Goal: Task Accomplishment & Management: Manage account settings

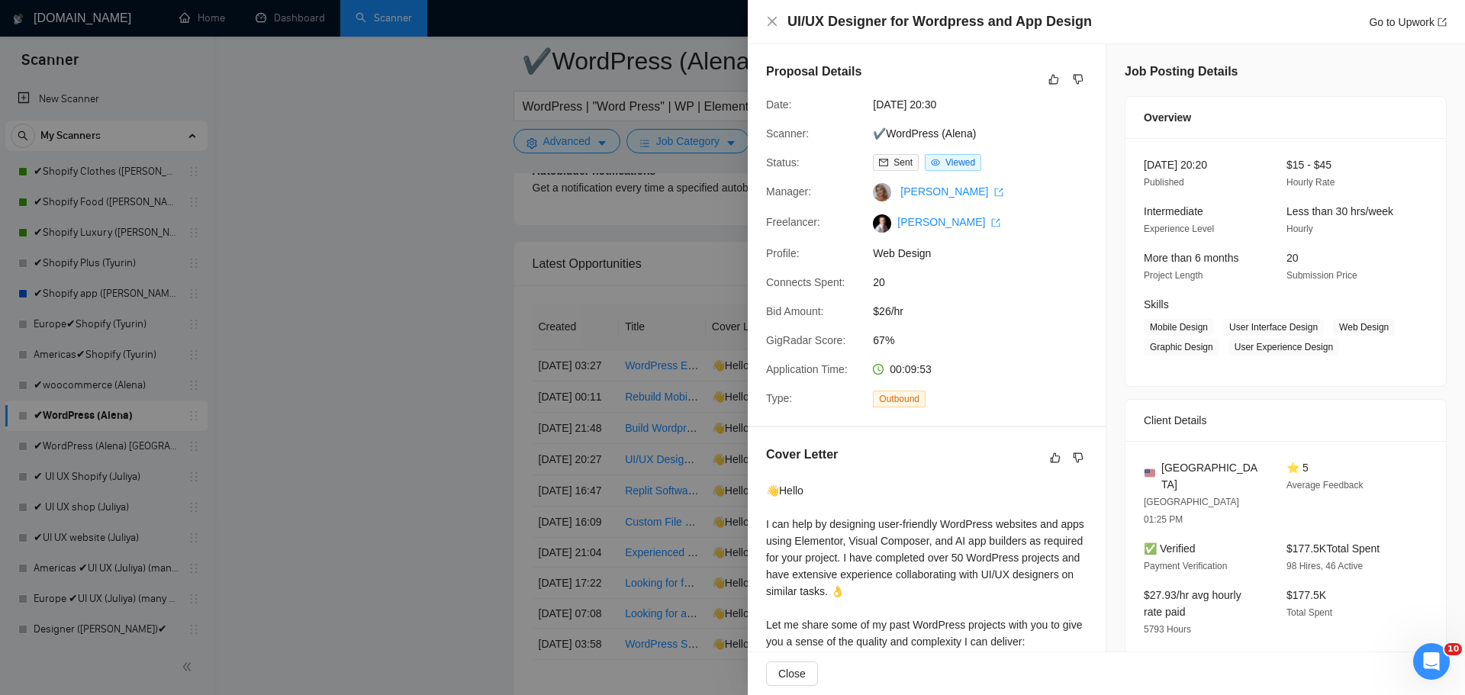
click at [431, 344] on div at bounding box center [732, 347] width 1465 height 695
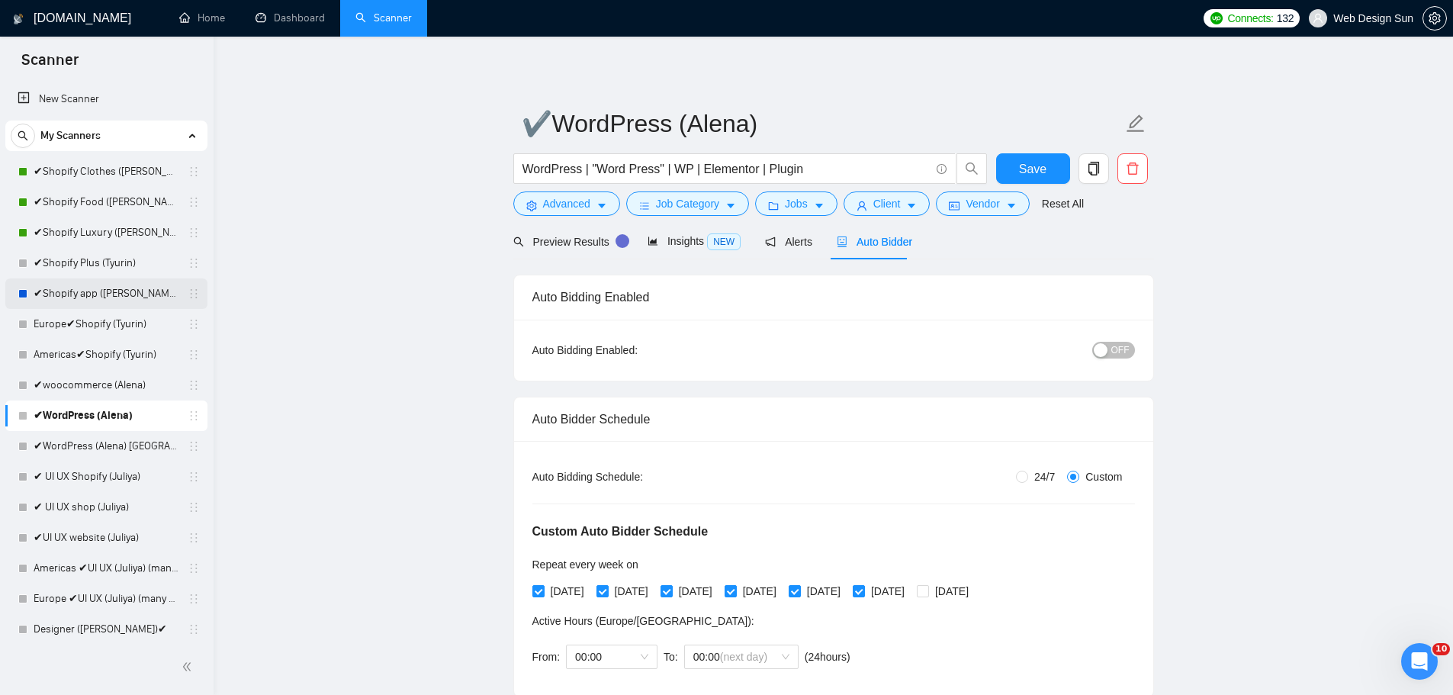
click at [105, 301] on link "✔Shopify app ([PERSON_NAME])" at bounding box center [106, 293] width 145 height 31
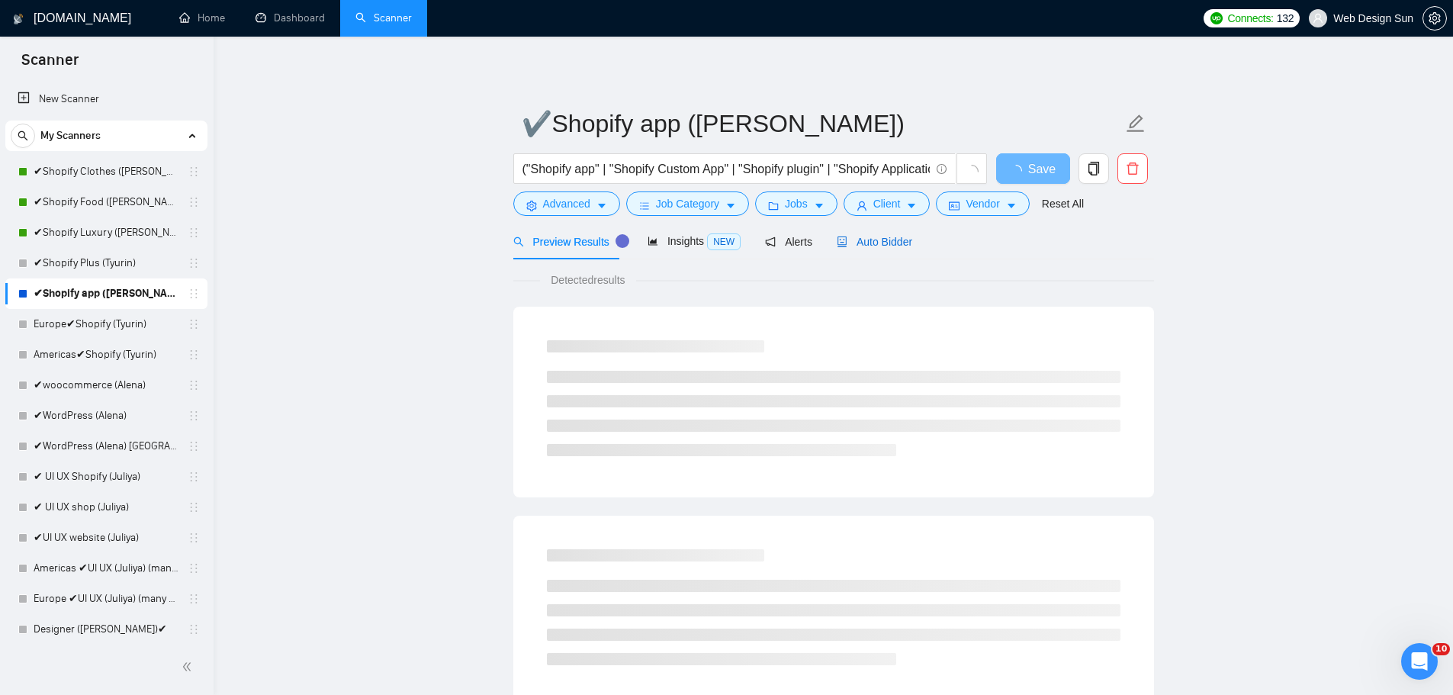
click at [873, 236] on span "Auto Bidder" at bounding box center [875, 242] width 76 height 12
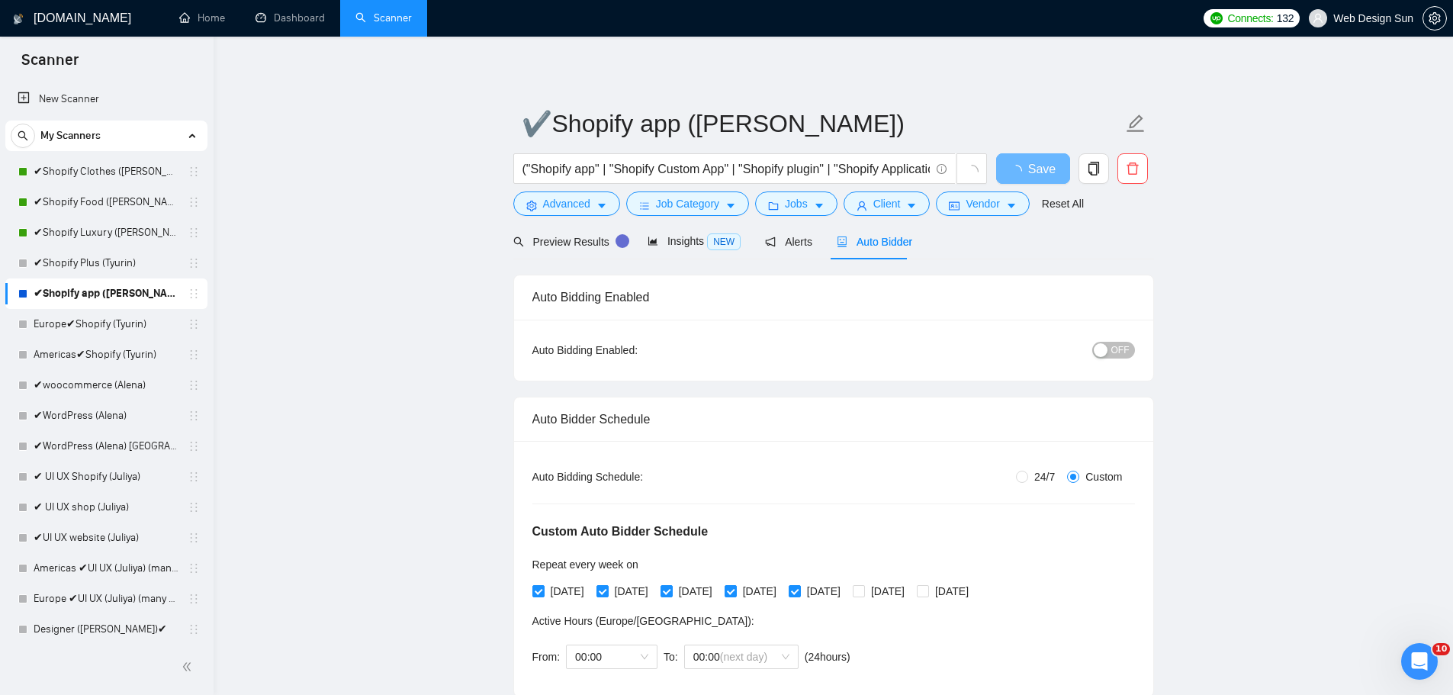
click at [1119, 352] on span "OFF" at bounding box center [1120, 350] width 18 height 17
click at [1041, 169] on span "Save" at bounding box center [1032, 168] width 27 height 19
click at [121, 263] on link "✔Shopify Plus (Tyurin)" at bounding box center [106, 263] width 145 height 31
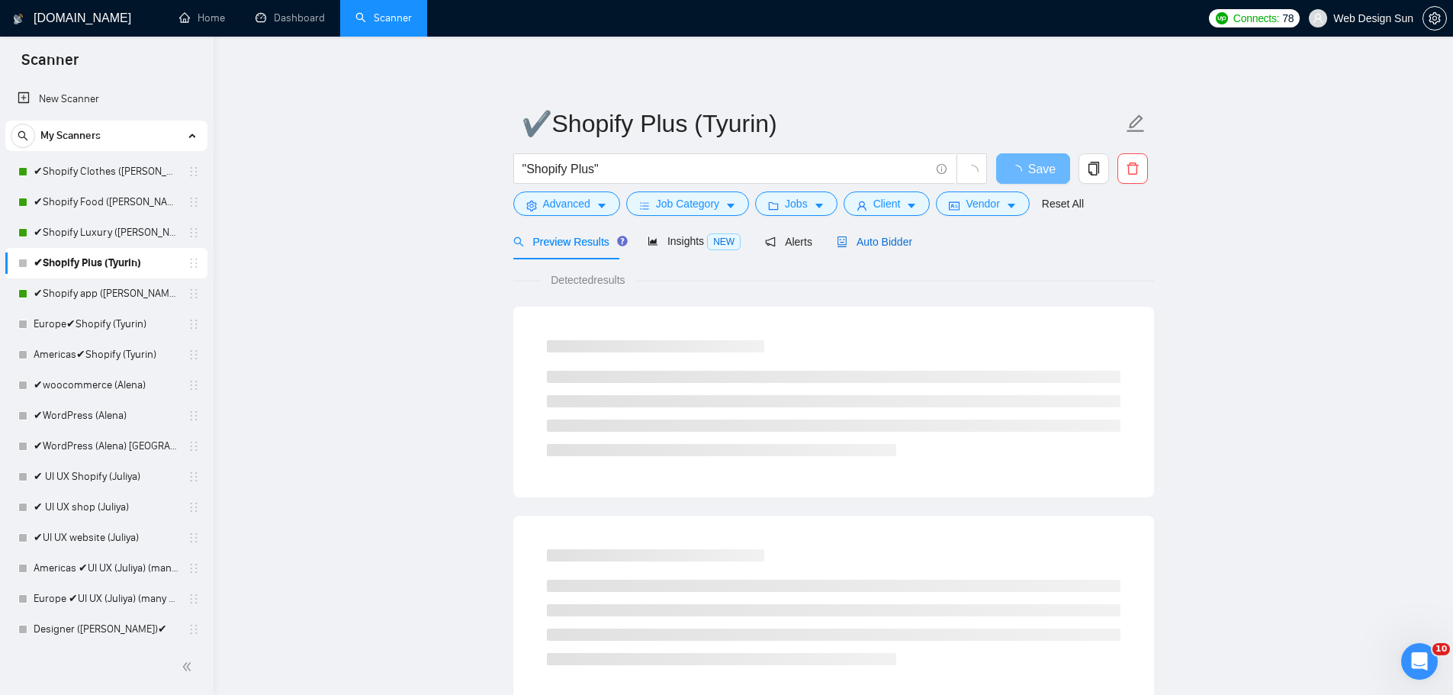
click at [862, 236] on span "Auto Bidder" at bounding box center [875, 242] width 76 height 12
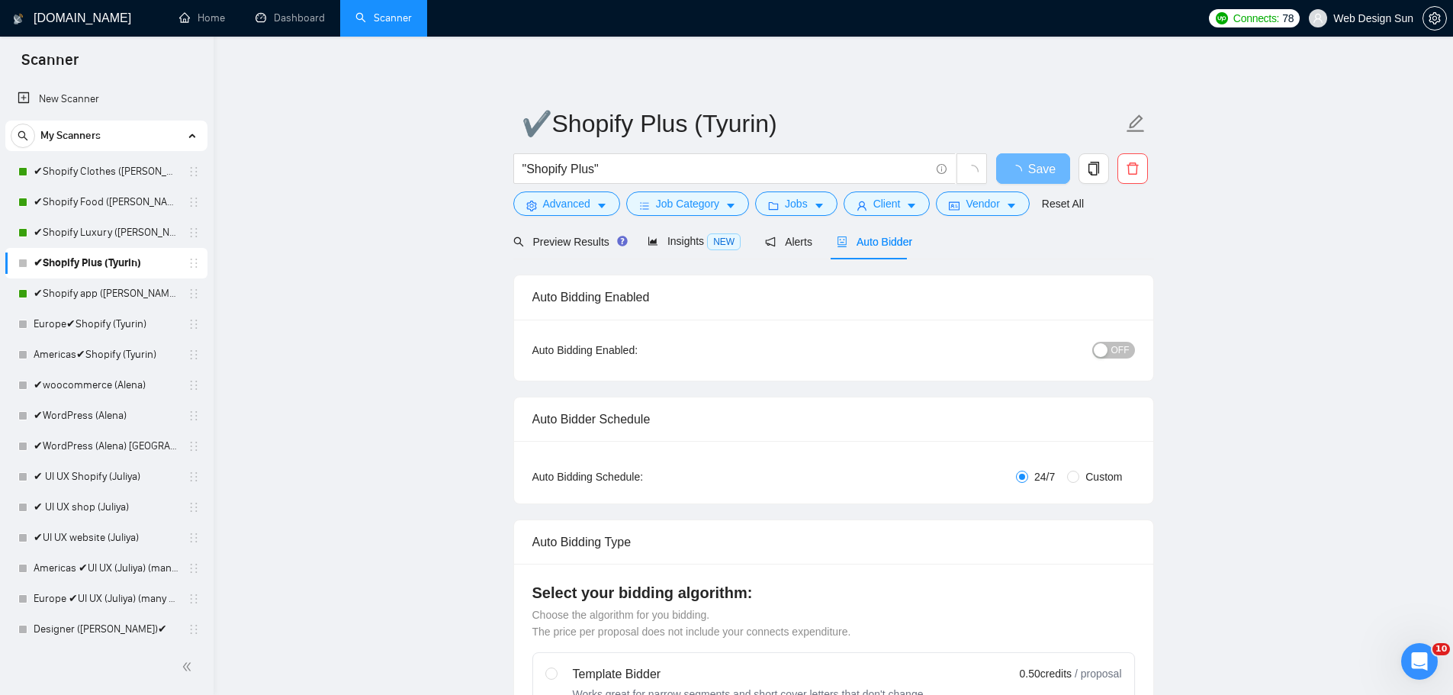
click at [1134, 346] on button "OFF" at bounding box center [1113, 350] width 43 height 17
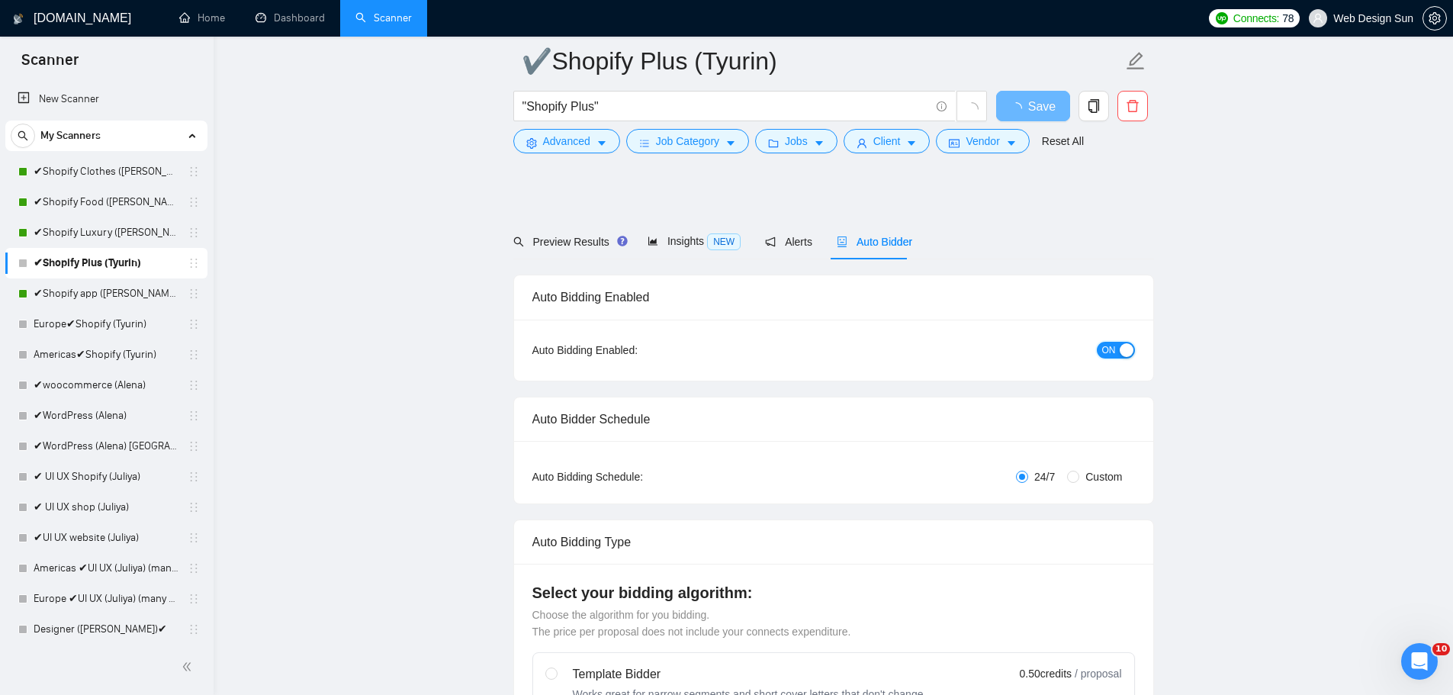
scroll to position [153, 0]
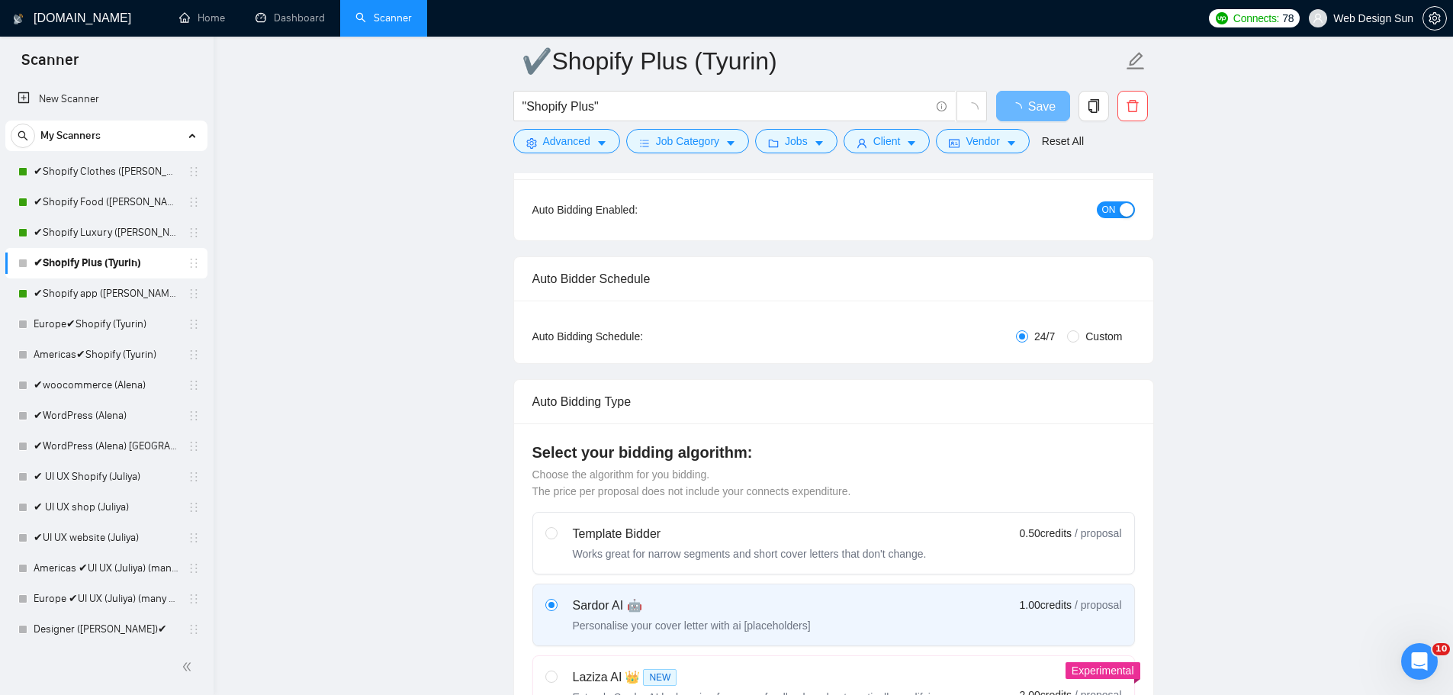
click at [1102, 337] on span "Custom" at bounding box center [1103, 336] width 49 height 17
click at [1079, 337] on input "Custom" at bounding box center [1073, 336] width 12 height 12
radio input "true"
radio input "false"
checkbox input "true"
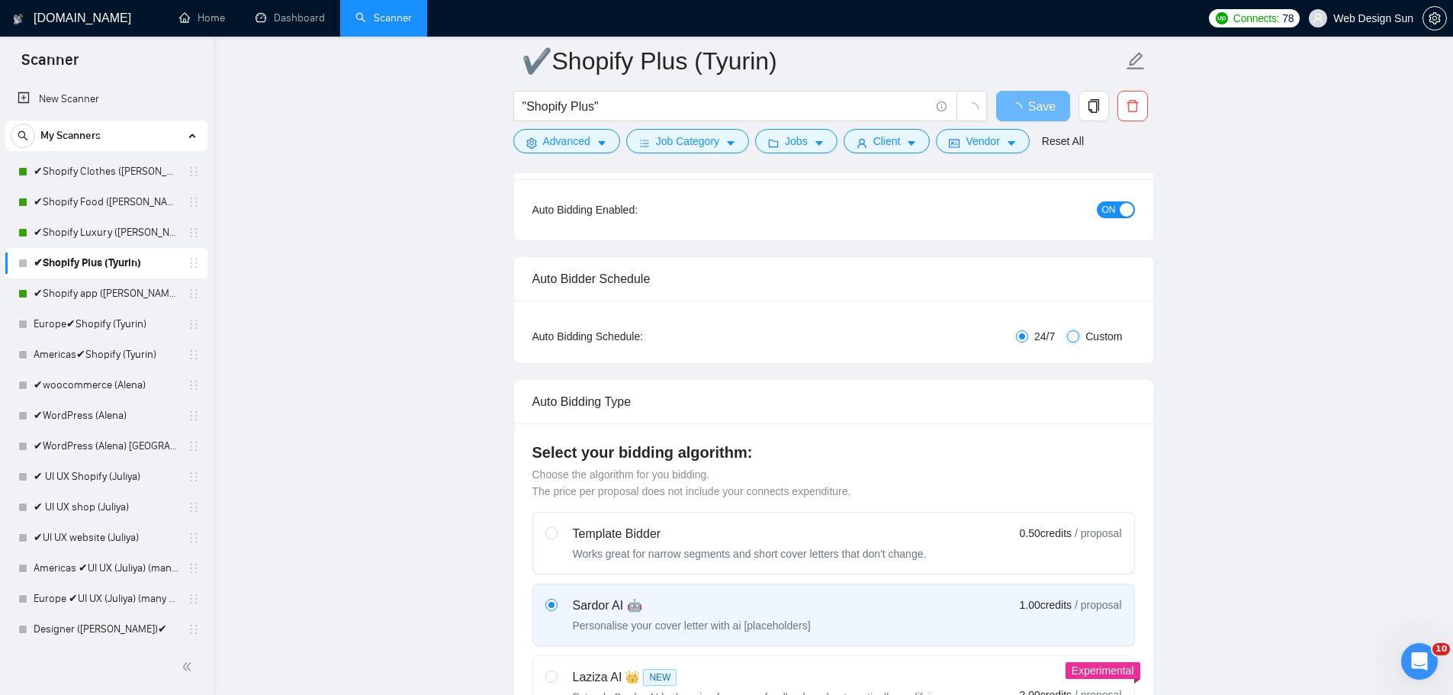
checkbox input "true"
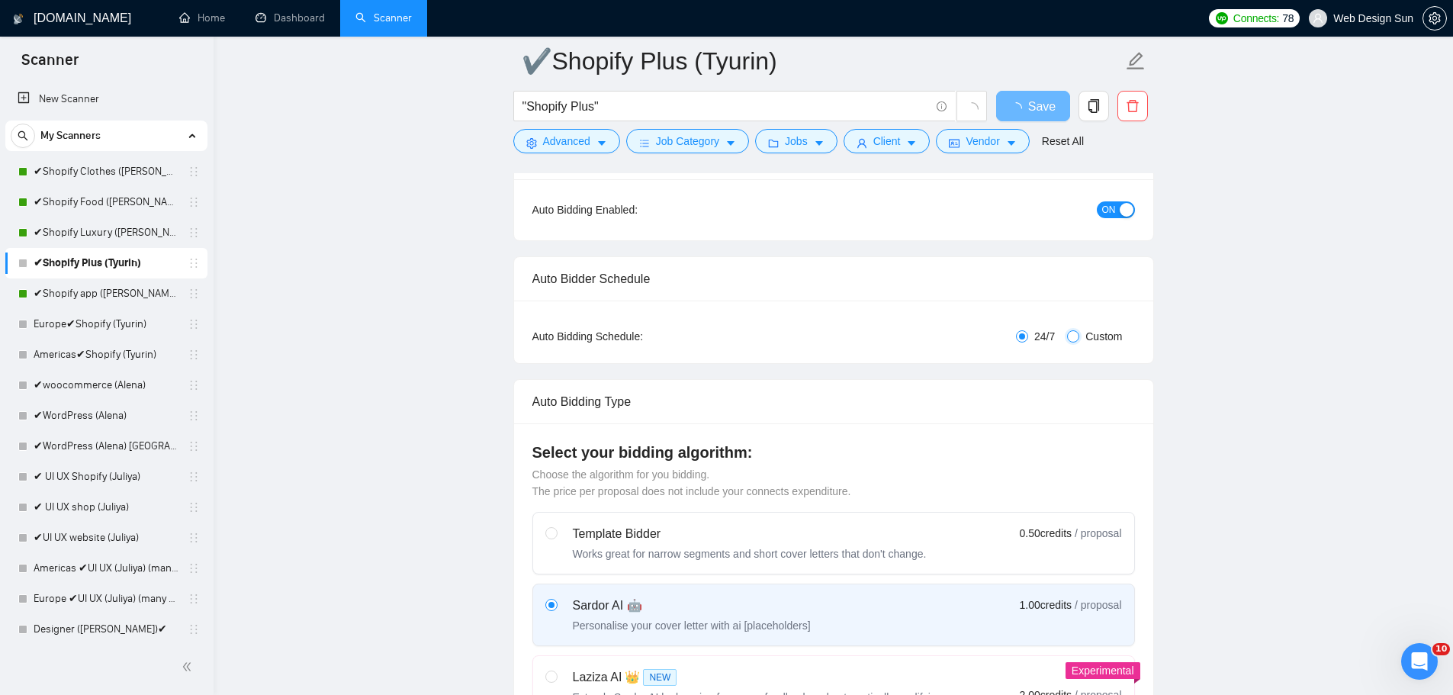
checkbox input "true"
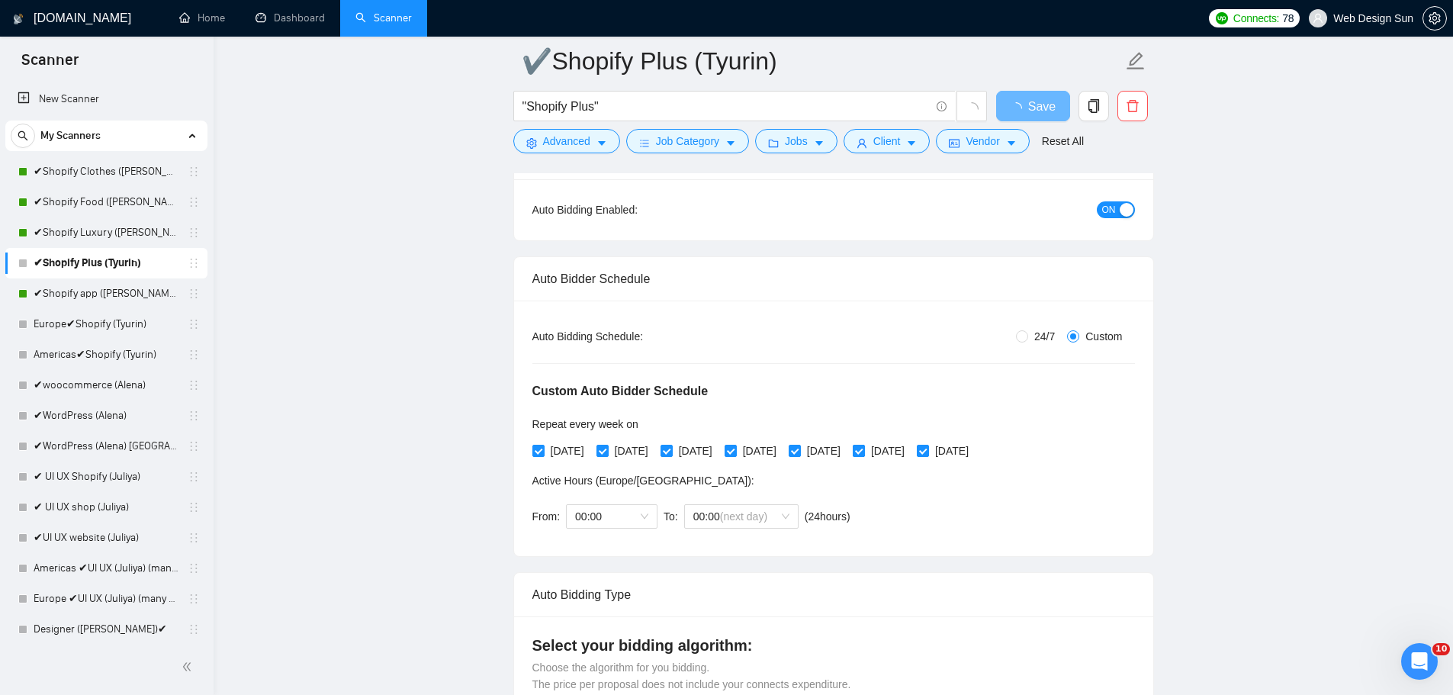
click at [909, 454] on span "[DATE]" at bounding box center [888, 450] width 46 height 17
click at [864, 454] on input "[DATE]" at bounding box center [858, 450] width 11 height 11
checkbox input "false"
click at [975, 454] on span "[DATE]" at bounding box center [952, 450] width 46 height 17
click at [975, 455] on span "[DATE]" at bounding box center [952, 450] width 46 height 17
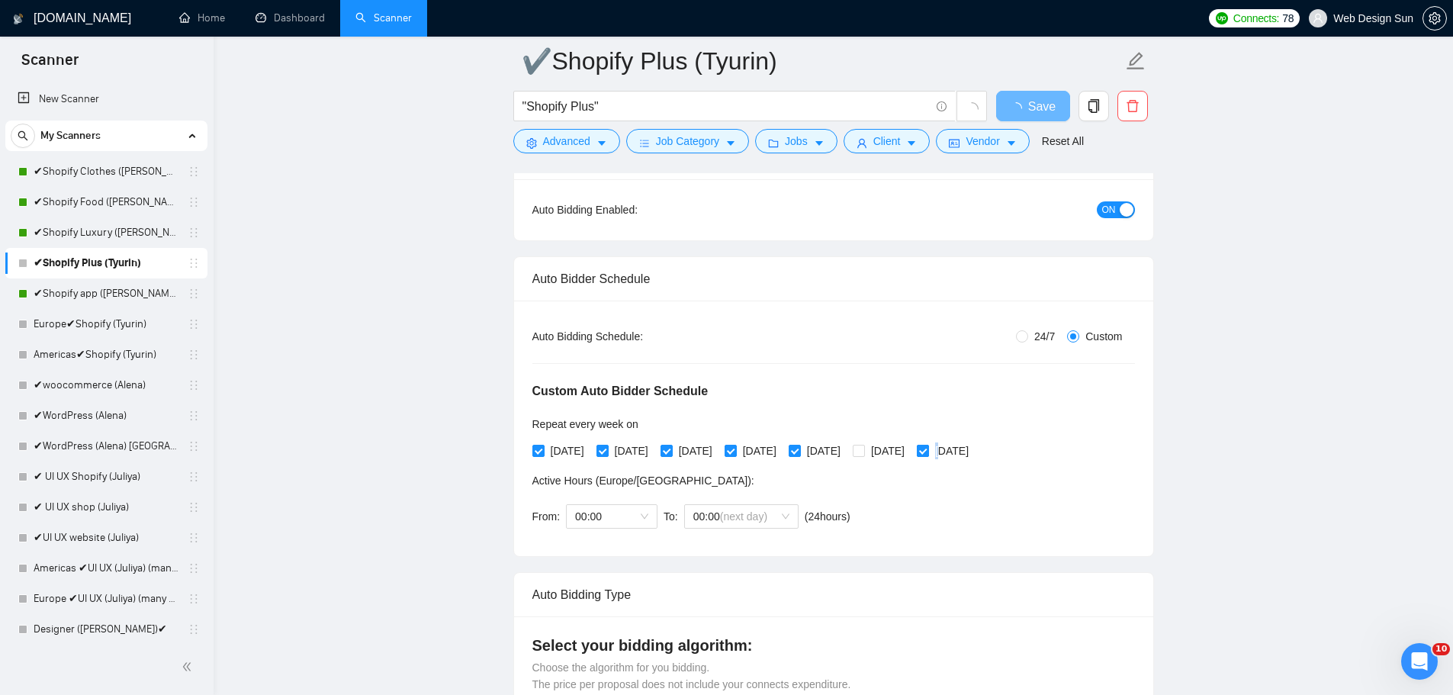
click at [928, 455] on input "[DATE]" at bounding box center [922, 450] width 11 height 11
checkbox input "false"
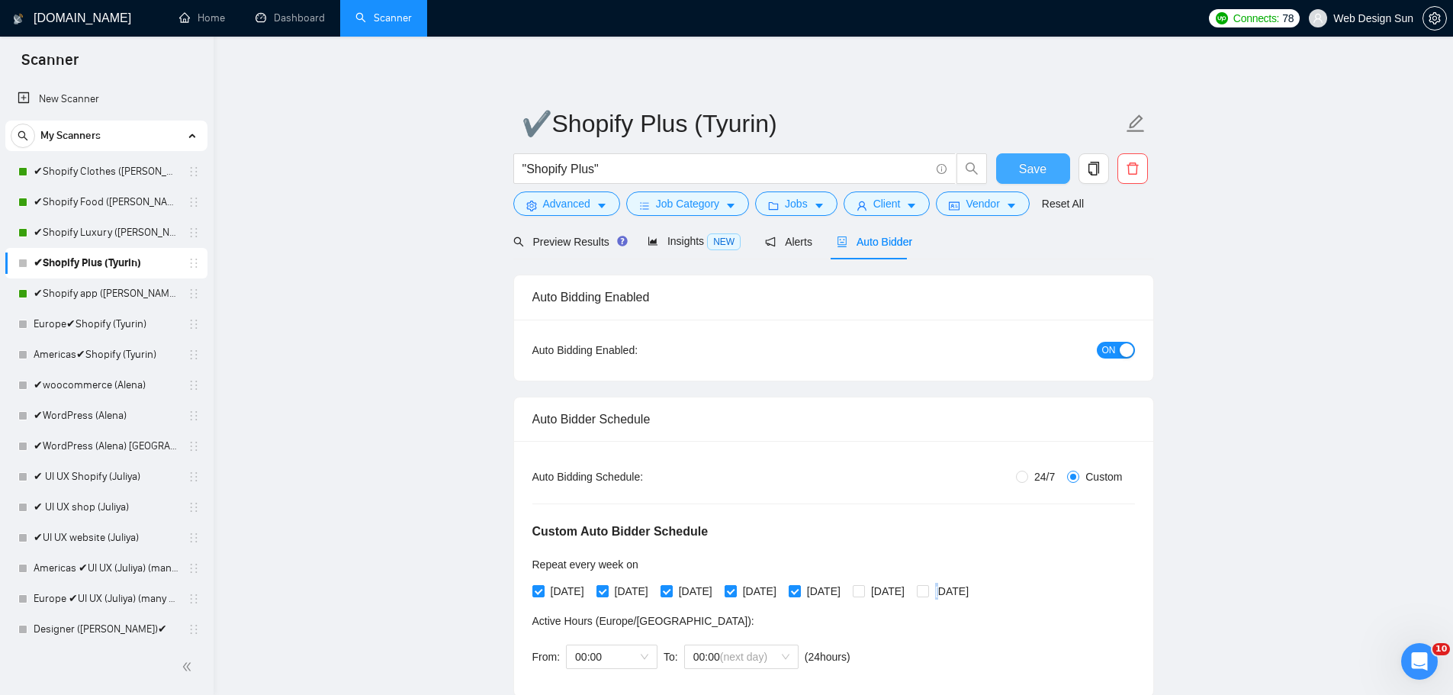
click at [1043, 166] on span "Save" at bounding box center [1032, 168] width 27 height 19
click at [111, 333] on link "Europe✔Shopify (Tyurin)" at bounding box center [106, 324] width 145 height 31
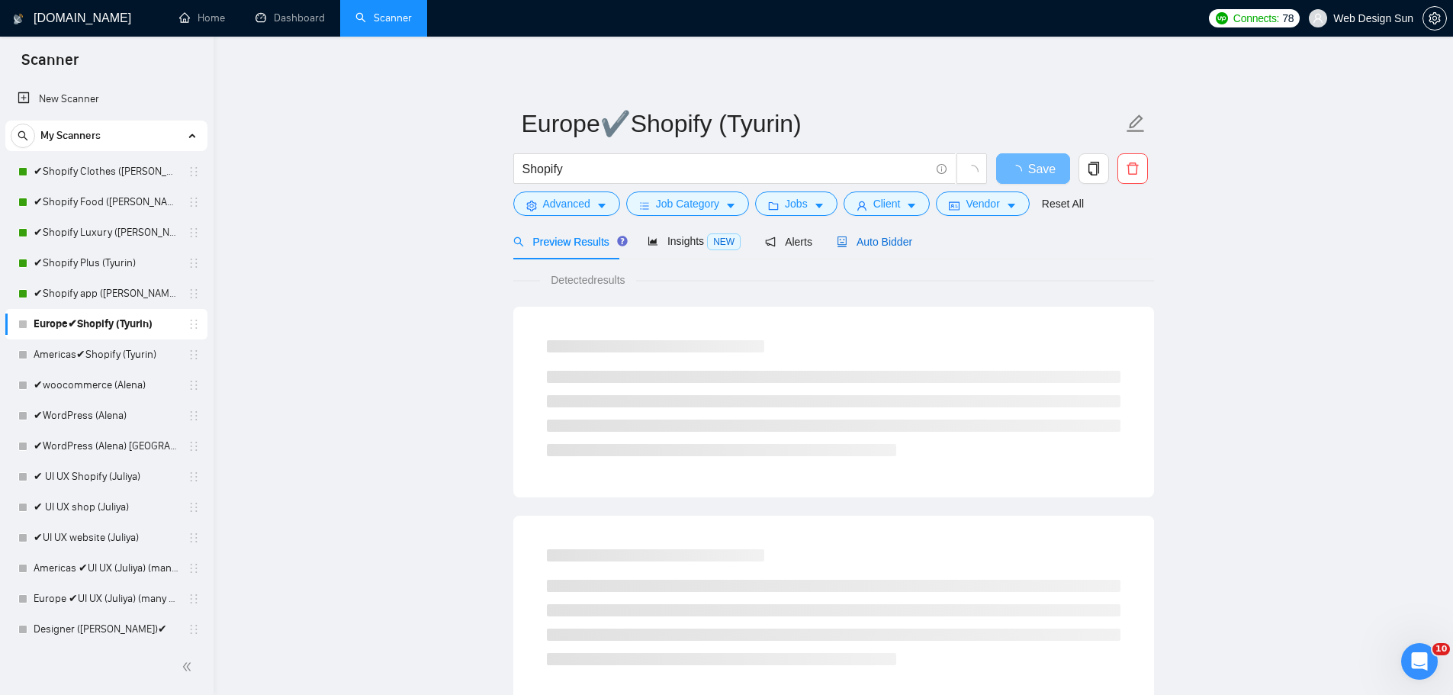
click at [851, 247] on span "Auto Bidder" at bounding box center [875, 242] width 76 height 12
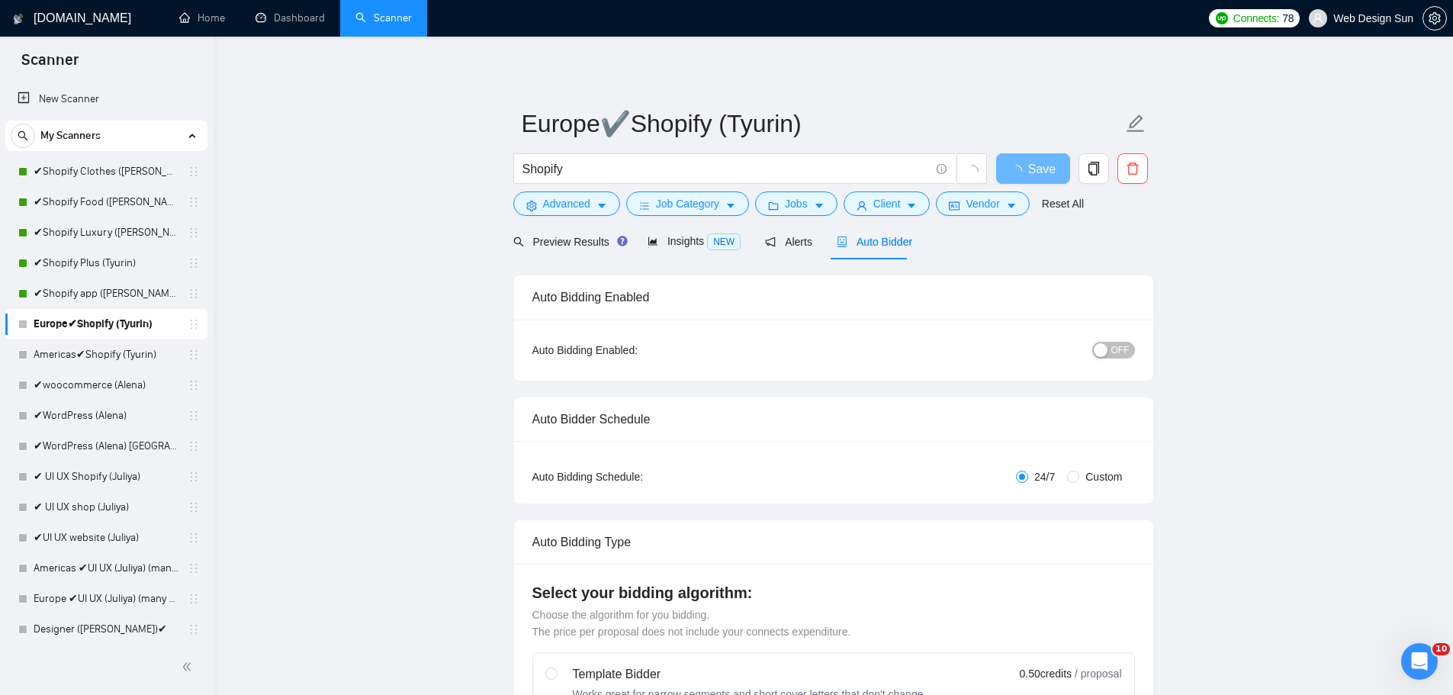
click at [1095, 476] on span "Custom" at bounding box center [1103, 476] width 49 height 17
click at [1080, 477] on span "Custom" at bounding box center [1103, 476] width 49 height 17
click at [1079, 477] on input "Custom" at bounding box center [1073, 477] width 12 height 12
radio input "true"
radio input "false"
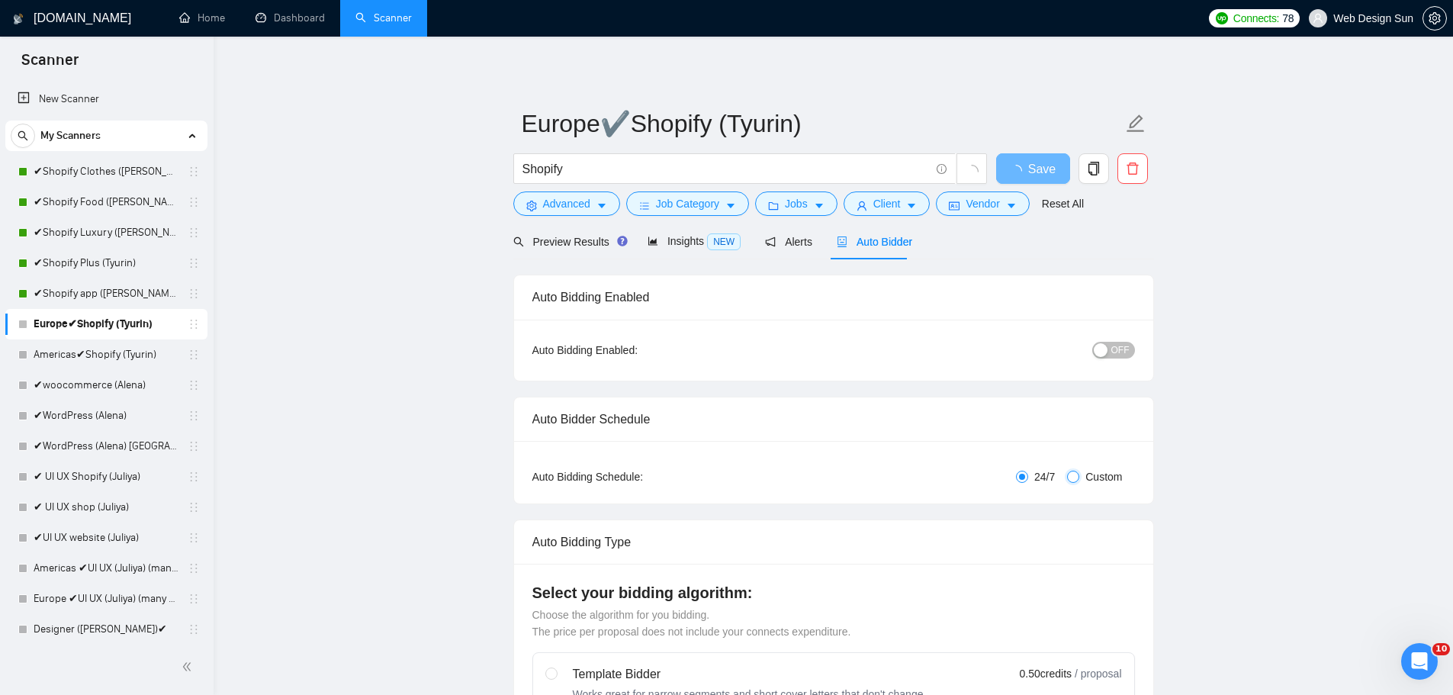
checkbox input "true"
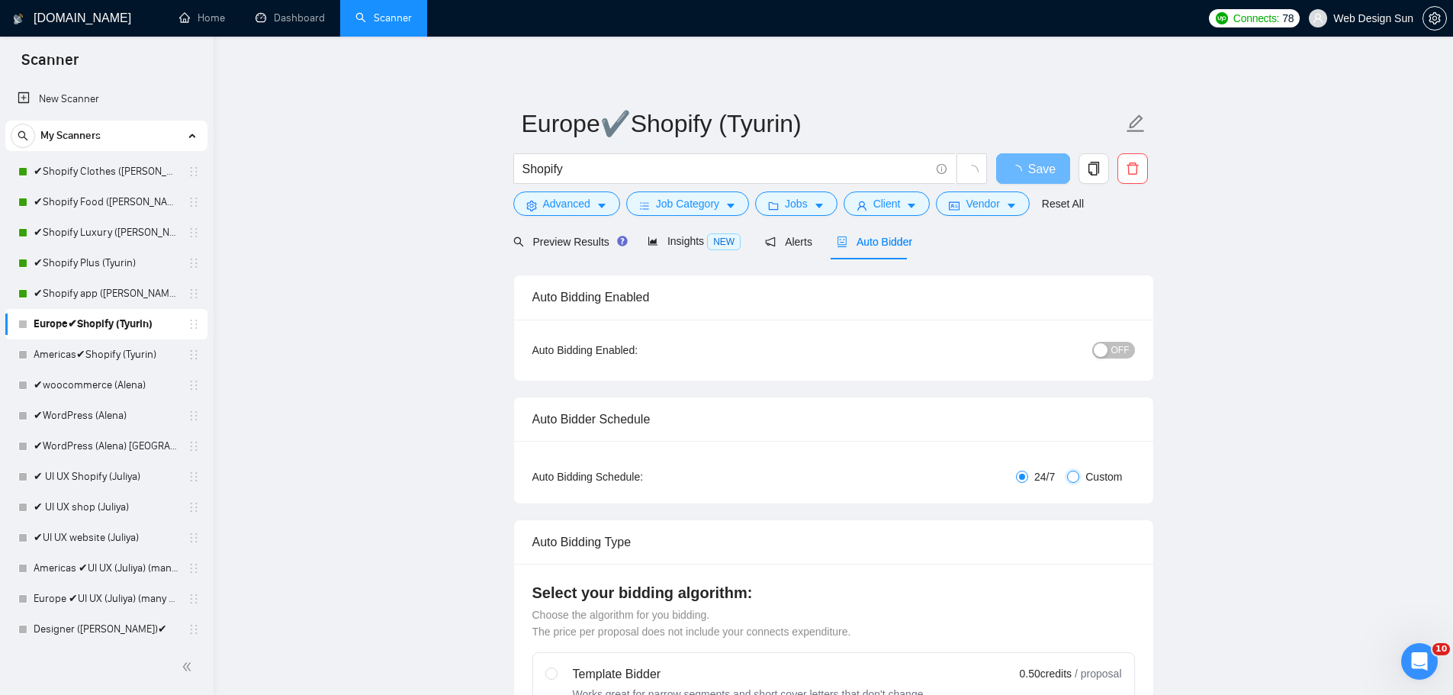
checkbox input "true"
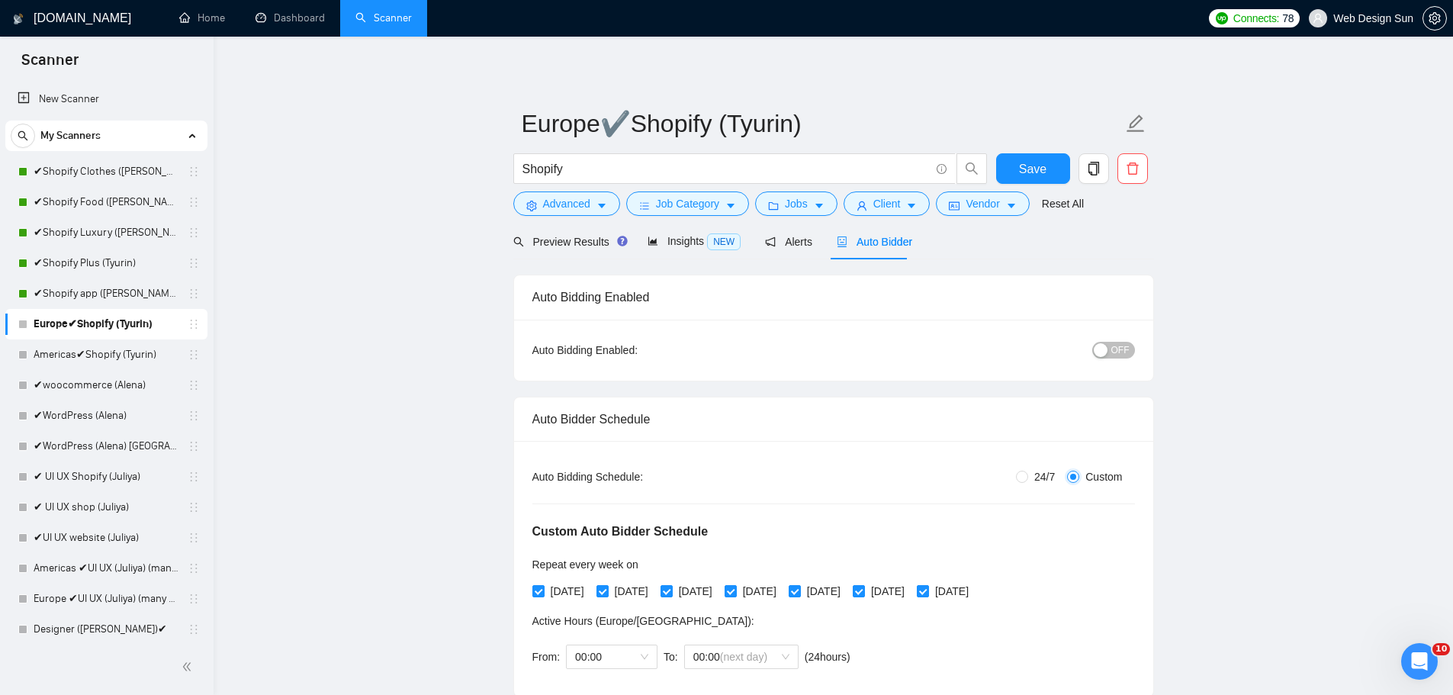
scroll to position [153, 0]
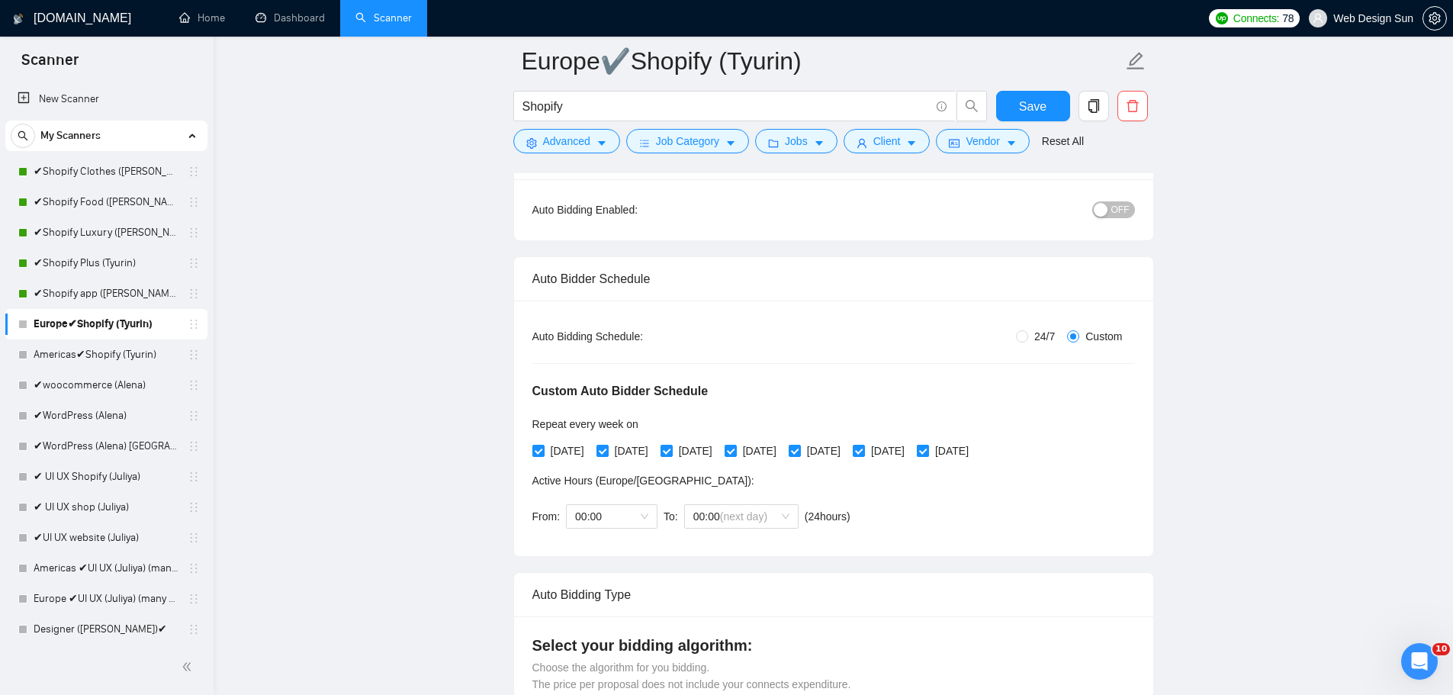
click at [969, 457] on label "[DATE]" at bounding box center [946, 450] width 58 height 17
click at [928, 455] on input "[DATE]" at bounding box center [922, 450] width 11 height 11
checkbox input "false"
click at [902, 446] on span "[DATE]" at bounding box center [888, 450] width 46 height 17
click at [864, 446] on input "[DATE]" at bounding box center [858, 450] width 11 height 11
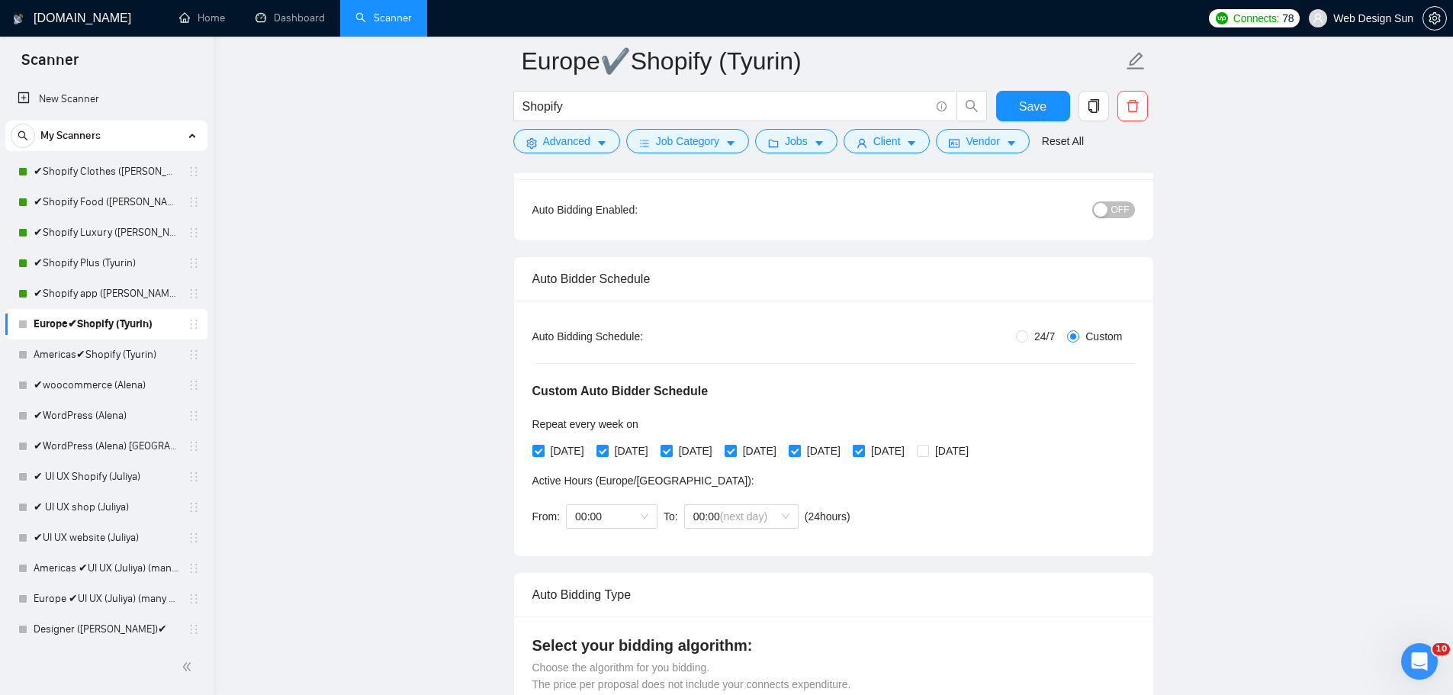
checkbox input "false"
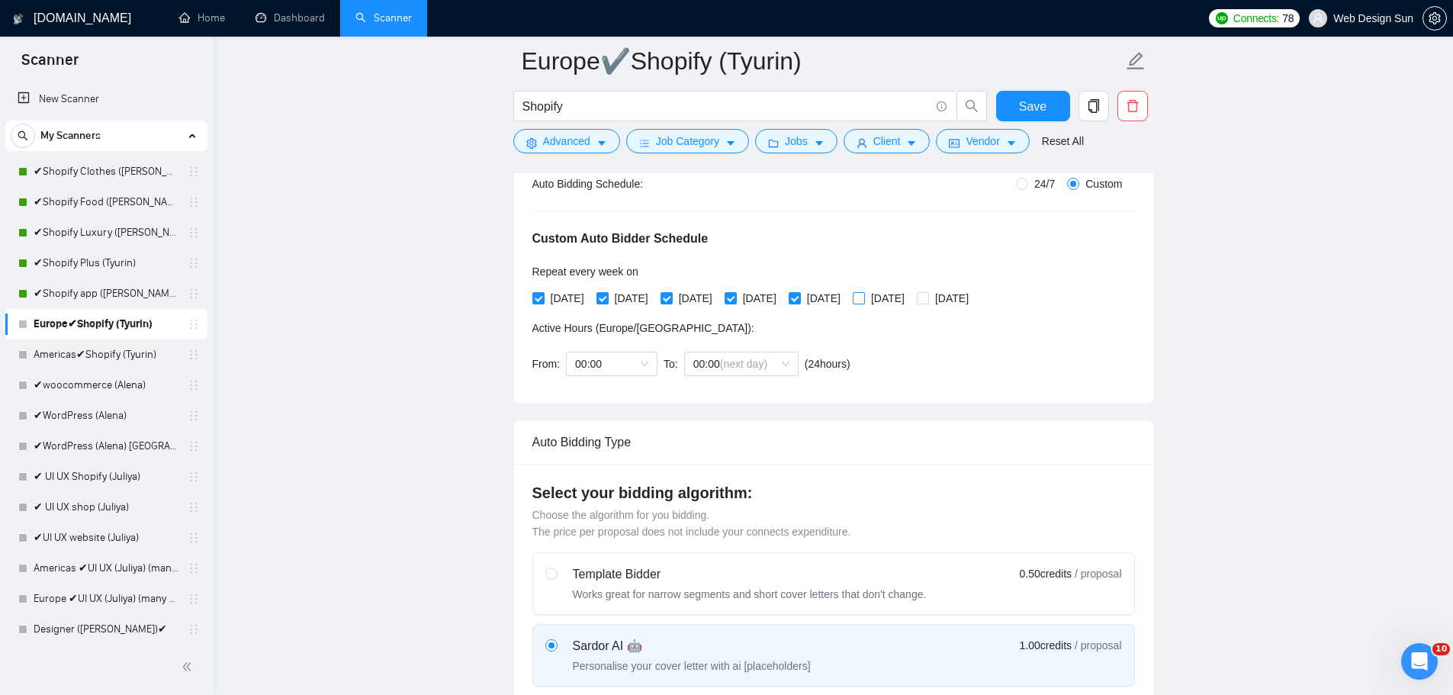
scroll to position [381, 0]
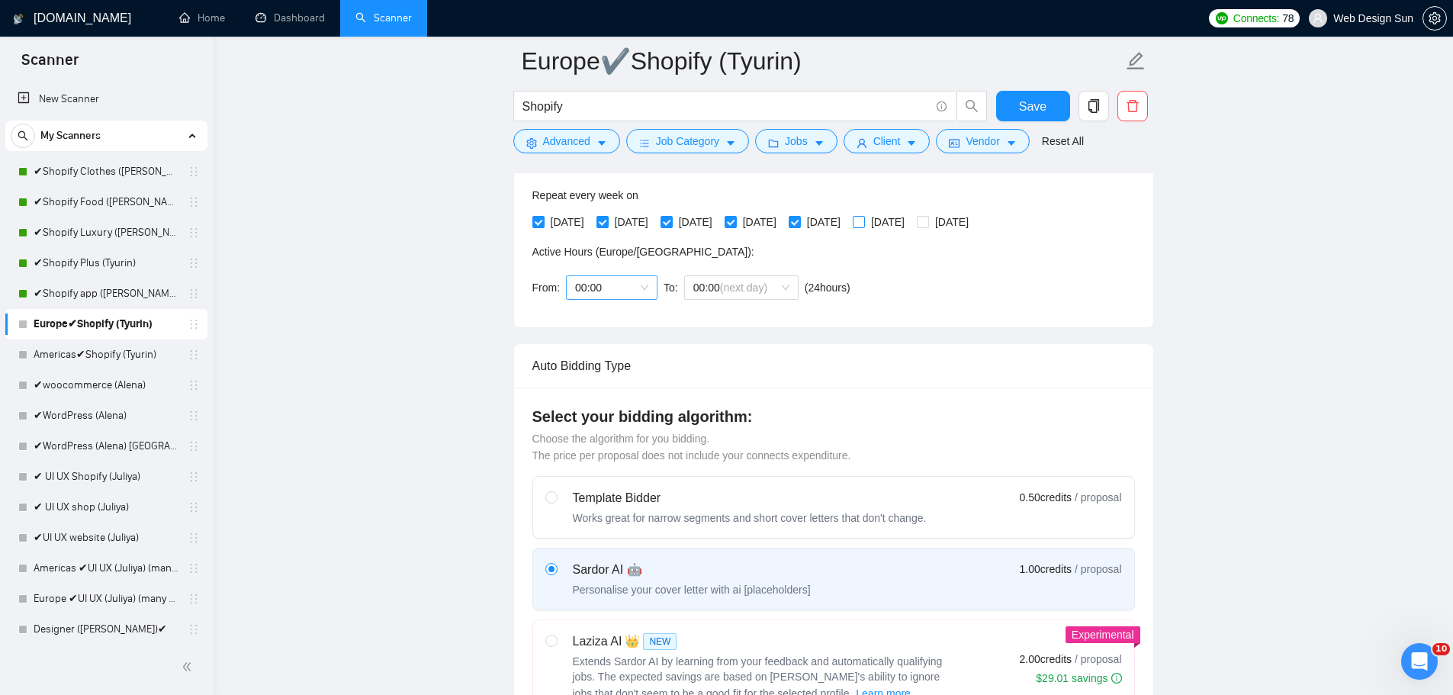
click at [605, 288] on span "00:00" at bounding box center [611, 287] width 73 height 23
click at [605, 286] on span "00:00" at bounding box center [611, 287] width 73 height 23
click at [611, 415] on div "07:00" at bounding box center [610, 411] width 73 height 17
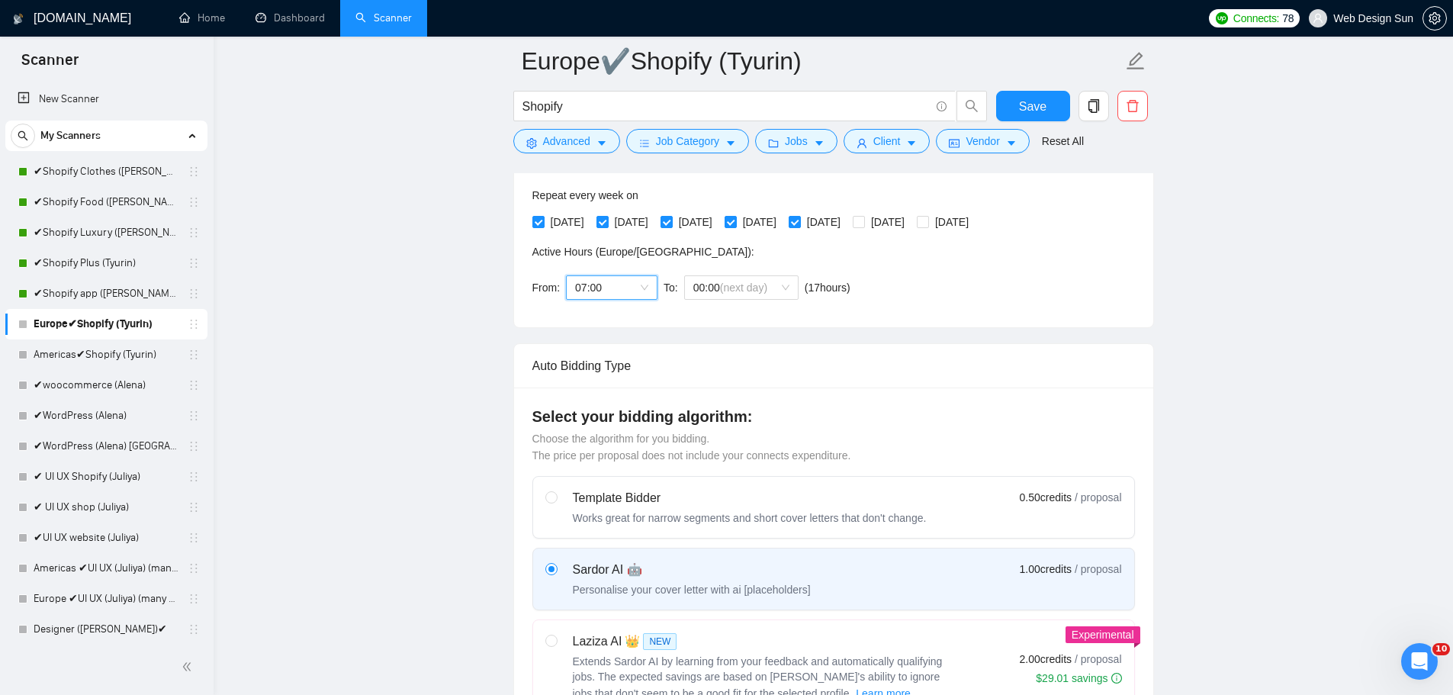
click at [738, 301] on div "From: 07:00 07:00 To: 00:00 (next day) ( 17 hours) [GEOGRAPHIC_DATA]/[GEOGRAPHI…" at bounding box center [694, 287] width 324 height 43
click at [745, 291] on span "(next day)" at bounding box center [743, 287] width 47 height 12
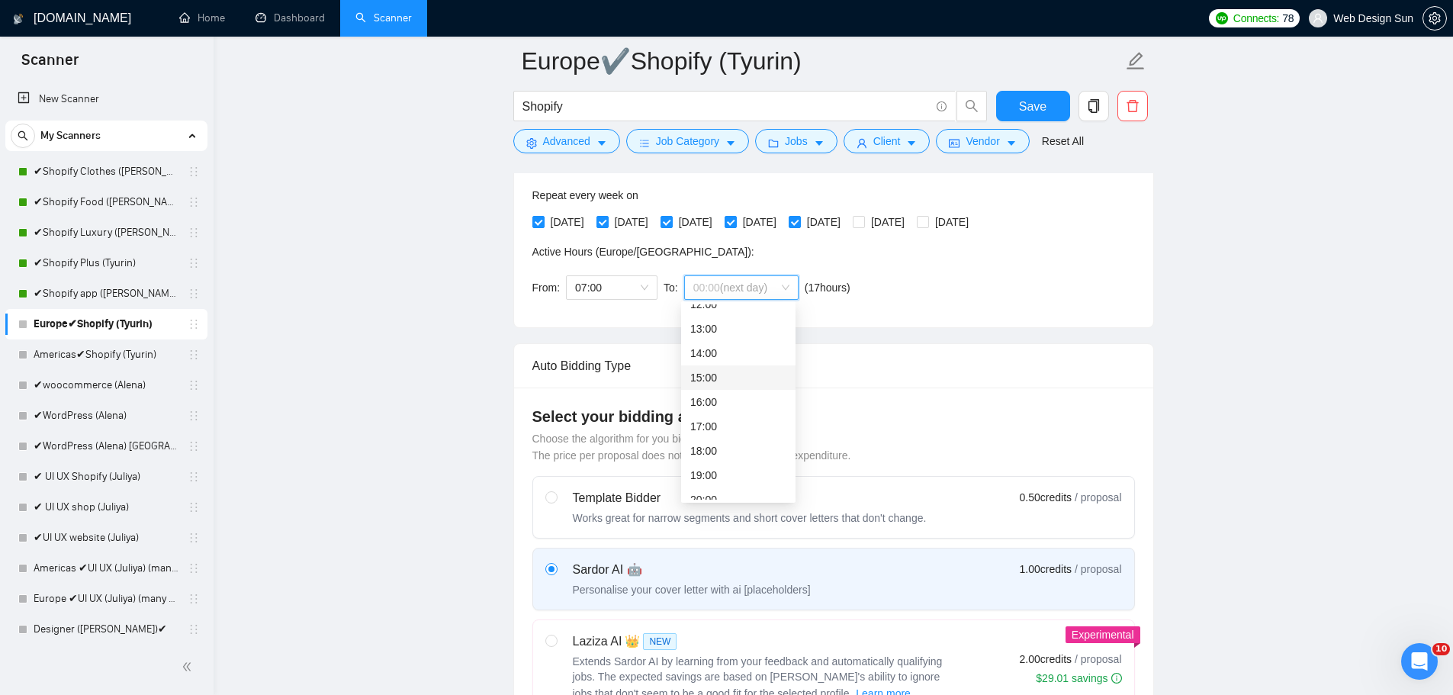
scroll to position [391, 0]
click at [701, 481] on div "23:00" at bounding box center [738, 487] width 96 height 17
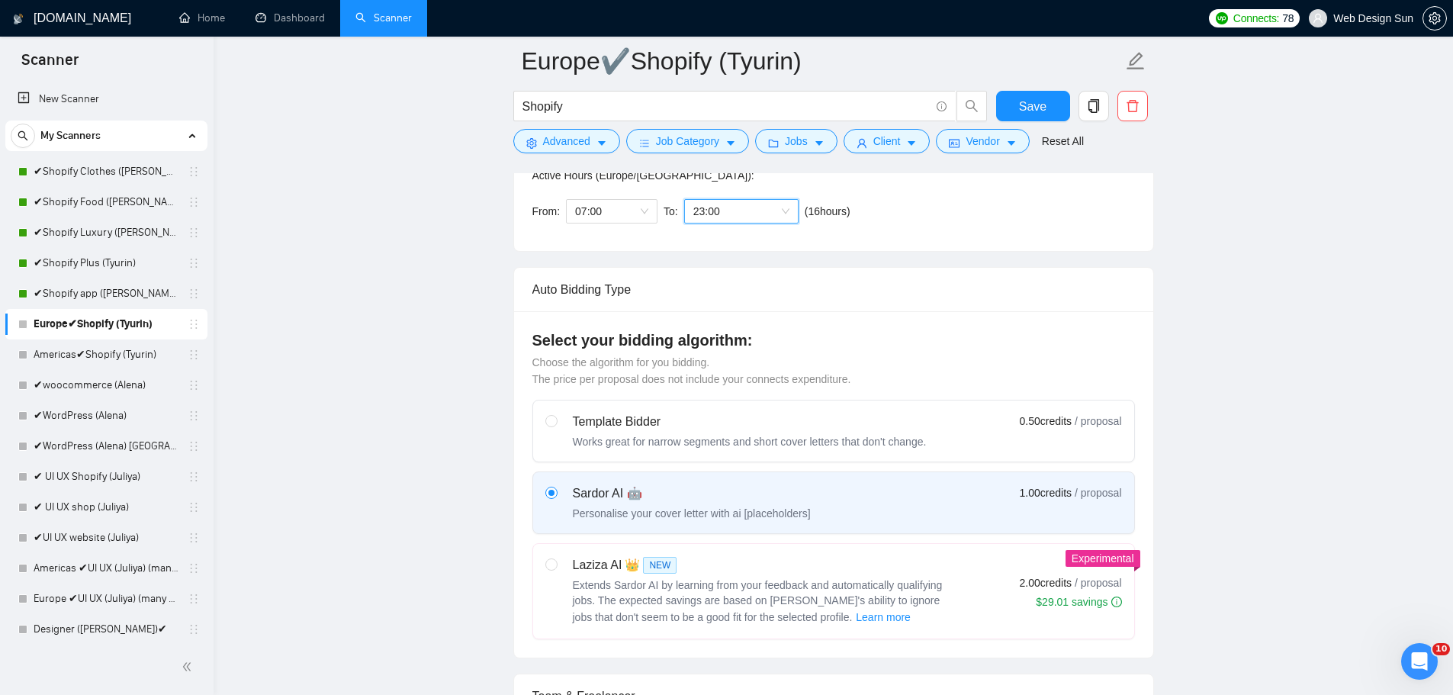
scroll to position [229, 0]
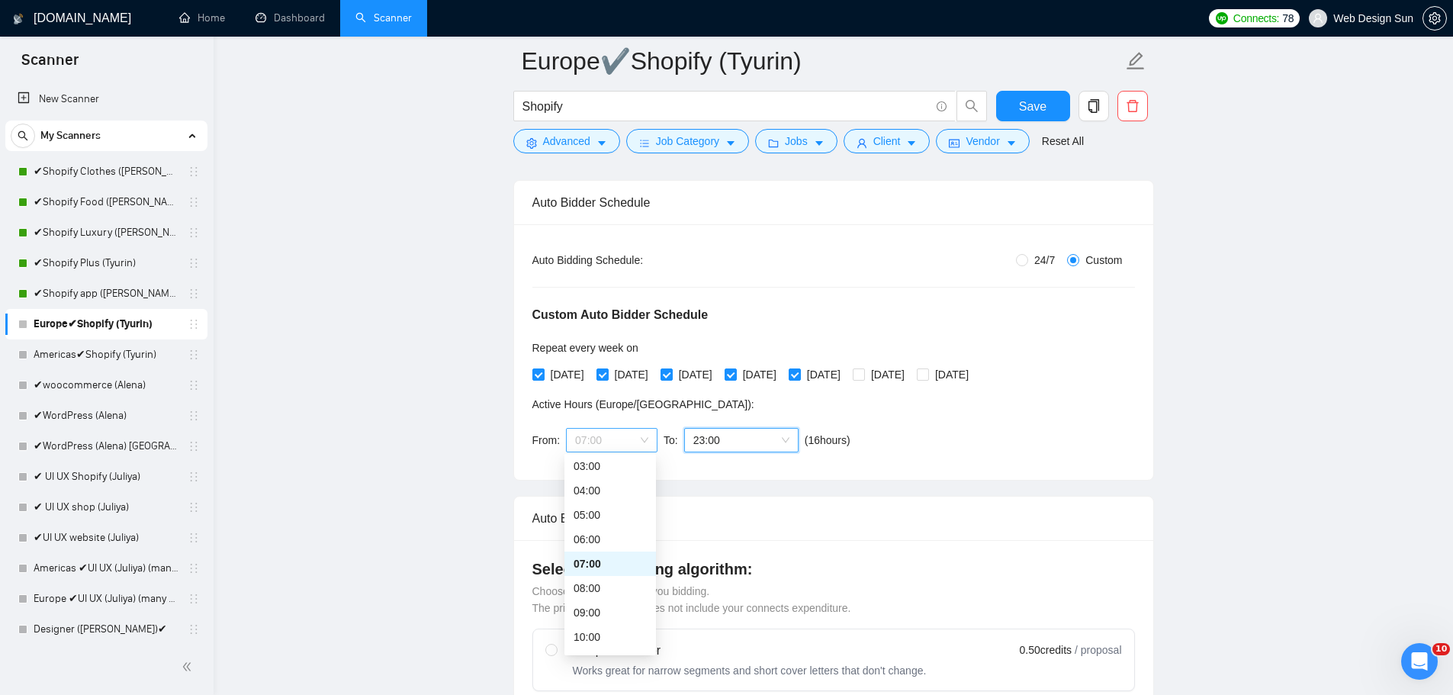
click at [645, 438] on span "07:00" at bounding box center [611, 440] width 73 height 23
click at [613, 537] on div "06:00" at bounding box center [610, 539] width 73 height 17
click at [738, 446] on span "23:00" at bounding box center [741, 440] width 96 height 23
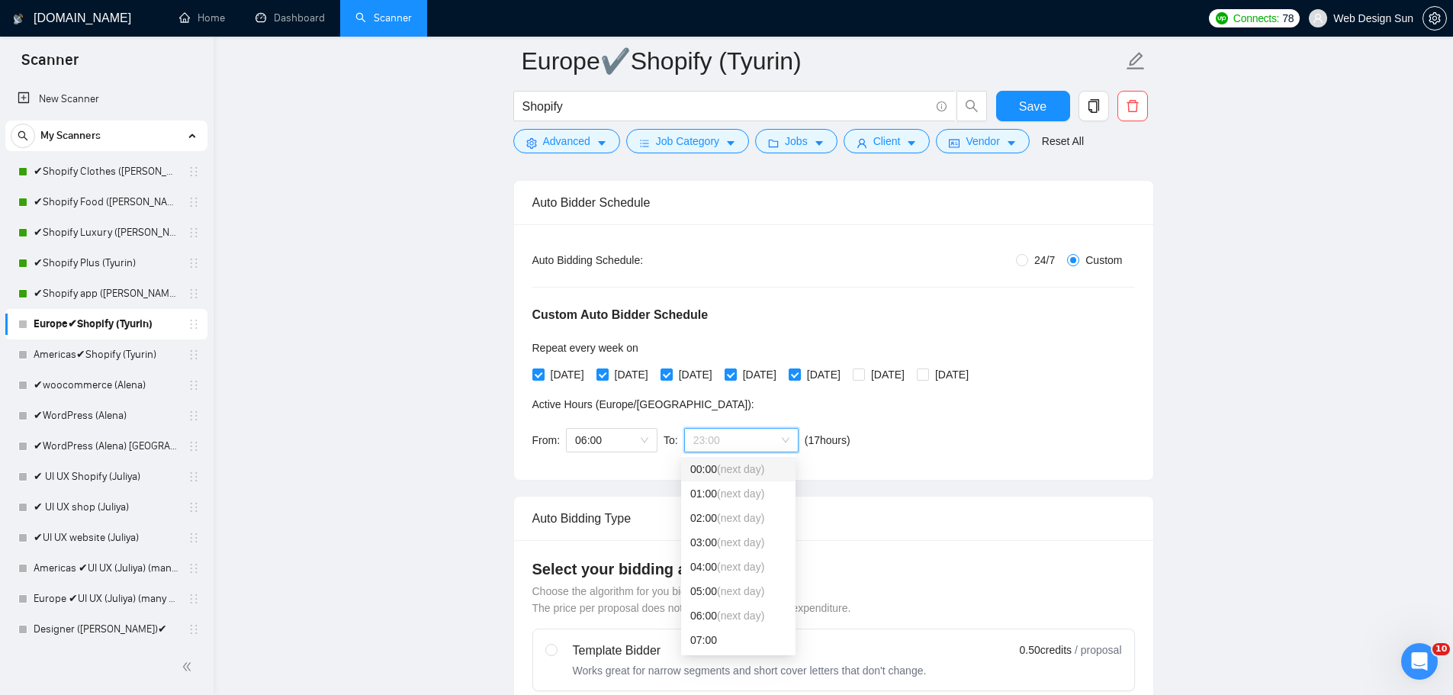
click at [763, 477] on div "00:00 (next day)" at bounding box center [738, 469] width 96 height 17
click at [1022, 103] on span "Save" at bounding box center [1032, 106] width 27 height 19
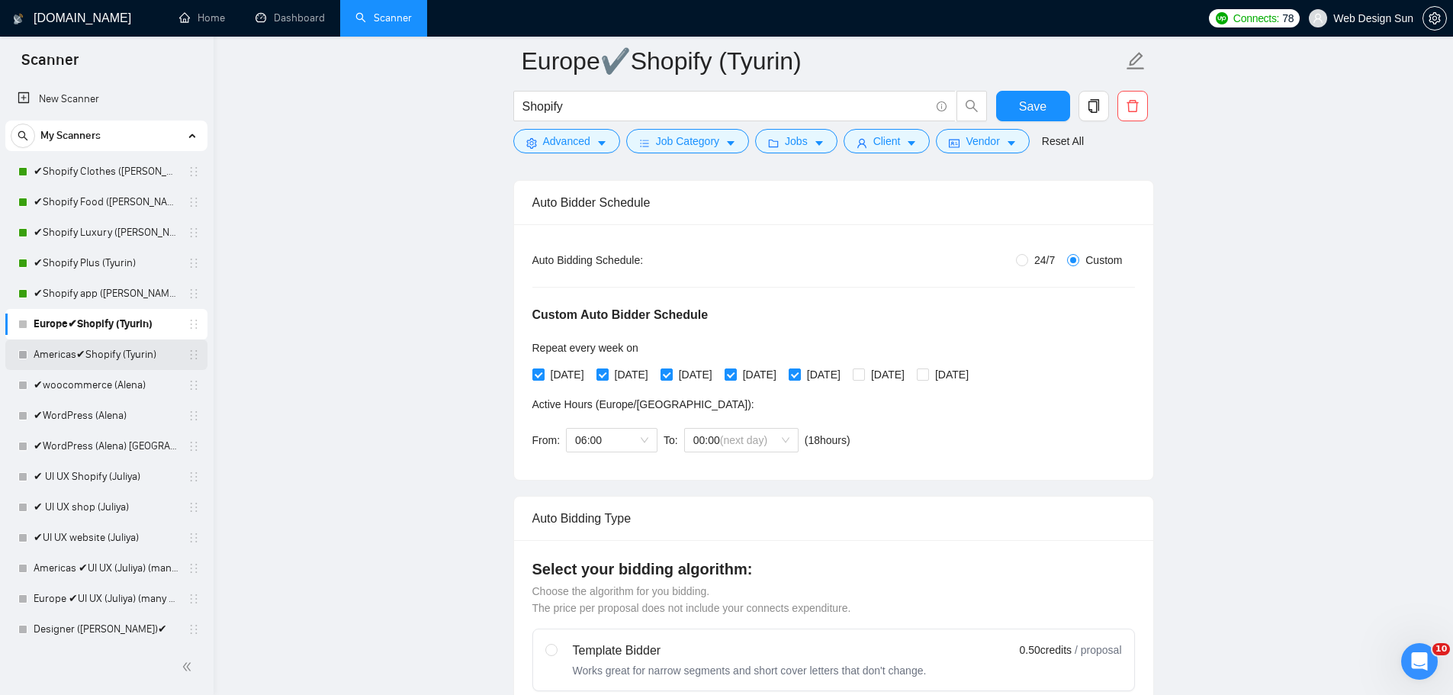
click at [71, 354] on link "Americas✔Shopify (Tyurin)" at bounding box center [106, 354] width 145 height 31
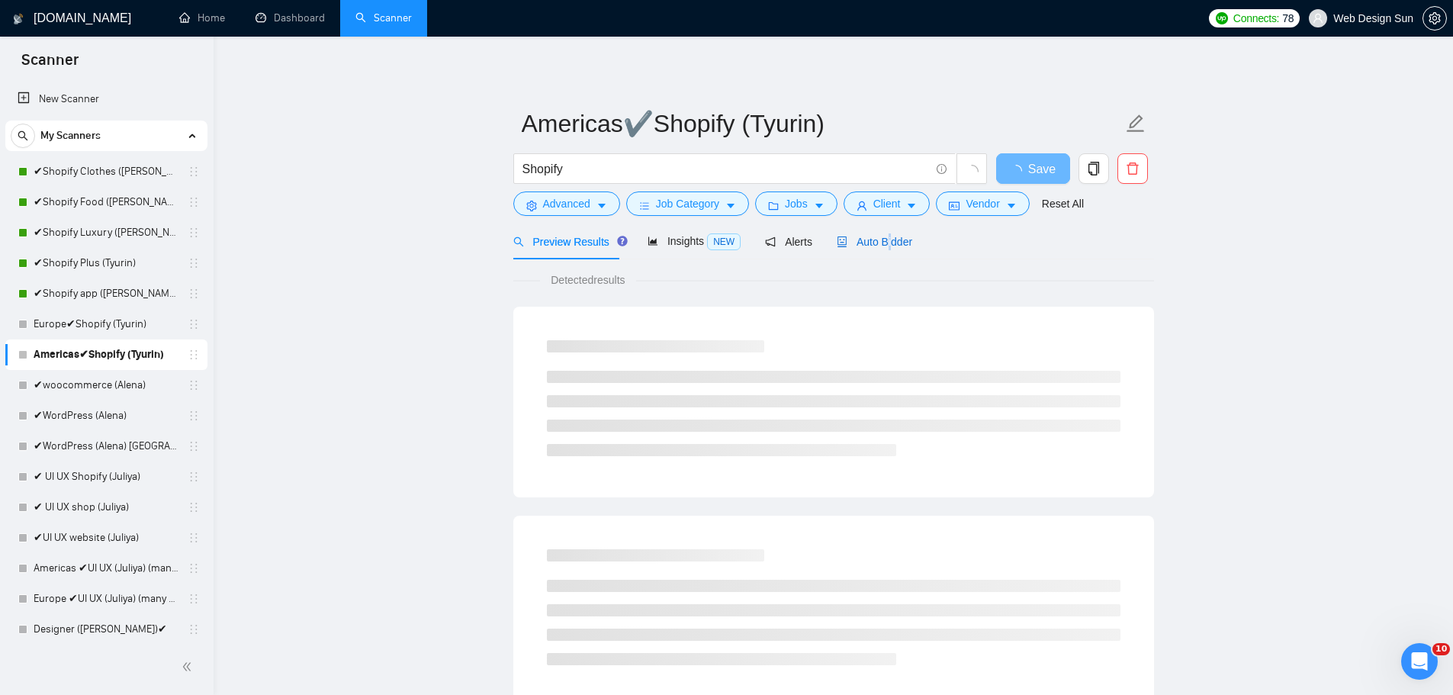
click at [885, 236] on span "Auto Bidder" at bounding box center [875, 242] width 76 height 12
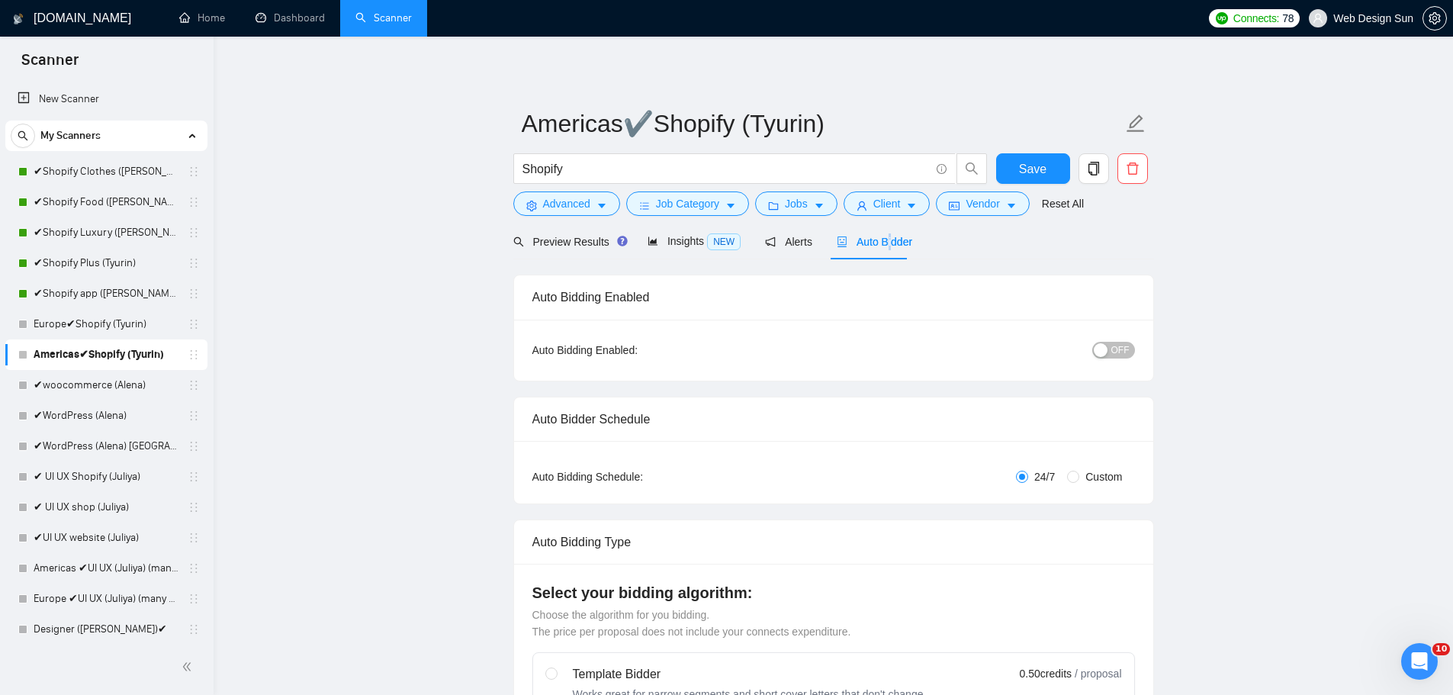
click at [1117, 351] on span "OFF" at bounding box center [1120, 350] width 18 height 17
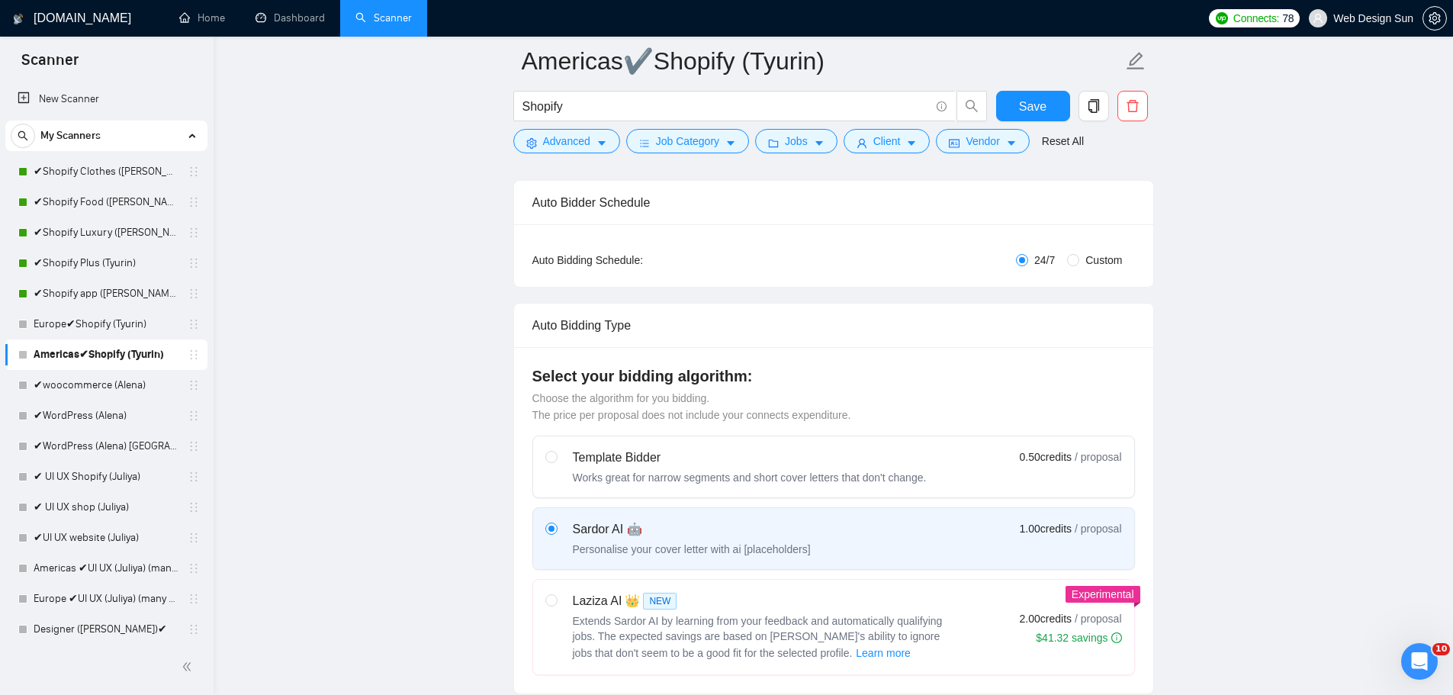
scroll to position [153, 0]
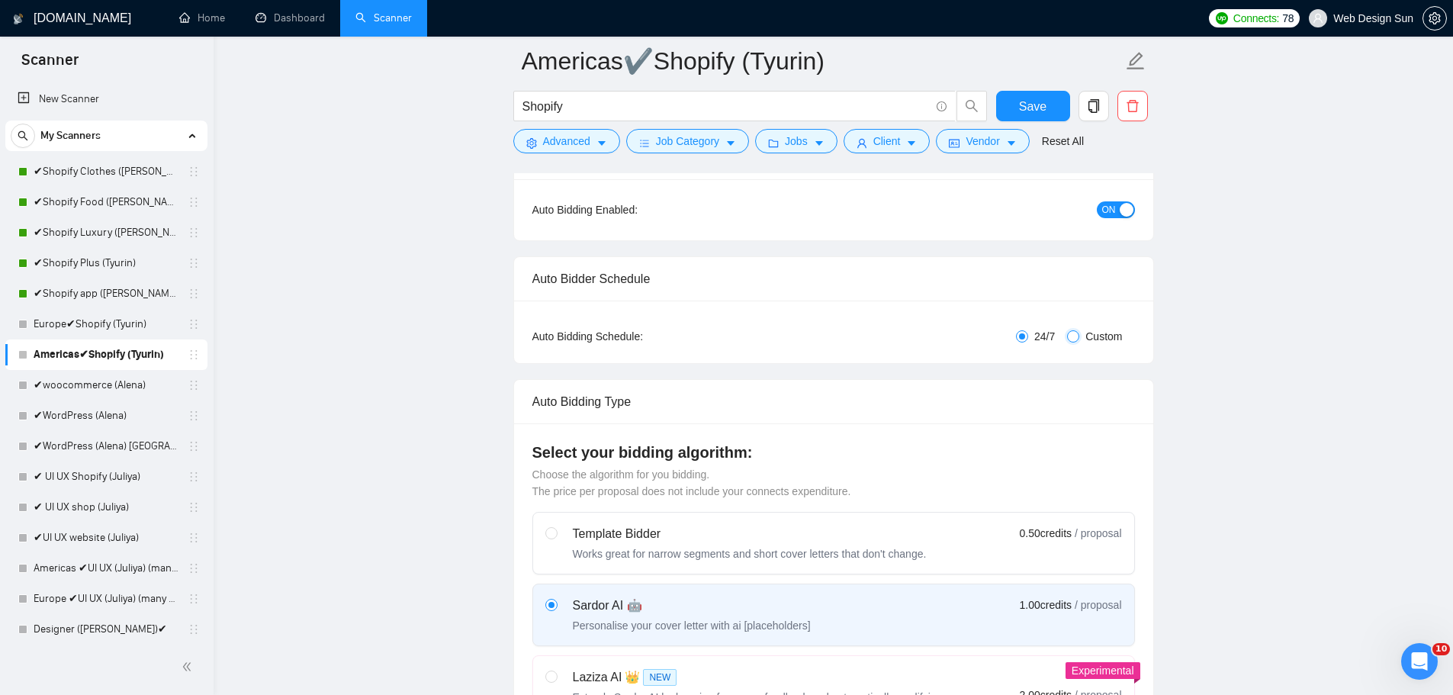
click at [1079, 336] on input "Custom" at bounding box center [1073, 336] width 12 height 12
radio input "true"
radio input "false"
checkbox input "true"
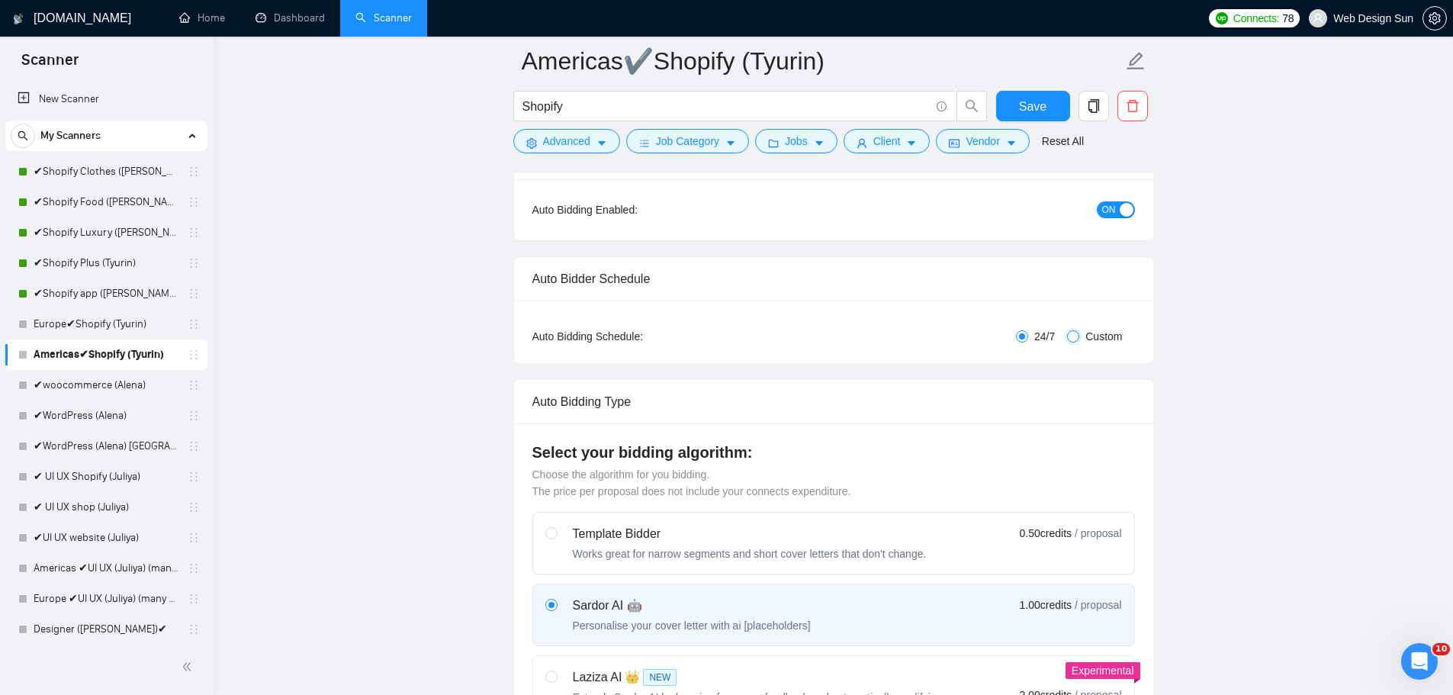
checkbox input "true"
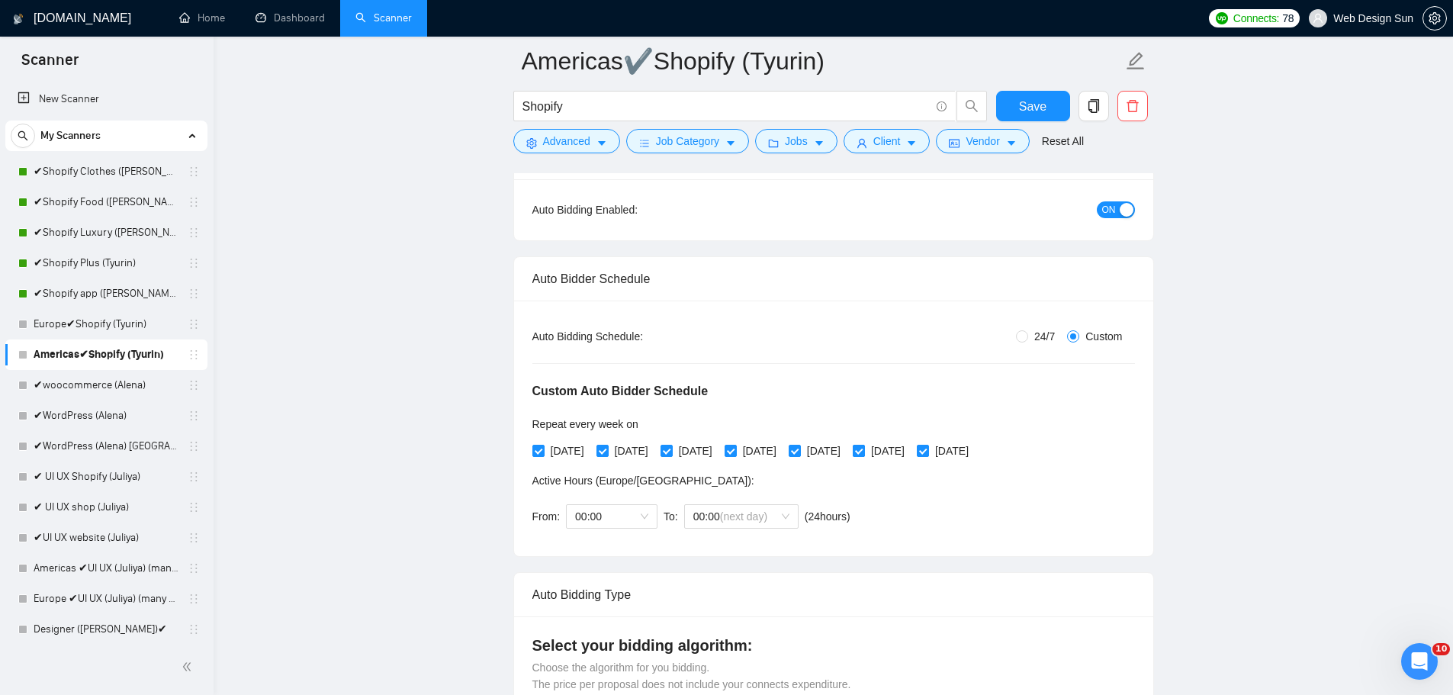
click at [864, 450] on input "[DATE]" at bounding box center [858, 450] width 11 height 11
checkbox input "false"
click at [928, 452] on input "[DATE]" at bounding box center [922, 450] width 11 height 11
checkbox input "false"
click at [622, 516] on span "00:00" at bounding box center [611, 516] width 73 height 23
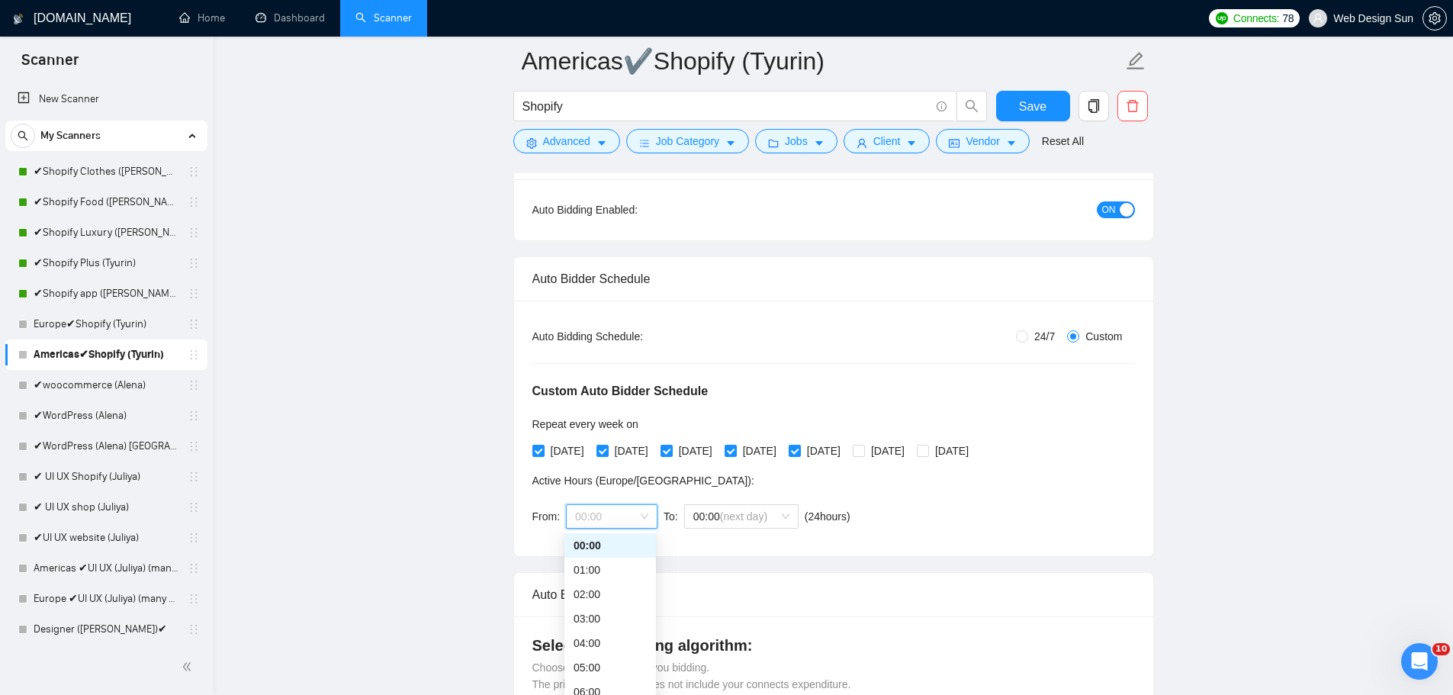
drag, startPoint x: 1149, startPoint y: 487, endPoint x: 1140, endPoint y: 475, distance: 14.8
click at [1147, 484] on div "Auto Bidding Type: Automated (recommended) Semi-automated Auto Bidding Schedule…" at bounding box center [833, 429] width 639 height 256
click at [1023, 98] on span "Save" at bounding box center [1032, 106] width 27 height 19
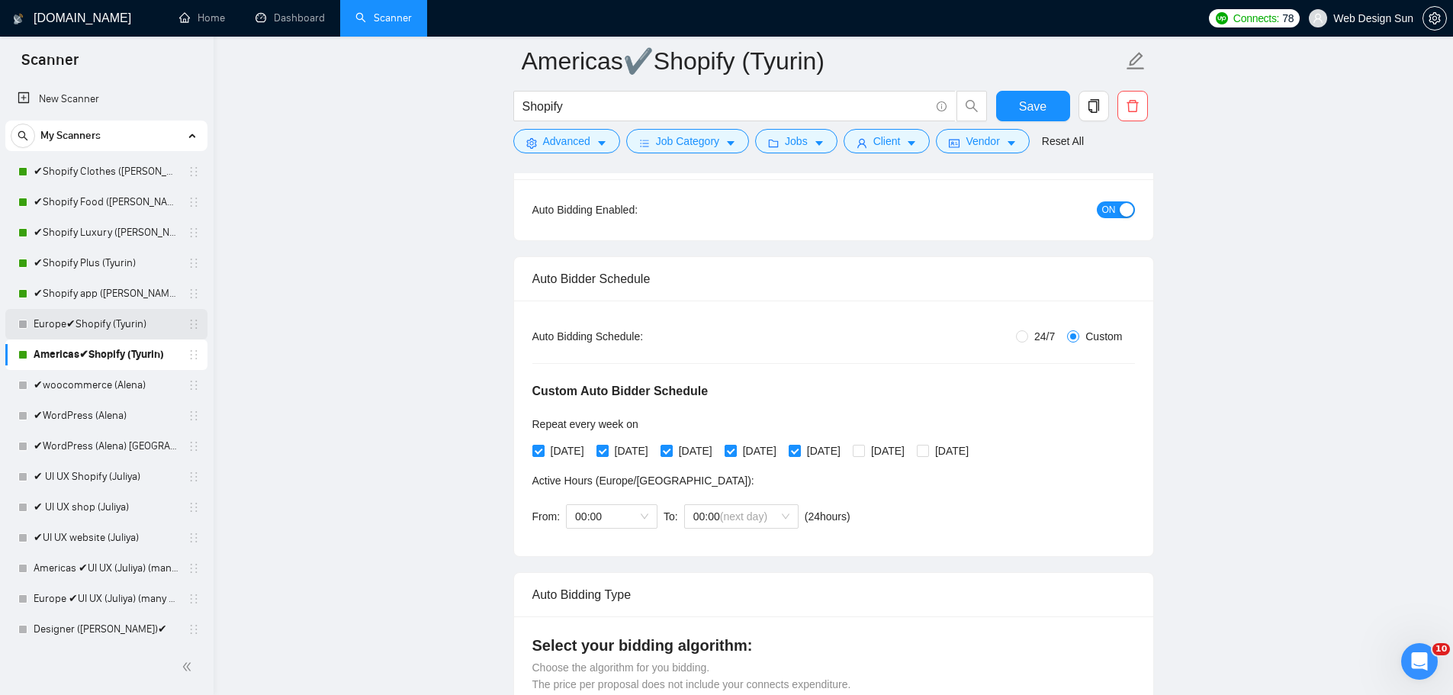
click at [118, 331] on link "Europe✔Shopify (Tyurin)" at bounding box center [106, 324] width 145 height 31
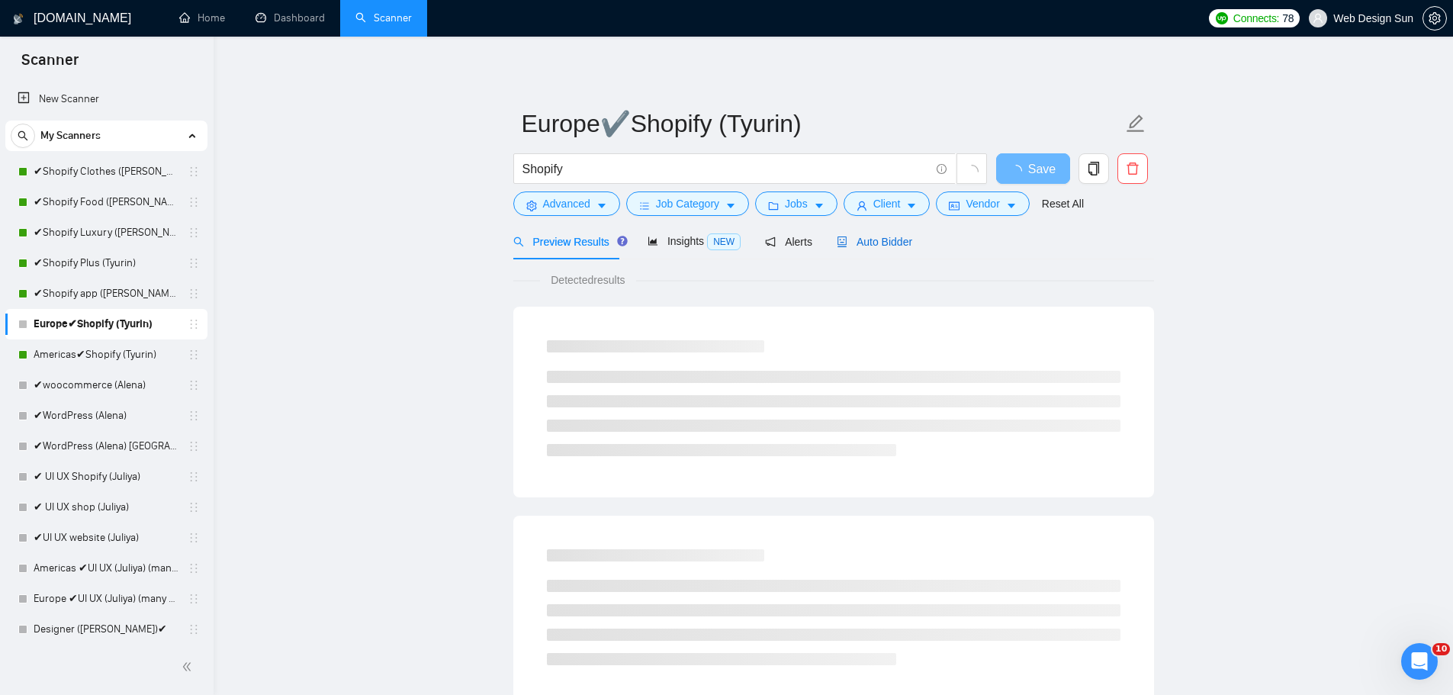
click at [880, 243] on span "Auto Bidder" at bounding box center [875, 242] width 76 height 12
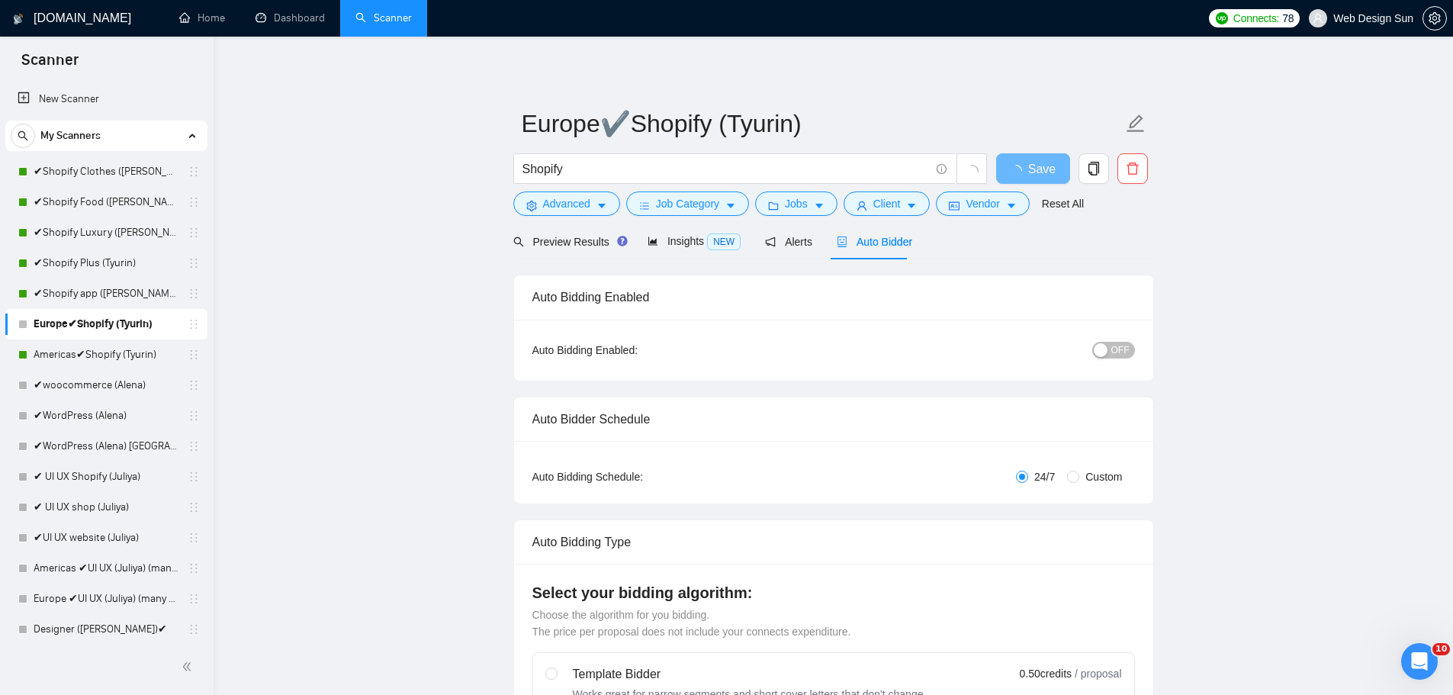
radio input "false"
radio input "true"
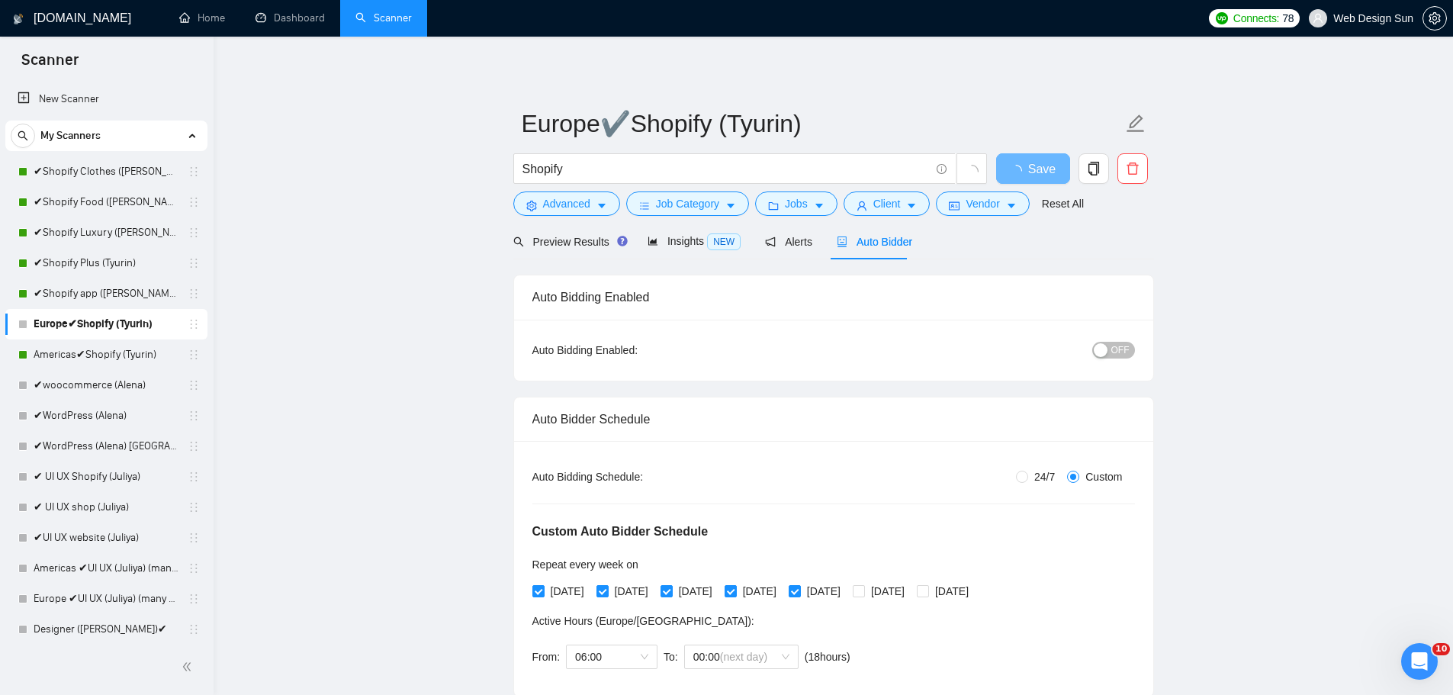
click at [1108, 346] on div "button" at bounding box center [1101, 350] width 14 height 14
click at [1012, 164] on button "Save" at bounding box center [1033, 168] width 74 height 31
click at [101, 386] on link "✔woocommerce (Alena)" at bounding box center [106, 385] width 145 height 31
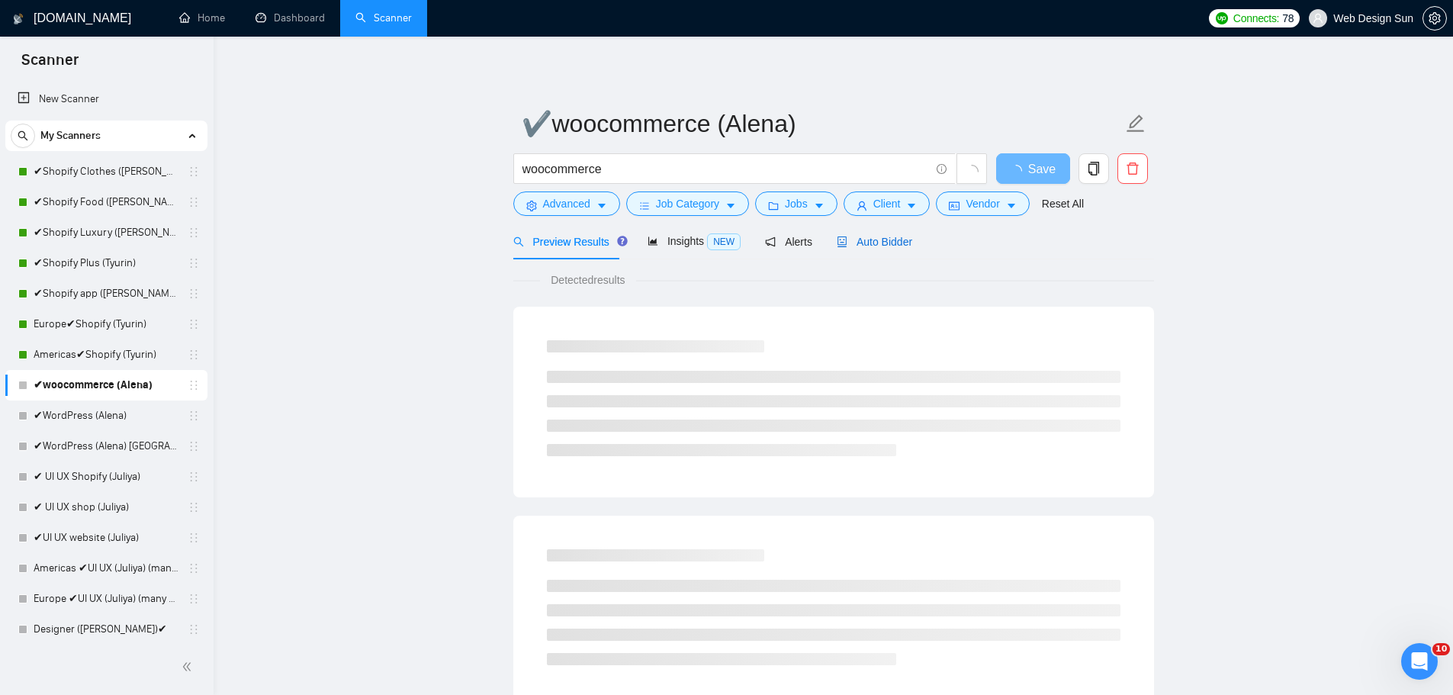
click at [860, 239] on span "Auto Bidder" at bounding box center [875, 242] width 76 height 12
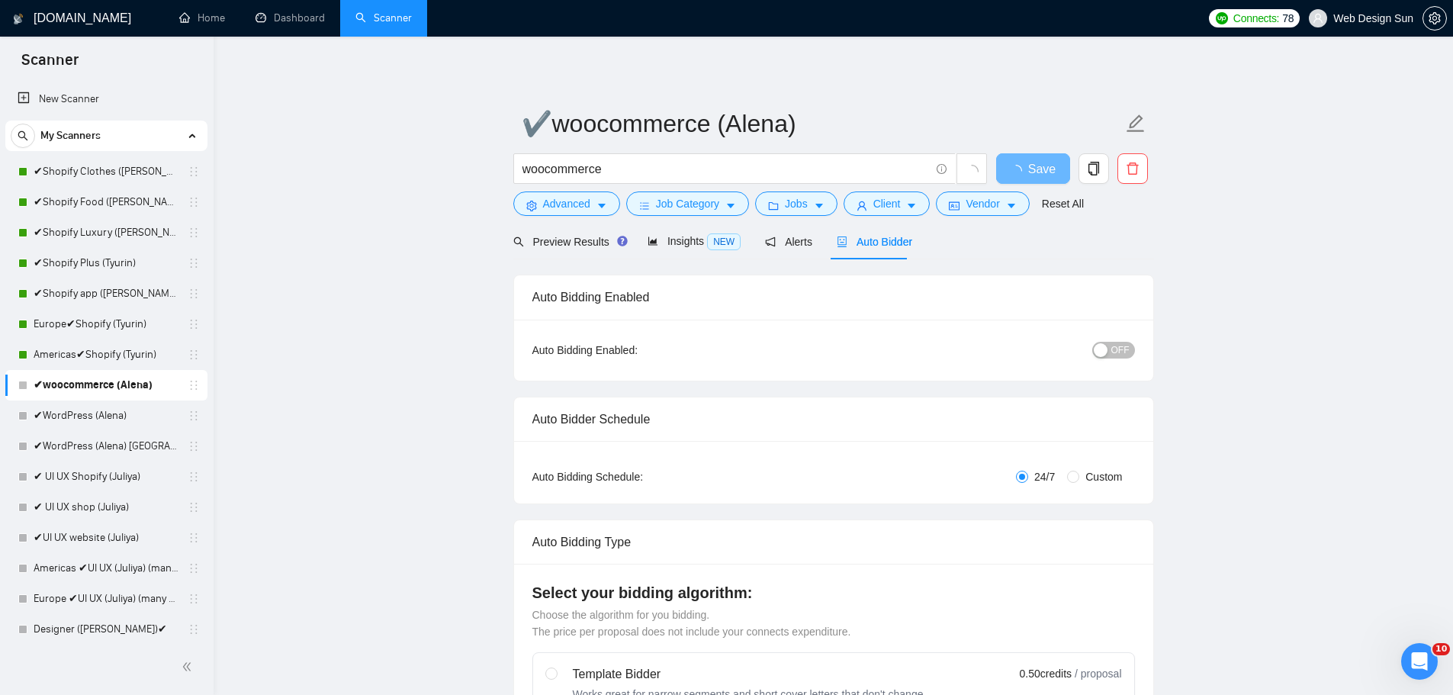
radio input "false"
radio input "true"
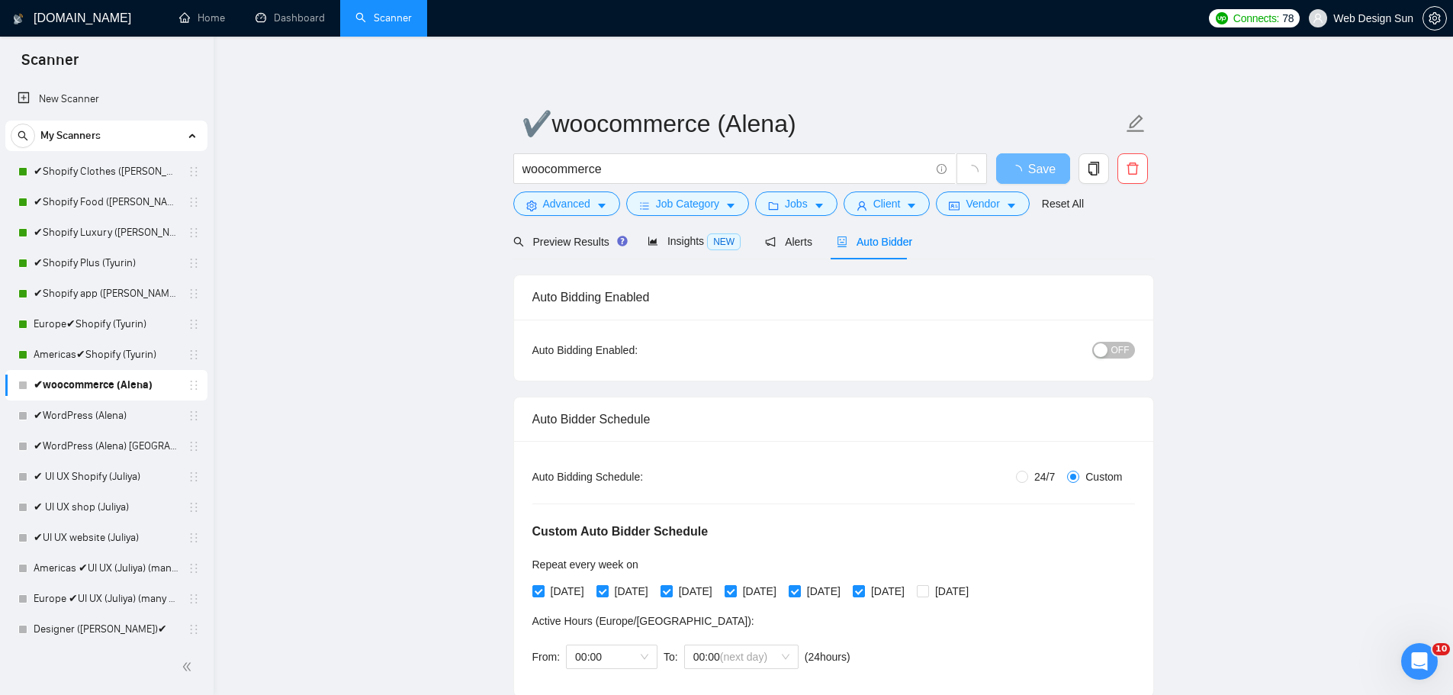
click at [1115, 346] on span "OFF" at bounding box center [1120, 350] width 18 height 17
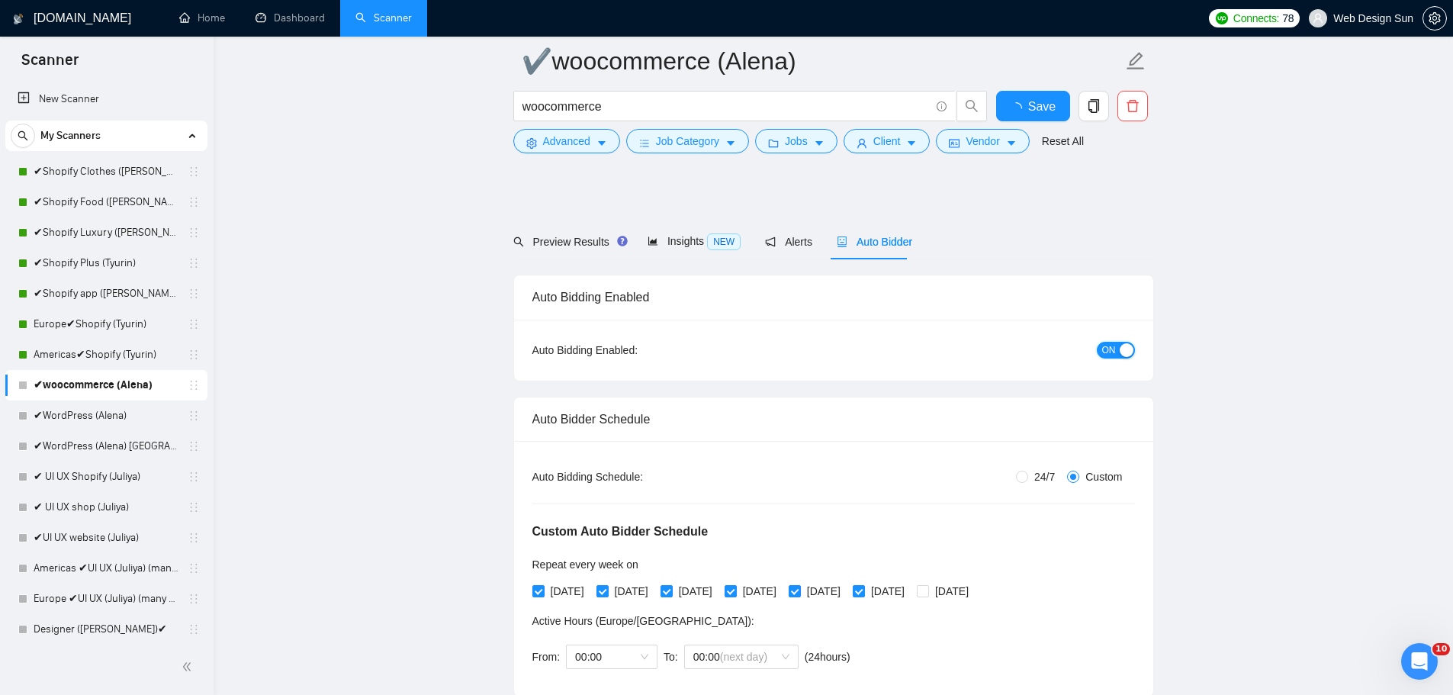
scroll to position [305, 0]
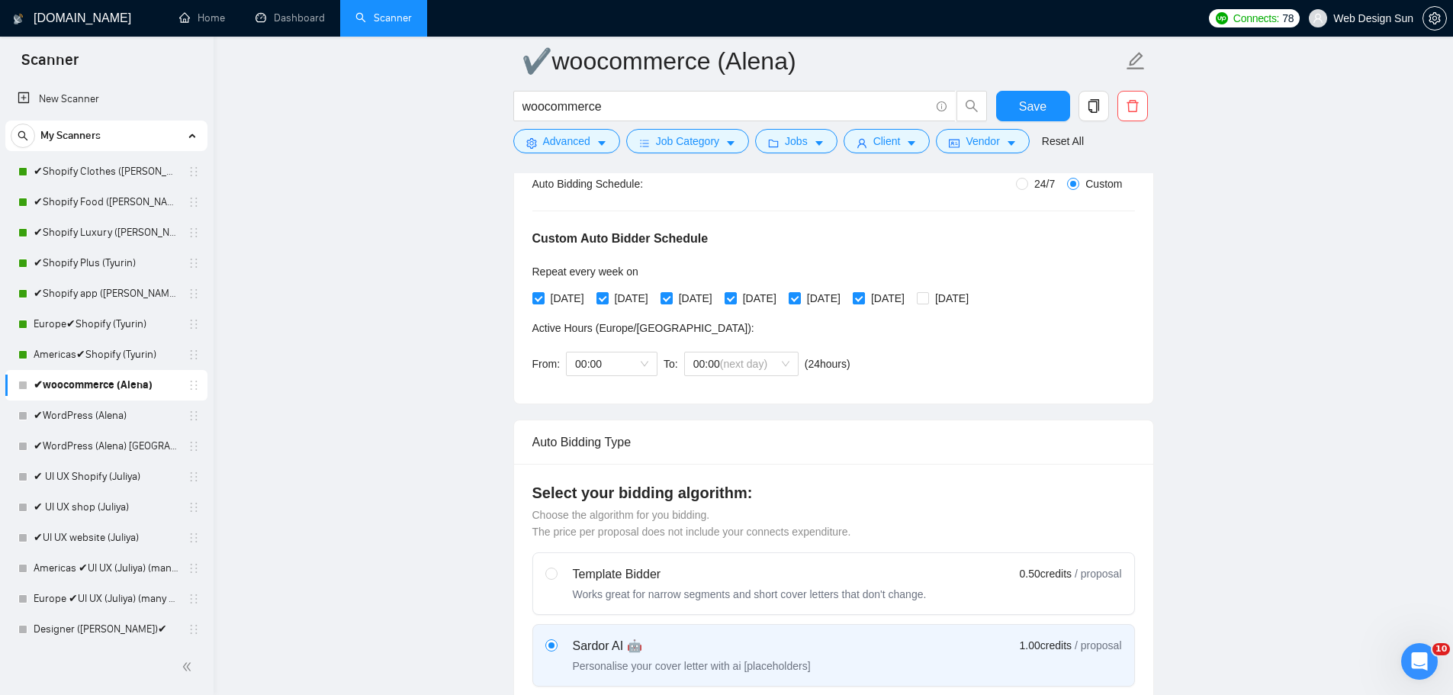
click at [911, 294] on span "[DATE]" at bounding box center [888, 298] width 46 height 17
click at [864, 294] on input "[DATE]" at bounding box center [858, 297] width 11 height 11
checkbox input "false"
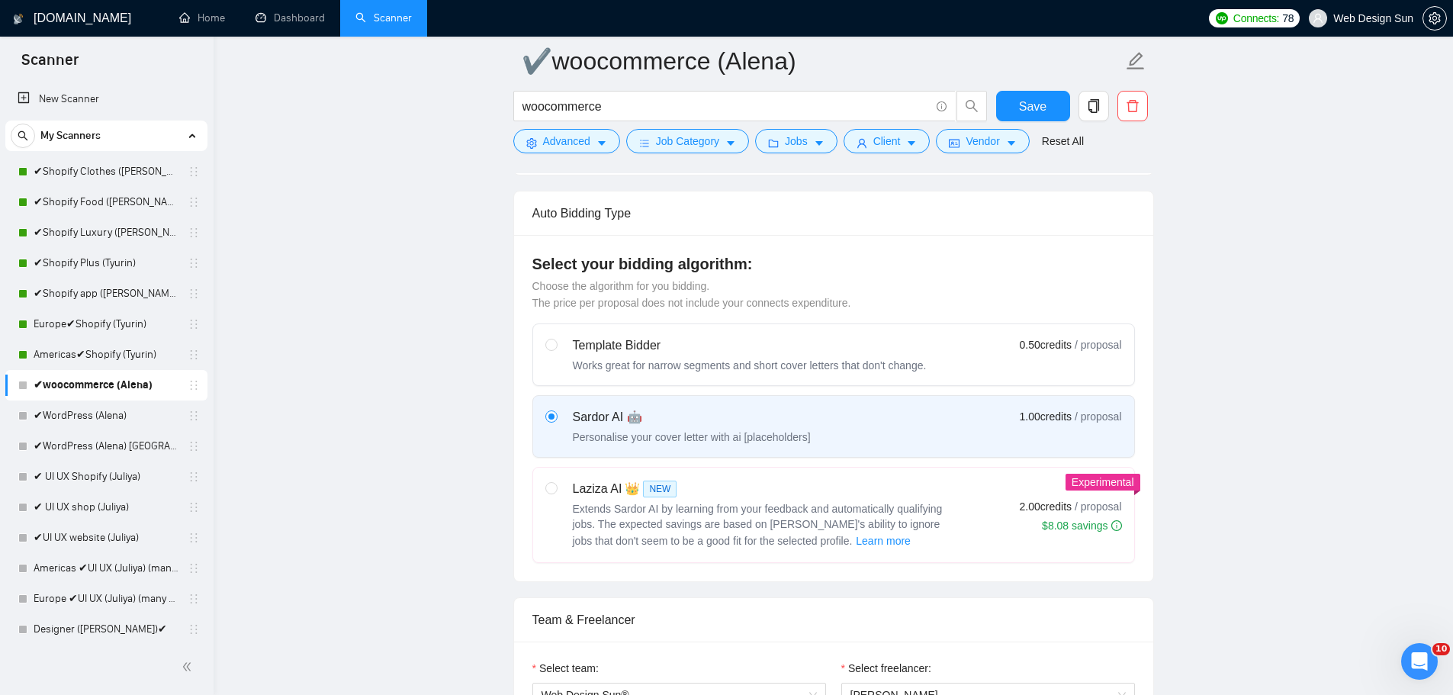
scroll to position [610, 0]
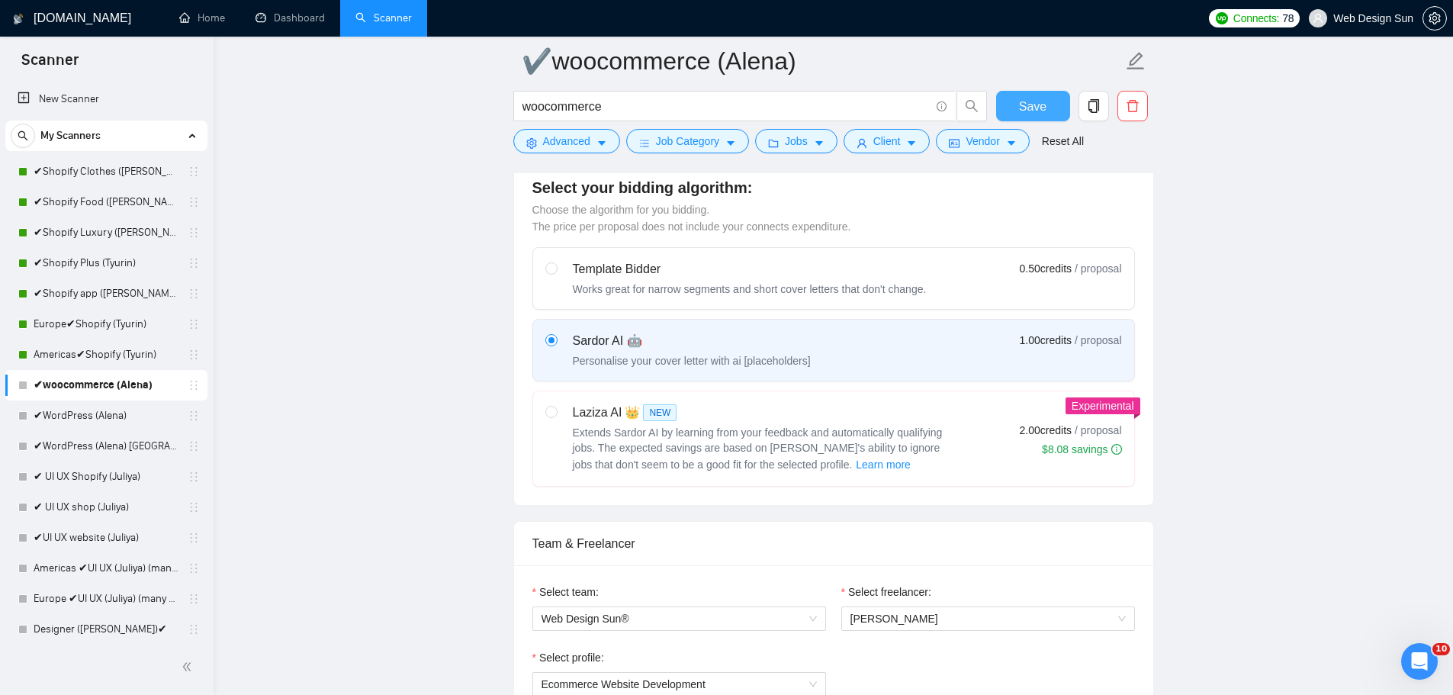
click at [1042, 95] on button "Save" at bounding box center [1033, 106] width 74 height 31
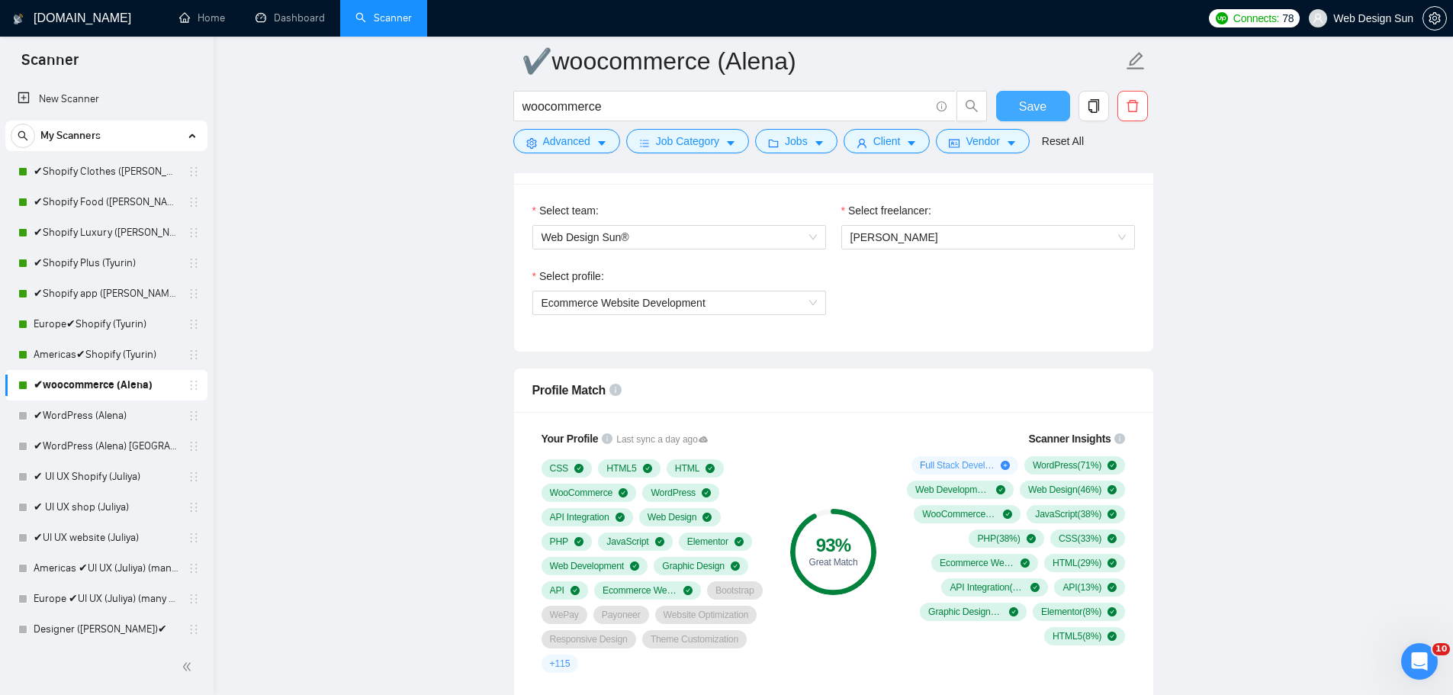
scroll to position [1526, 0]
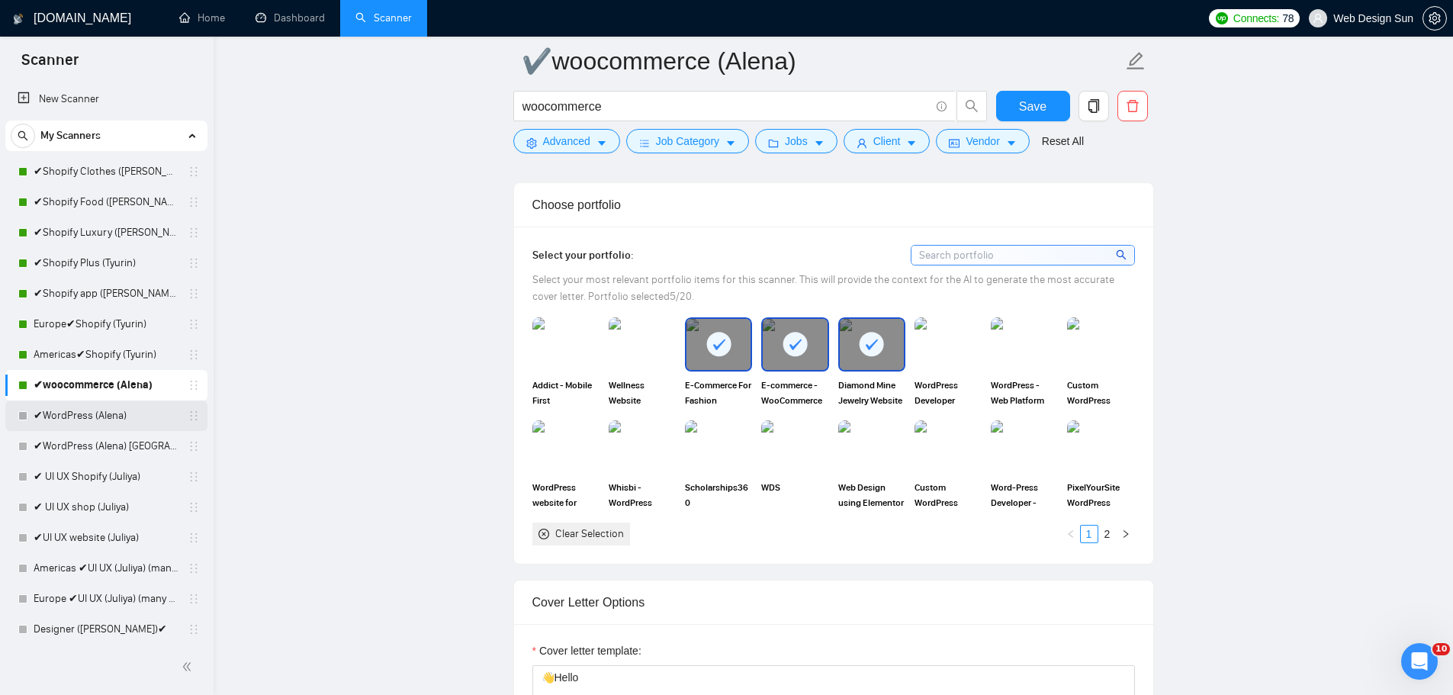
click at [104, 421] on link "✔WordPress (Alena)" at bounding box center [106, 416] width 145 height 31
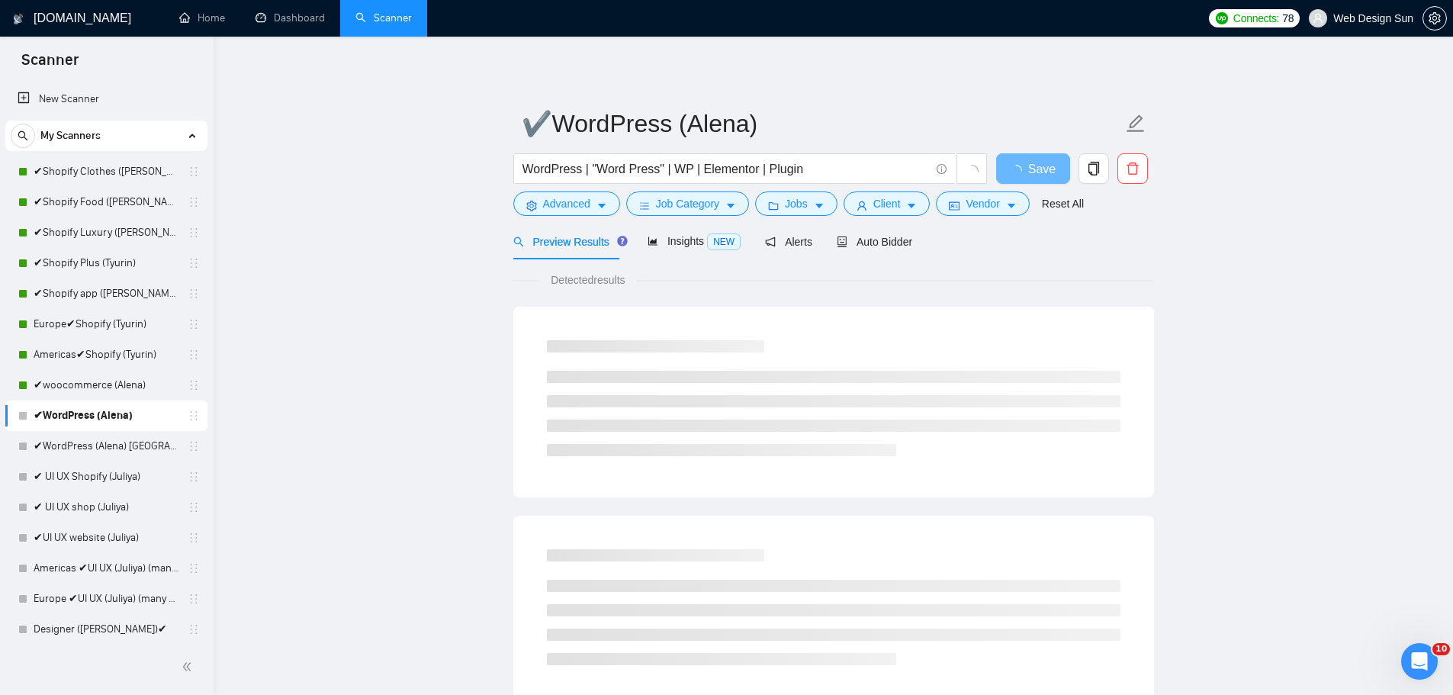
click at [911, 238] on div "Preview Results Insights NEW Alerts Auto Bidder" at bounding box center [833, 242] width 641 height 36
click at [889, 251] on div "Auto Bidder" at bounding box center [875, 242] width 76 height 36
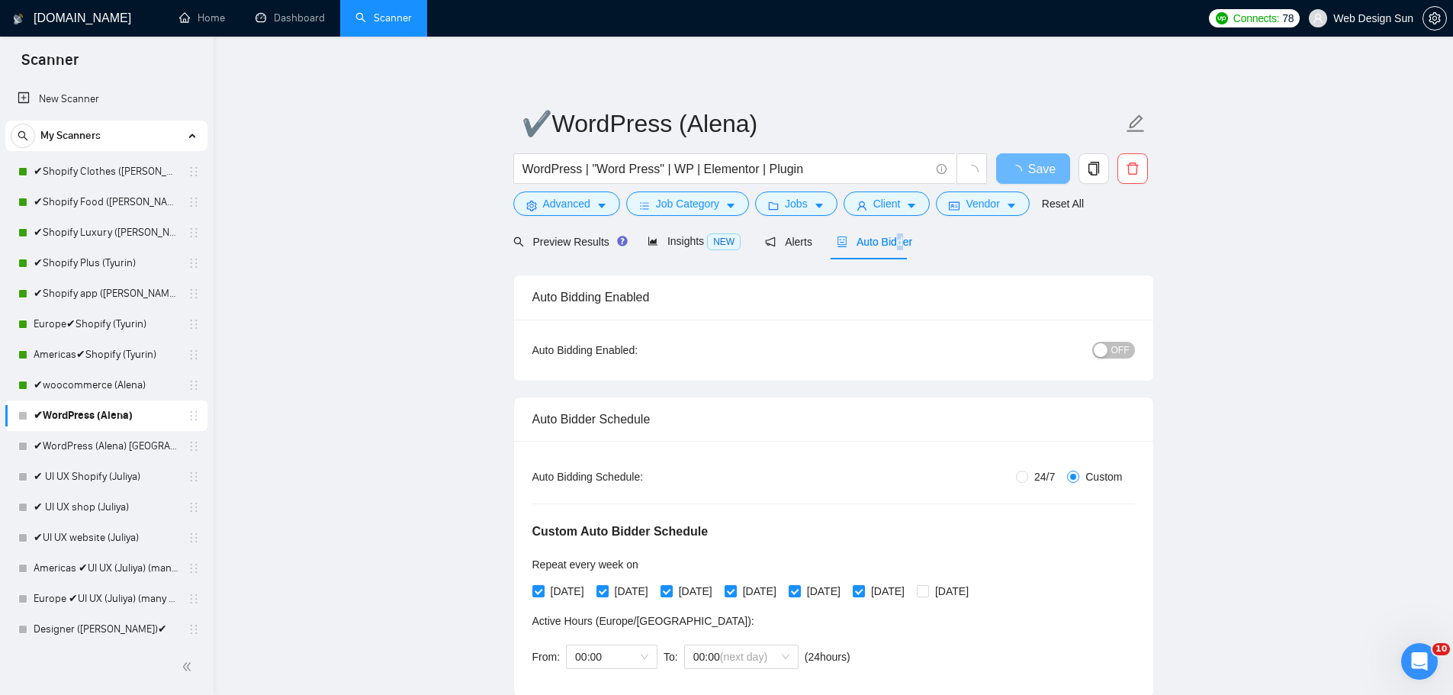
click at [1106, 345] on div "button" at bounding box center [1101, 350] width 14 height 14
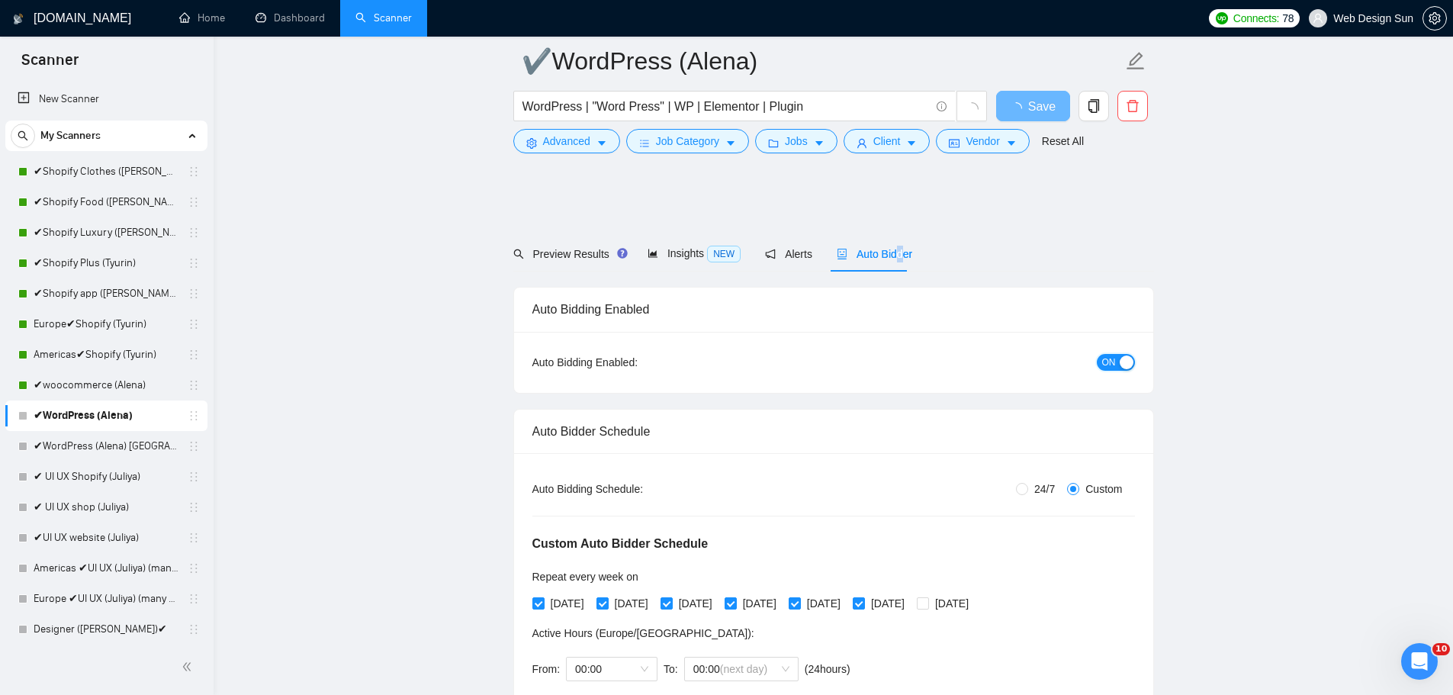
scroll to position [305, 0]
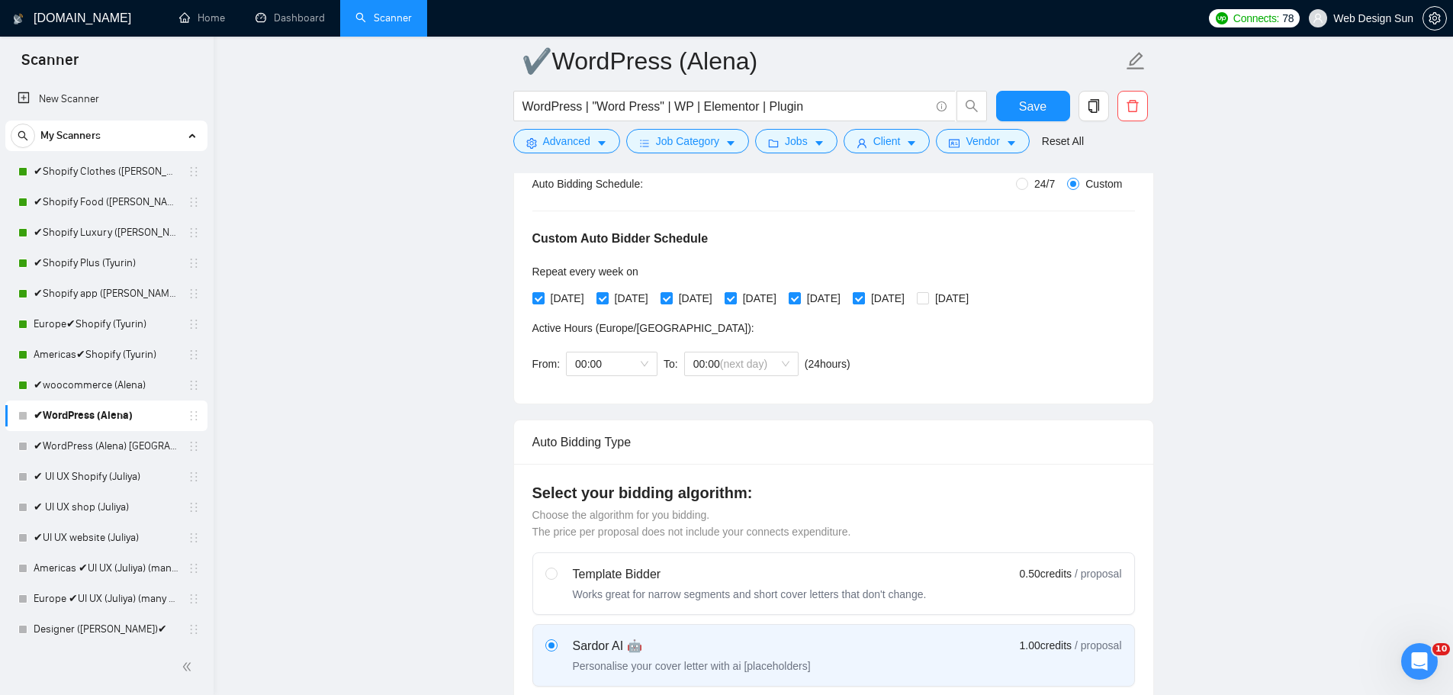
click at [909, 300] on span "[DATE]" at bounding box center [888, 298] width 46 height 17
click at [864, 300] on input "[DATE]" at bounding box center [858, 297] width 11 height 11
checkbox input "false"
click at [631, 359] on span "00:00" at bounding box center [611, 363] width 73 height 23
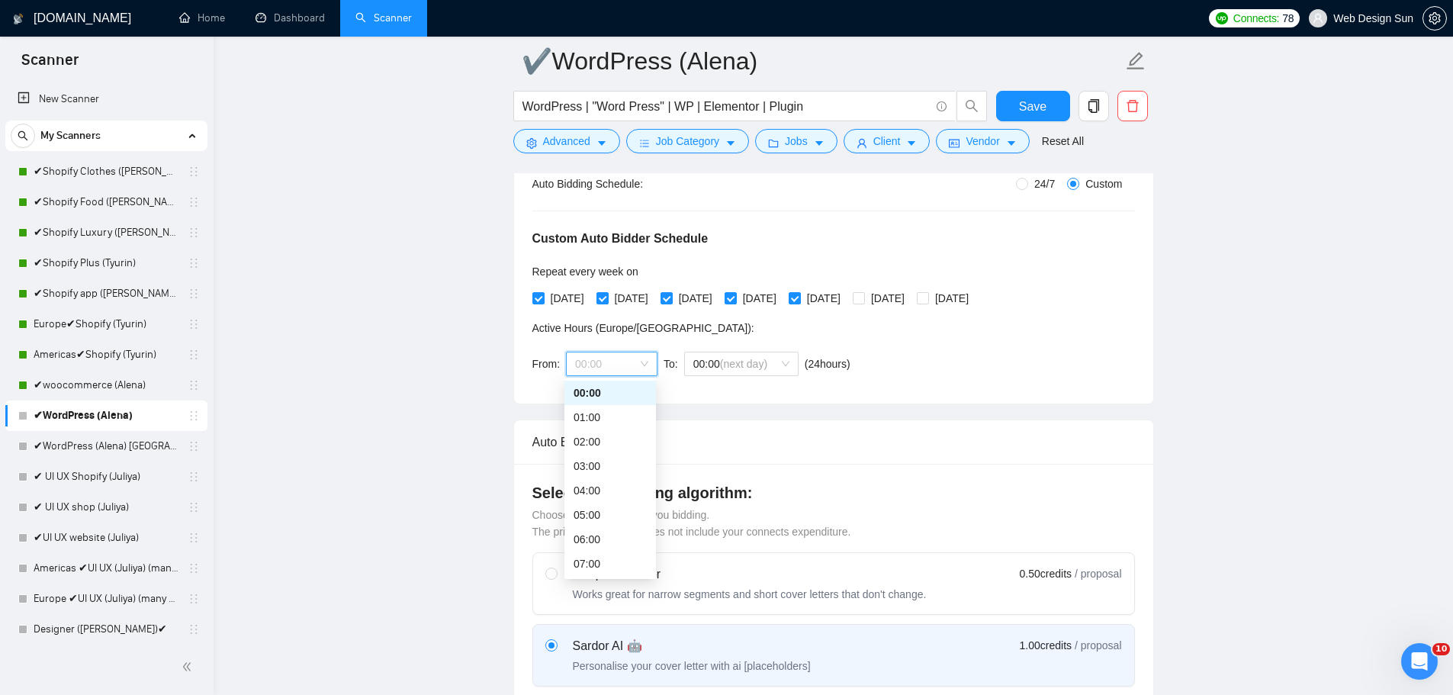
click at [629, 361] on span "00:00" at bounding box center [611, 363] width 73 height 23
click at [1035, 98] on span "Save" at bounding box center [1032, 106] width 27 height 19
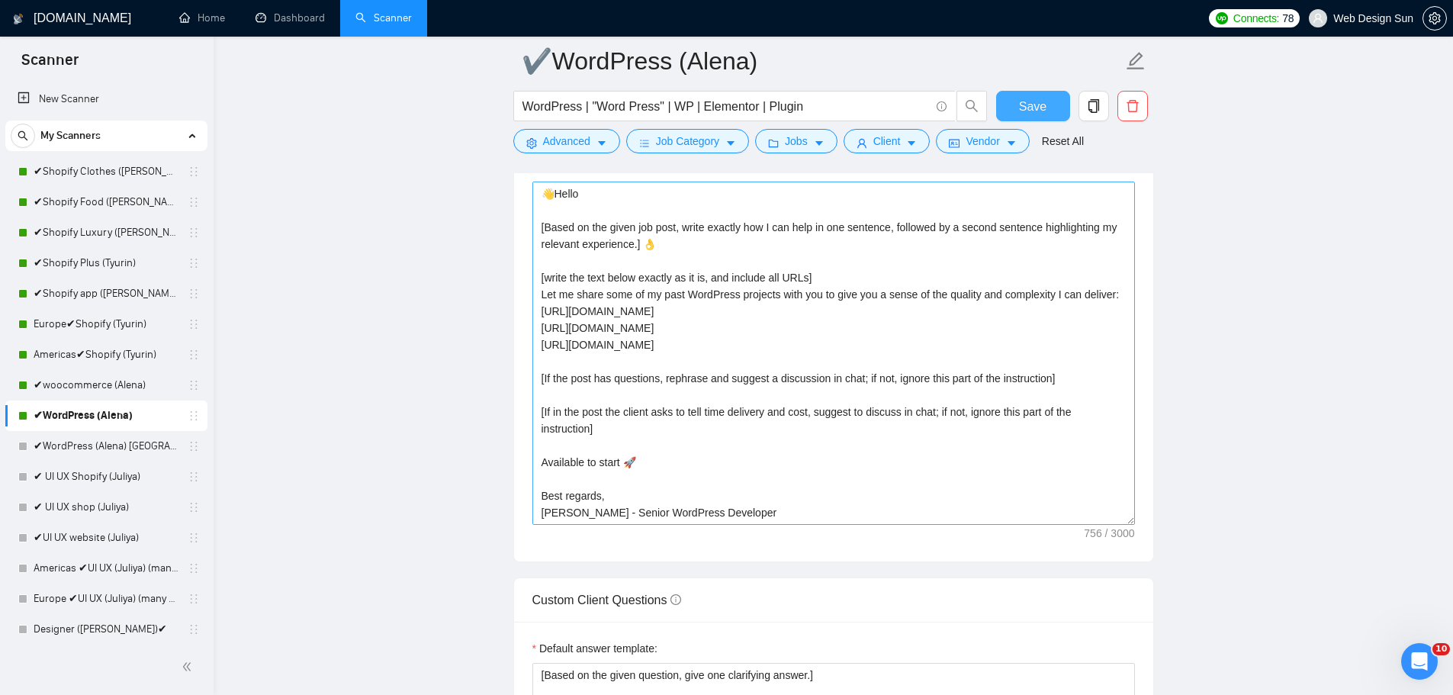
scroll to position [34, 0]
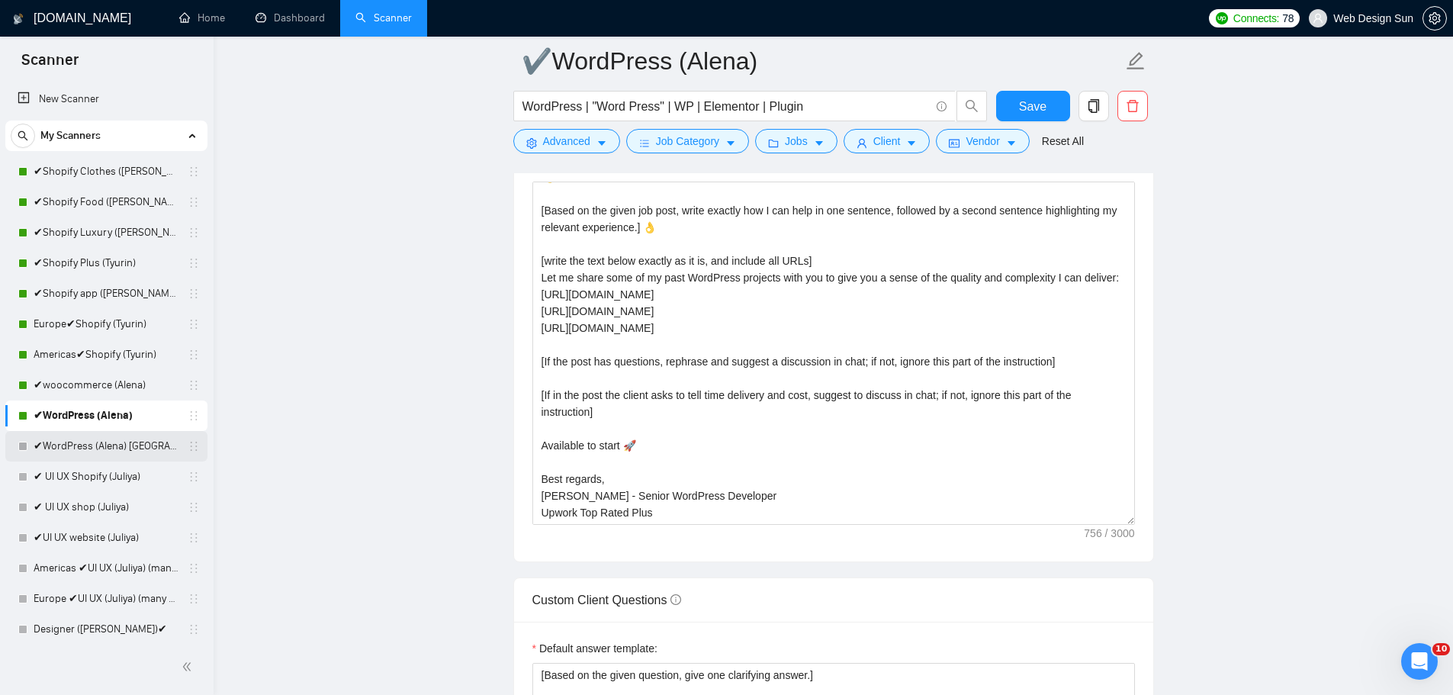
click at [110, 452] on link "✔WordPress (Alena) [GEOGRAPHIC_DATA]" at bounding box center [106, 446] width 145 height 31
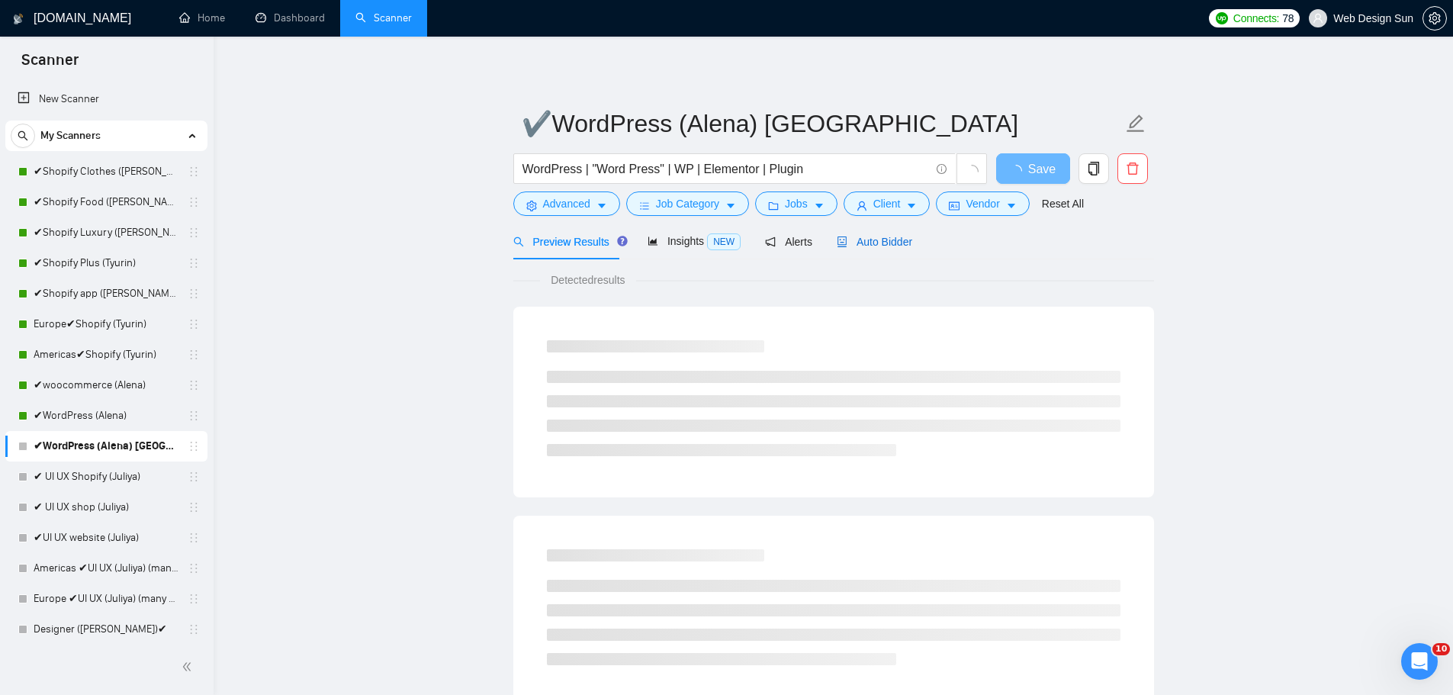
click at [875, 249] on div "Auto Bidder" at bounding box center [875, 241] width 76 height 17
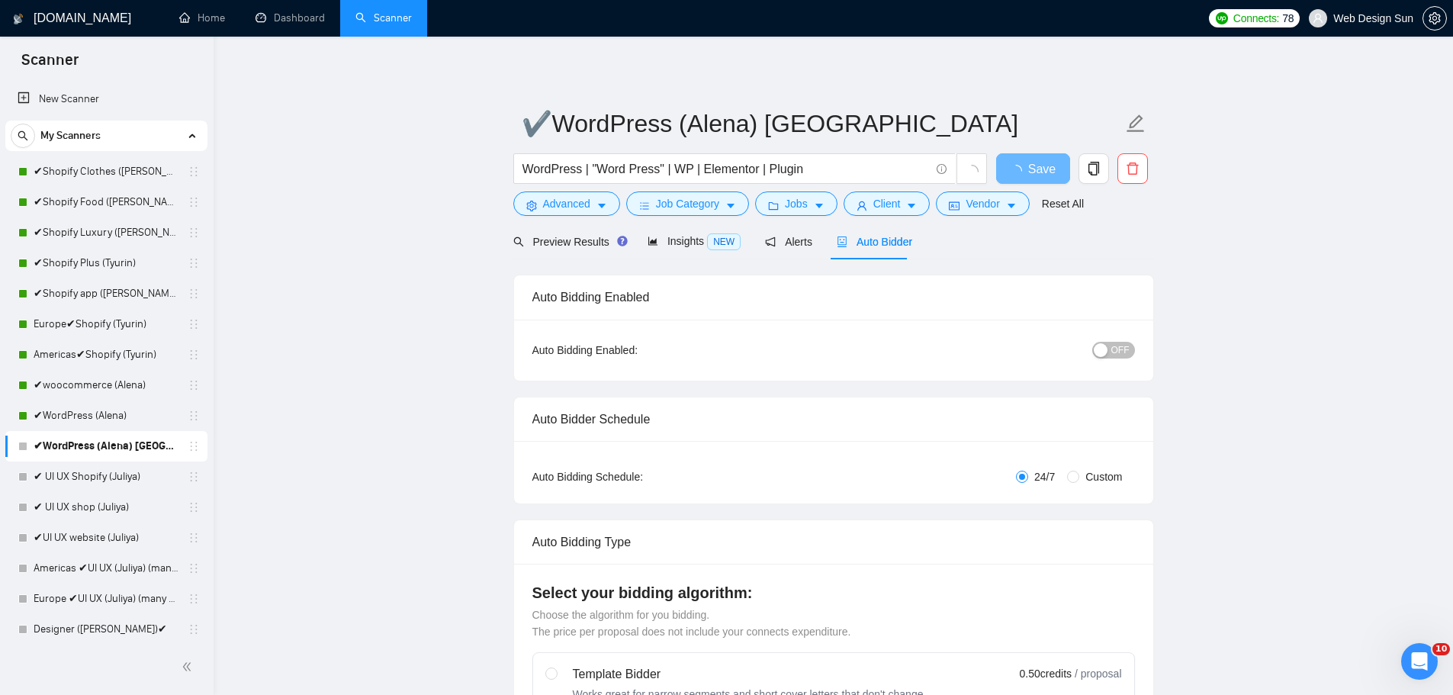
click at [1107, 338] on div "OFF" at bounding box center [1034, 350] width 201 height 24
click at [1111, 341] on div "OFF" at bounding box center [1034, 350] width 201 height 18
click at [1110, 342] on button "OFF" at bounding box center [1113, 350] width 43 height 17
click at [1089, 477] on span "Custom" at bounding box center [1103, 476] width 49 height 17
click at [1079, 477] on input "Custom" at bounding box center [1073, 477] width 12 height 12
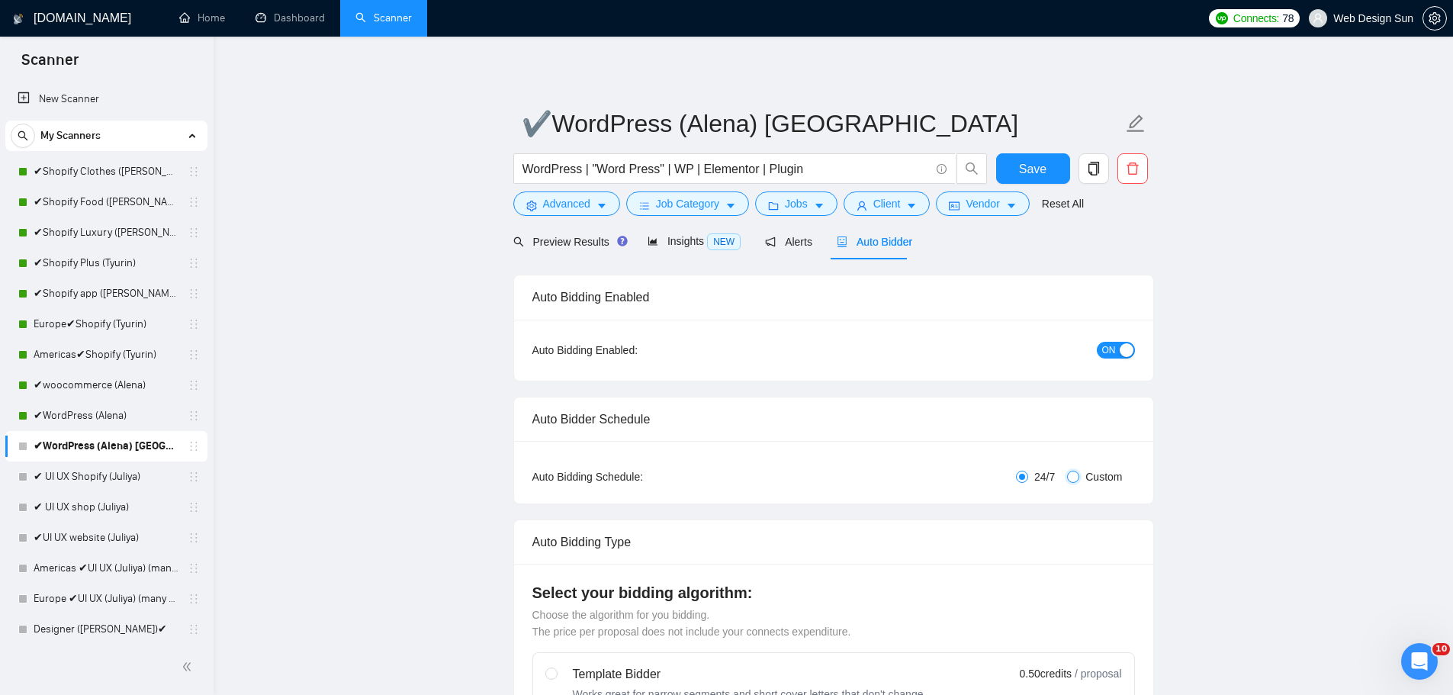
radio input "true"
radio input "false"
checkbox input "true"
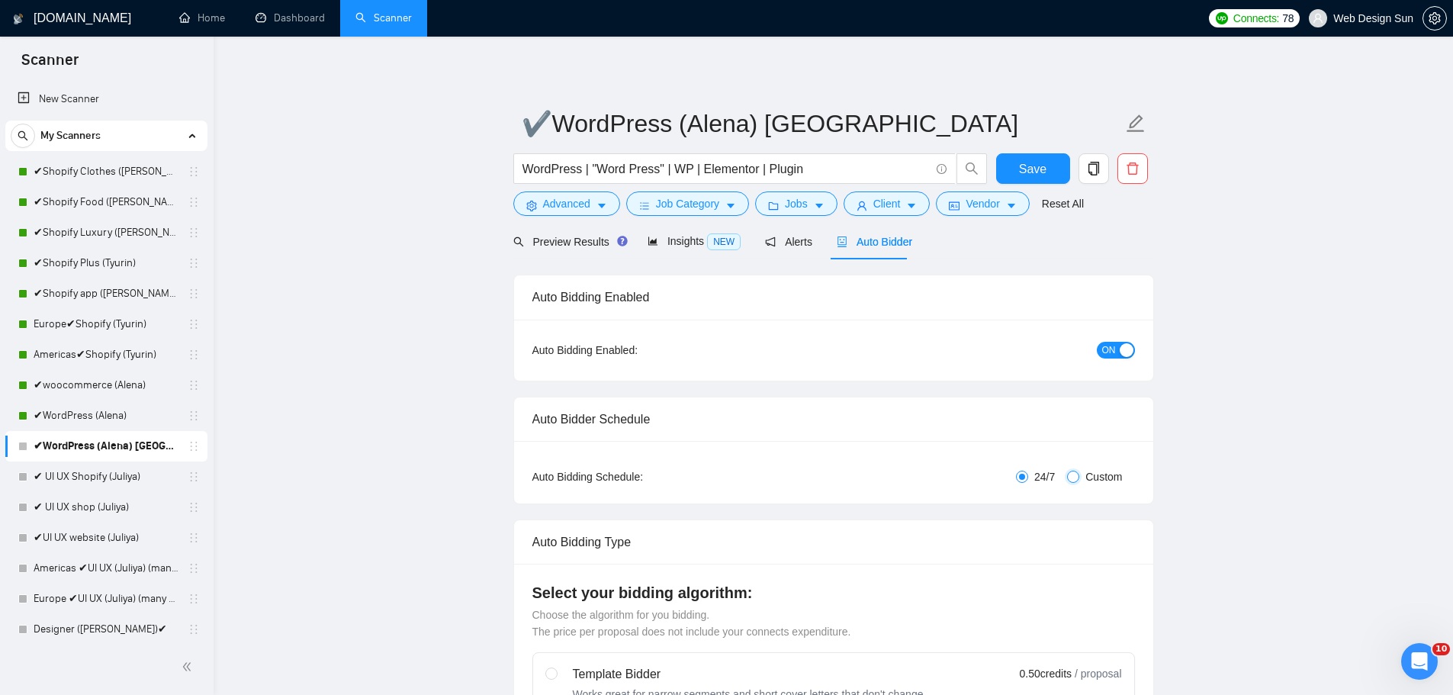
checkbox input "true"
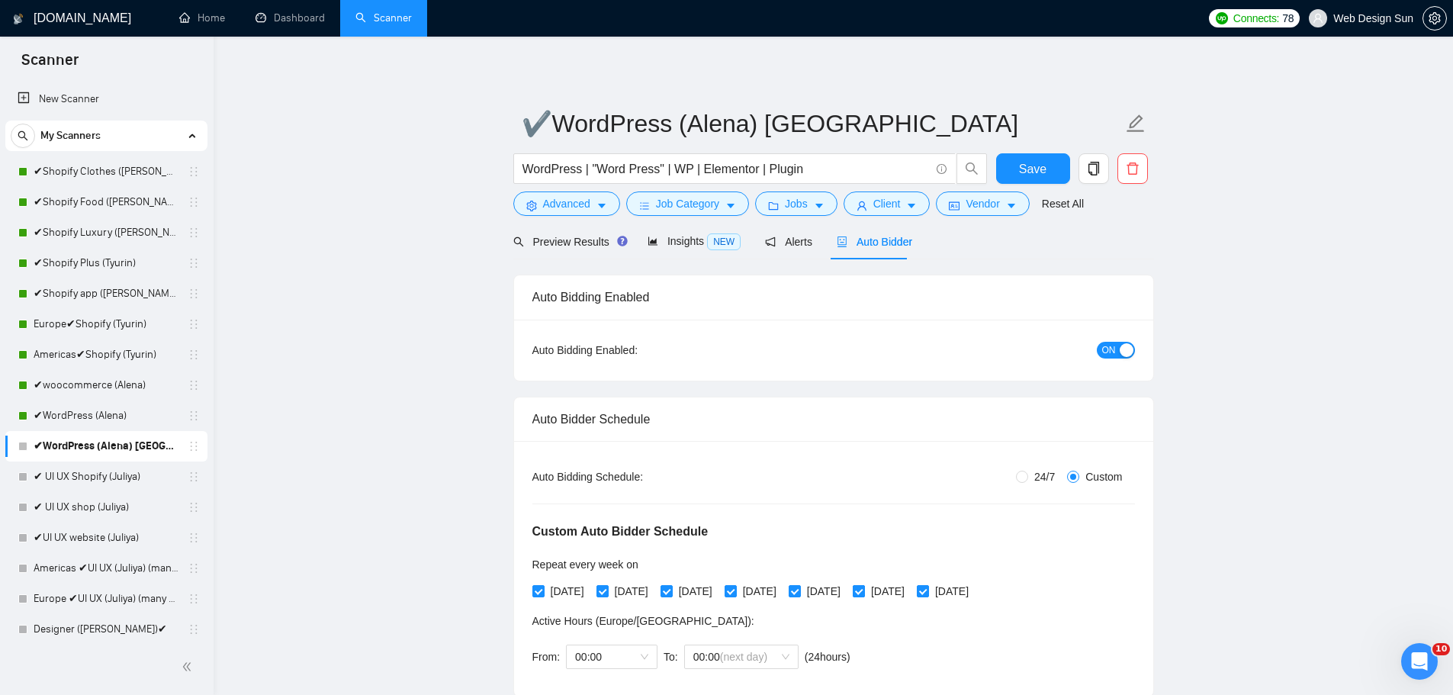
click at [900, 589] on span "[DATE]" at bounding box center [888, 591] width 46 height 17
click at [864, 589] on input "[DATE]" at bounding box center [858, 590] width 11 height 11
checkbox input "false"
click at [975, 595] on span "[DATE]" at bounding box center [952, 591] width 46 height 17
click at [928, 595] on input "[DATE]" at bounding box center [922, 590] width 11 height 11
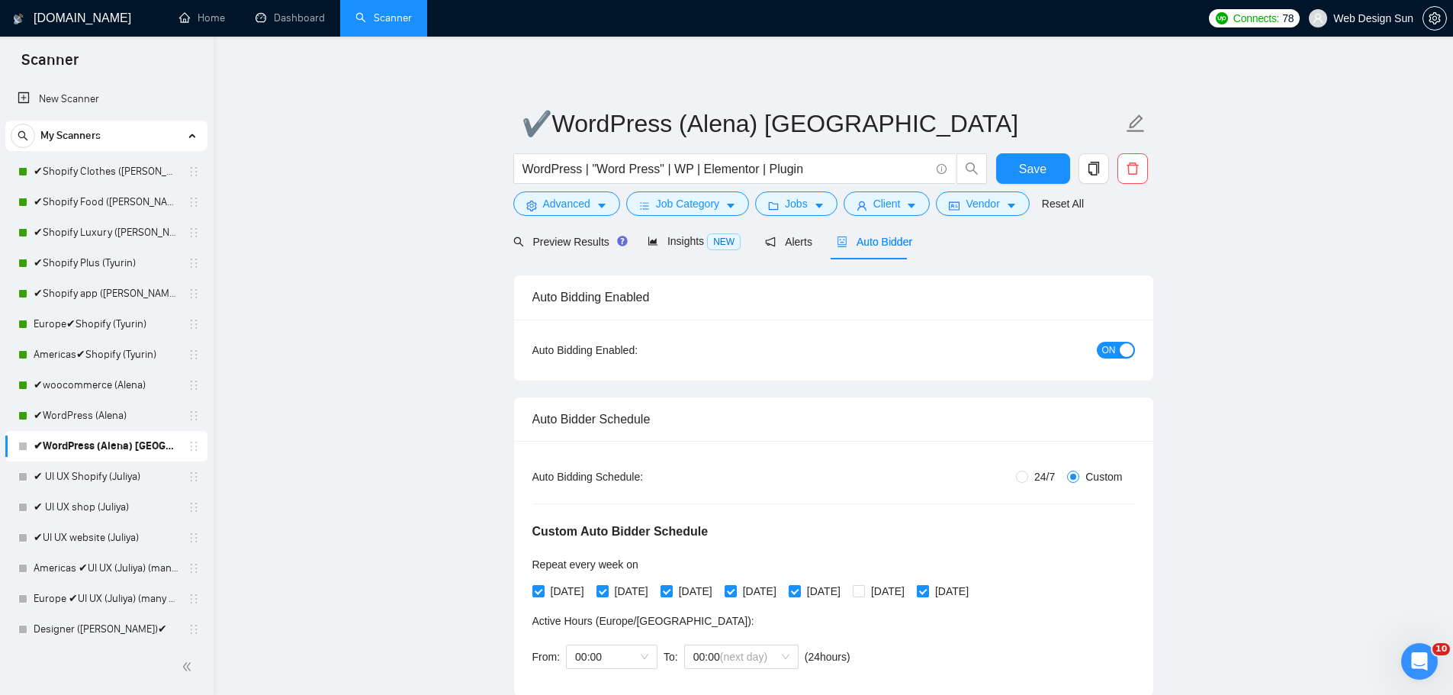
checkbox input "false"
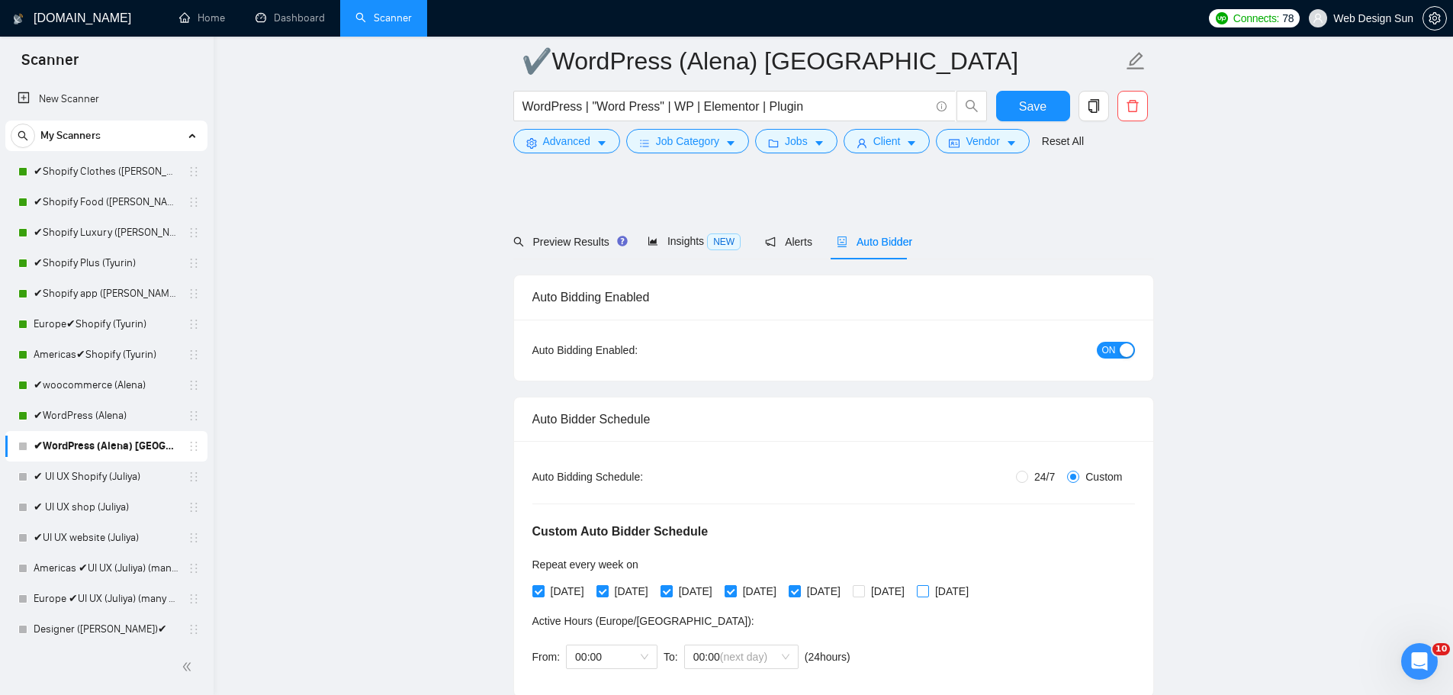
scroll to position [381, 0]
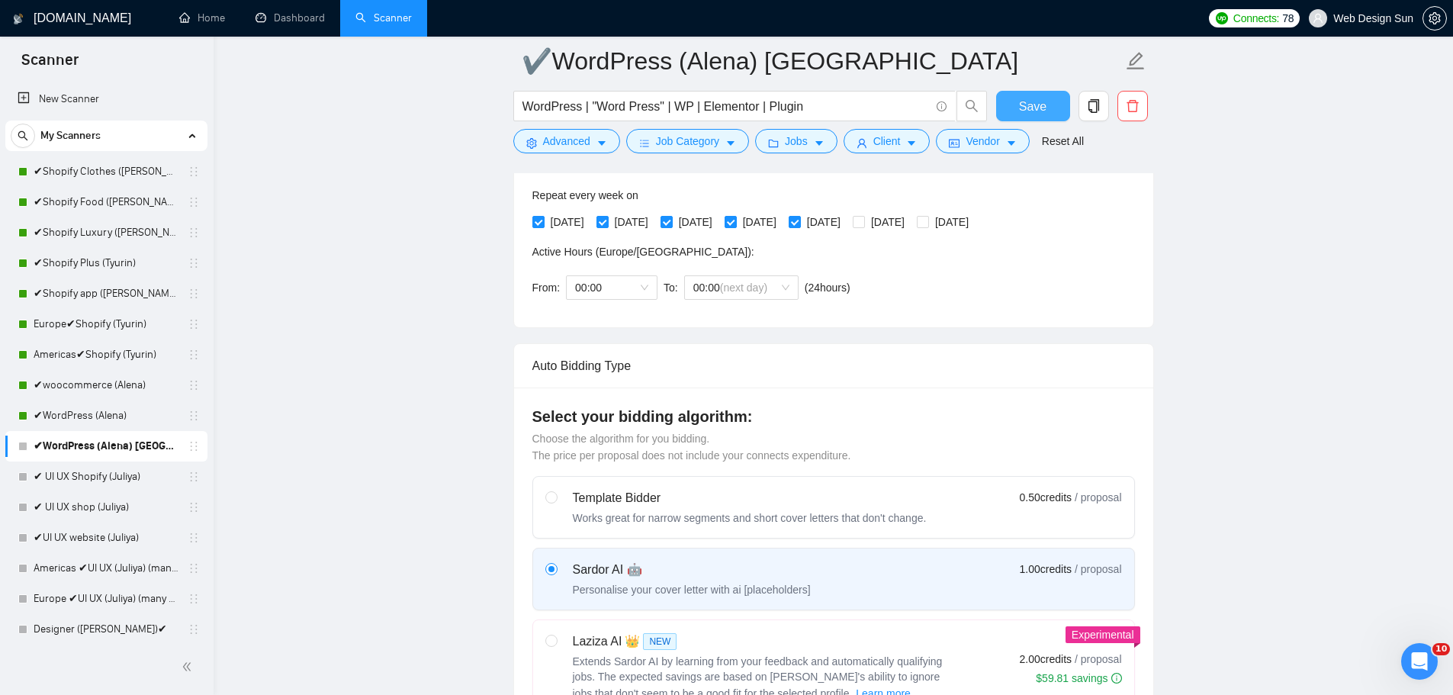
click at [1026, 99] on span "Save" at bounding box center [1032, 106] width 27 height 19
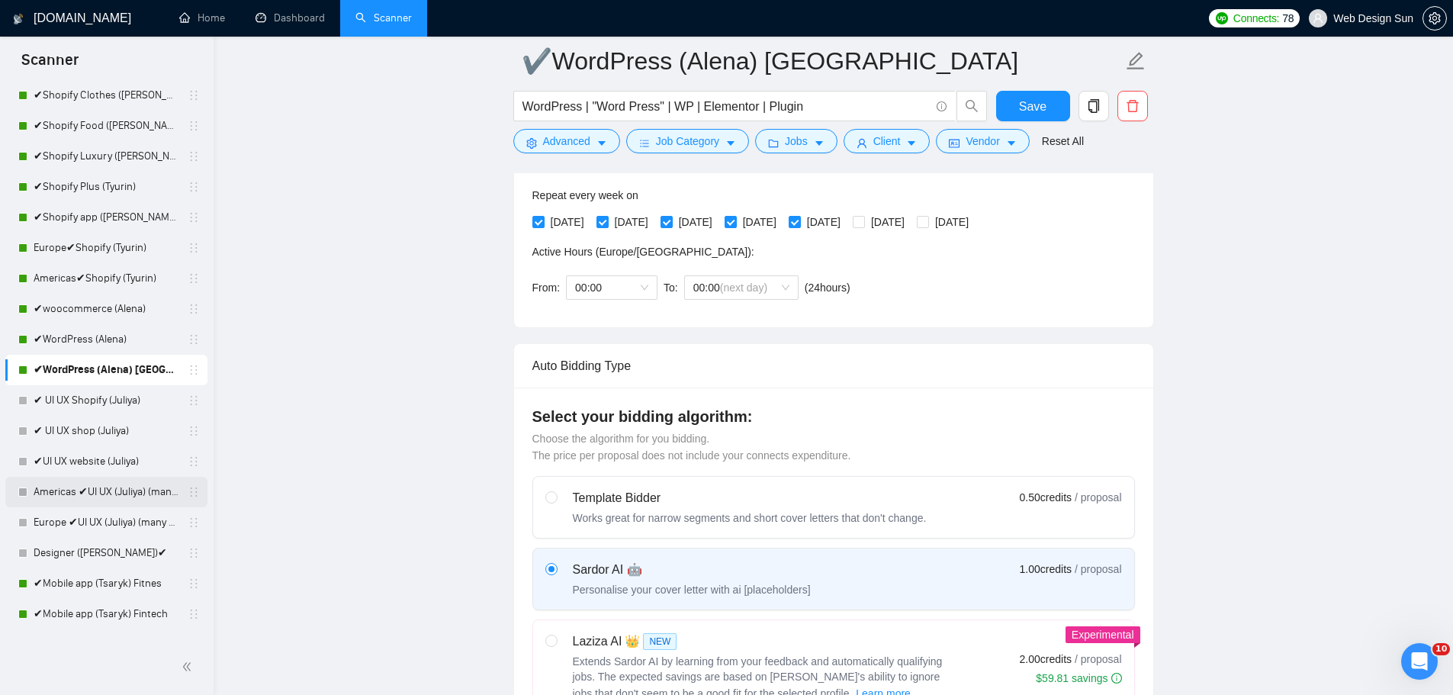
click at [115, 489] on link "Americas ✔UI UX (Juliya) (many posts)" at bounding box center [106, 492] width 145 height 31
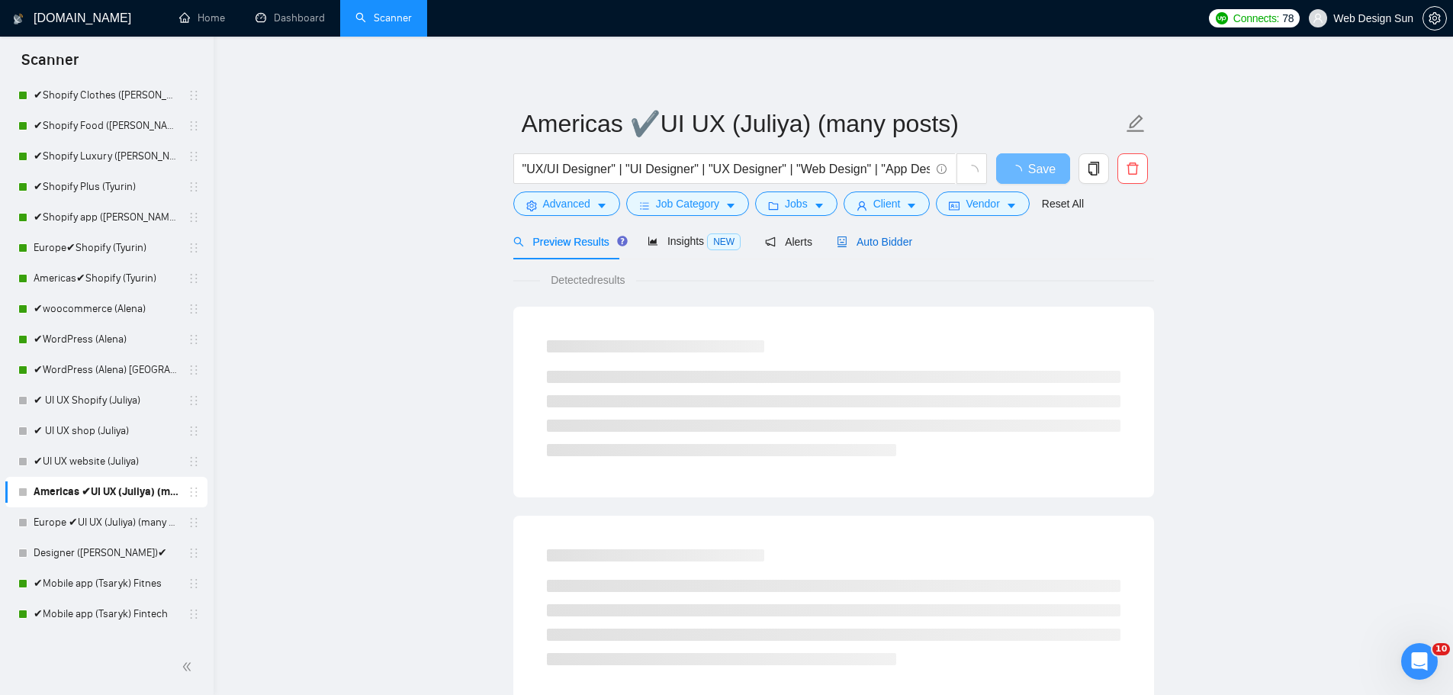
drag, startPoint x: 885, startPoint y: 240, endPoint x: 910, endPoint y: 256, distance: 30.3
click at [884, 240] on span "Auto Bidder" at bounding box center [875, 242] width 76 height 12
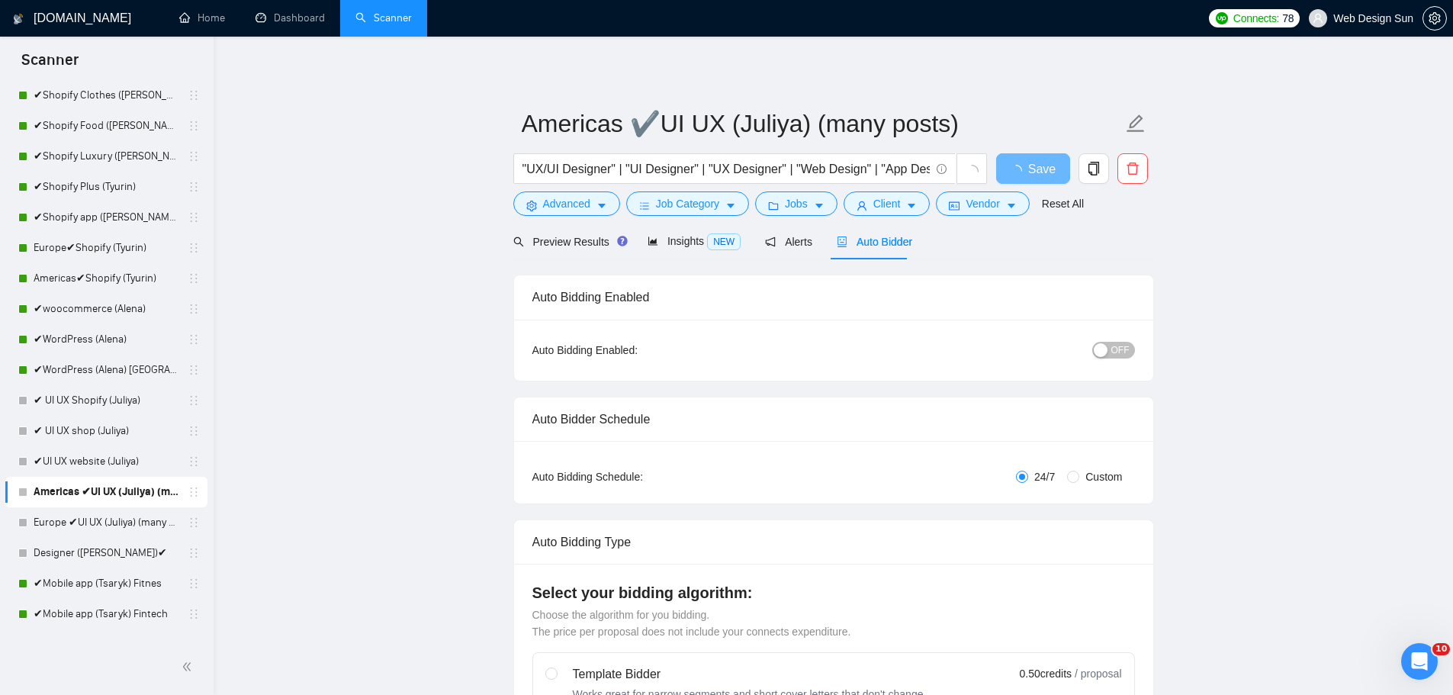
click at [1120, 349] on span "OFF" at bounding box center [1120, 350] width 18 height 17
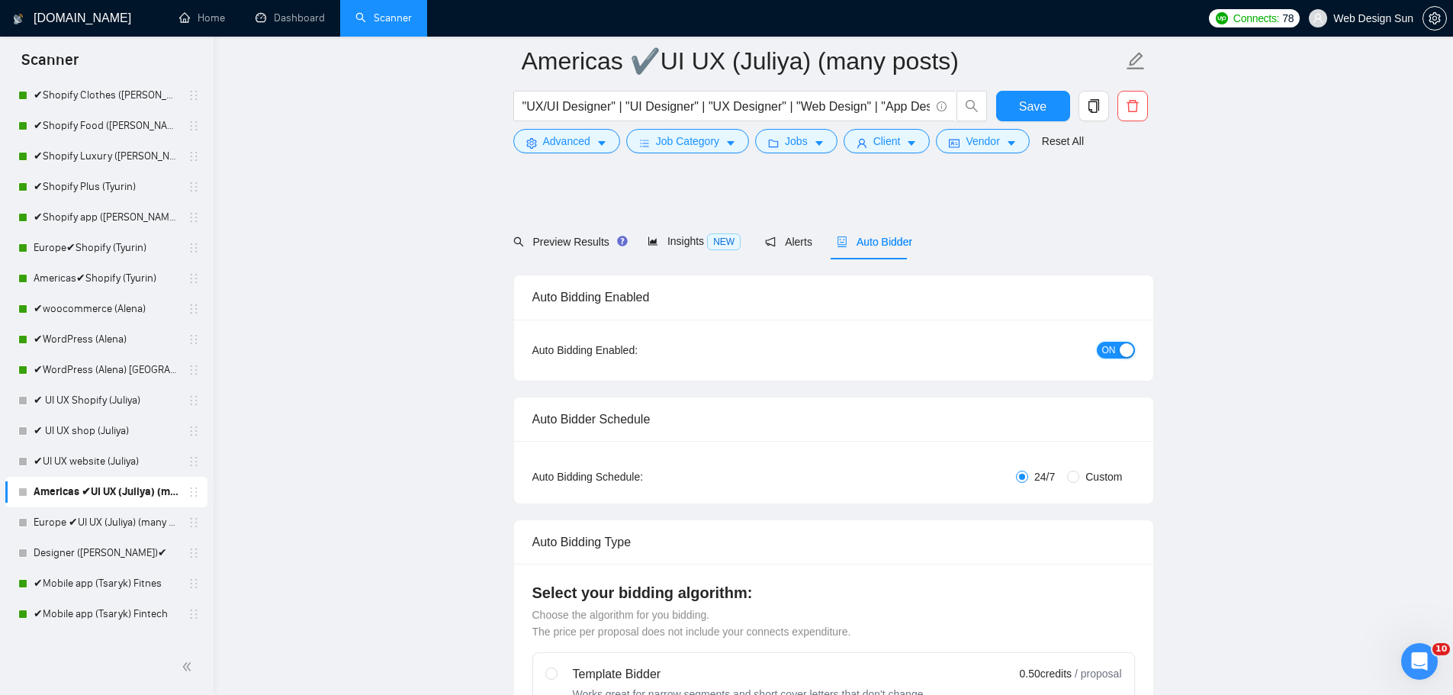
scroll to position [229, 0]
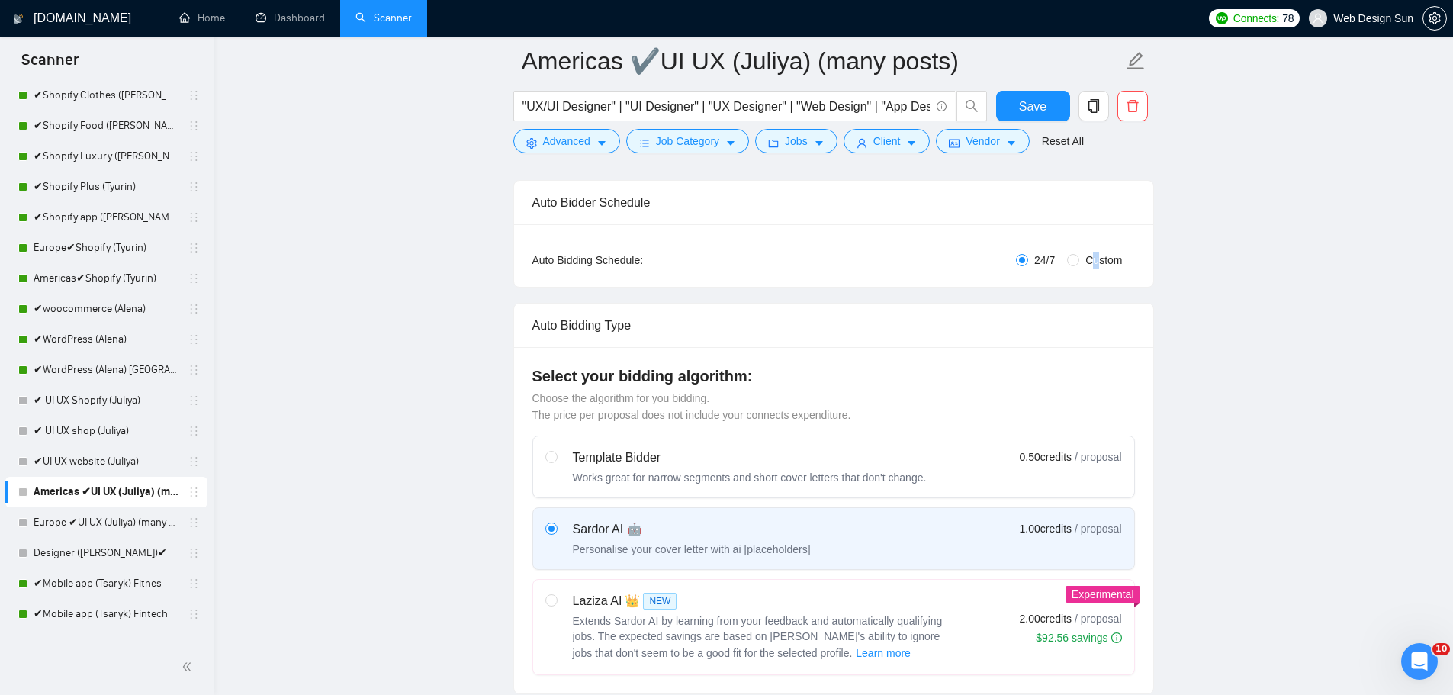
click at [1096, 259] on span "Custom" at bounding box center [1103, 260] width 49 height 17
click at [1086, 264] on span "Custom" at bounding box center [1103, 260] width 49 height 17
click at [1079, 264] on input "Custom" at bounding box center [1073, 260] width 12 height 12
radio input "true"
radio input "false"
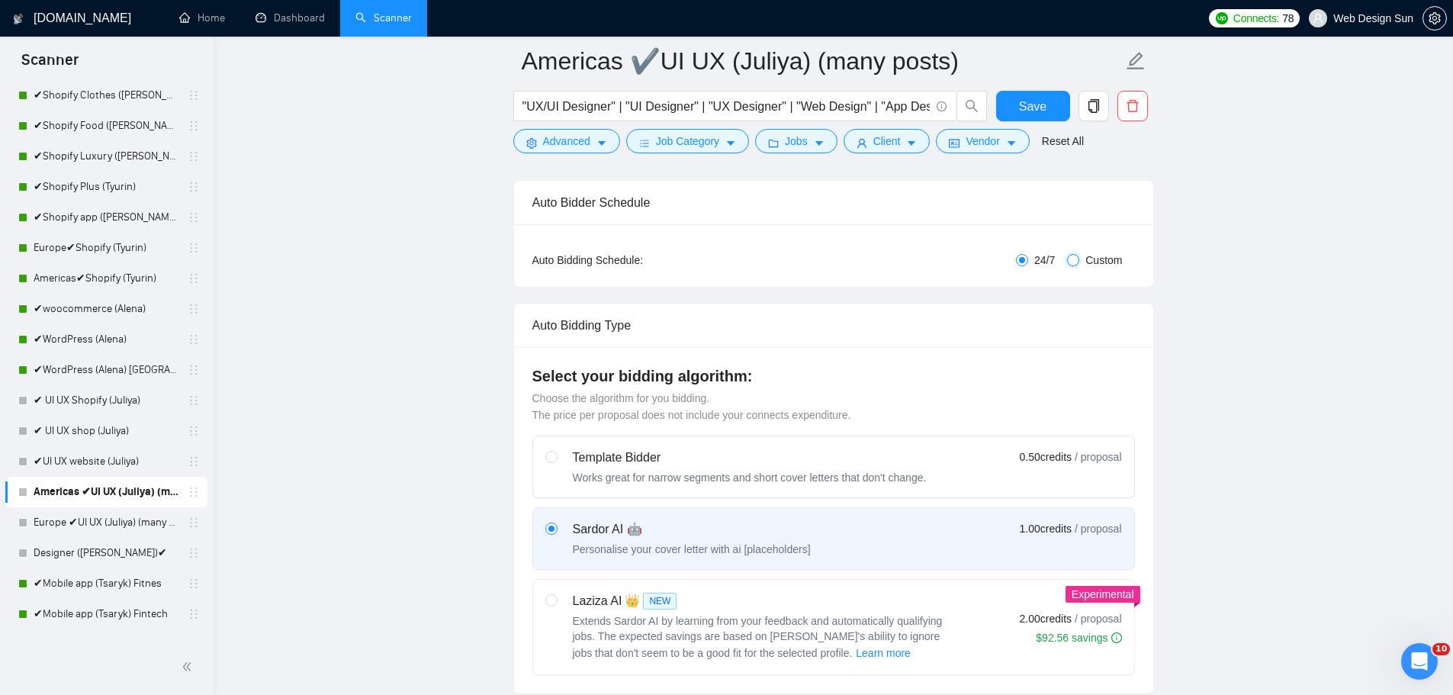
checkbox input "true"
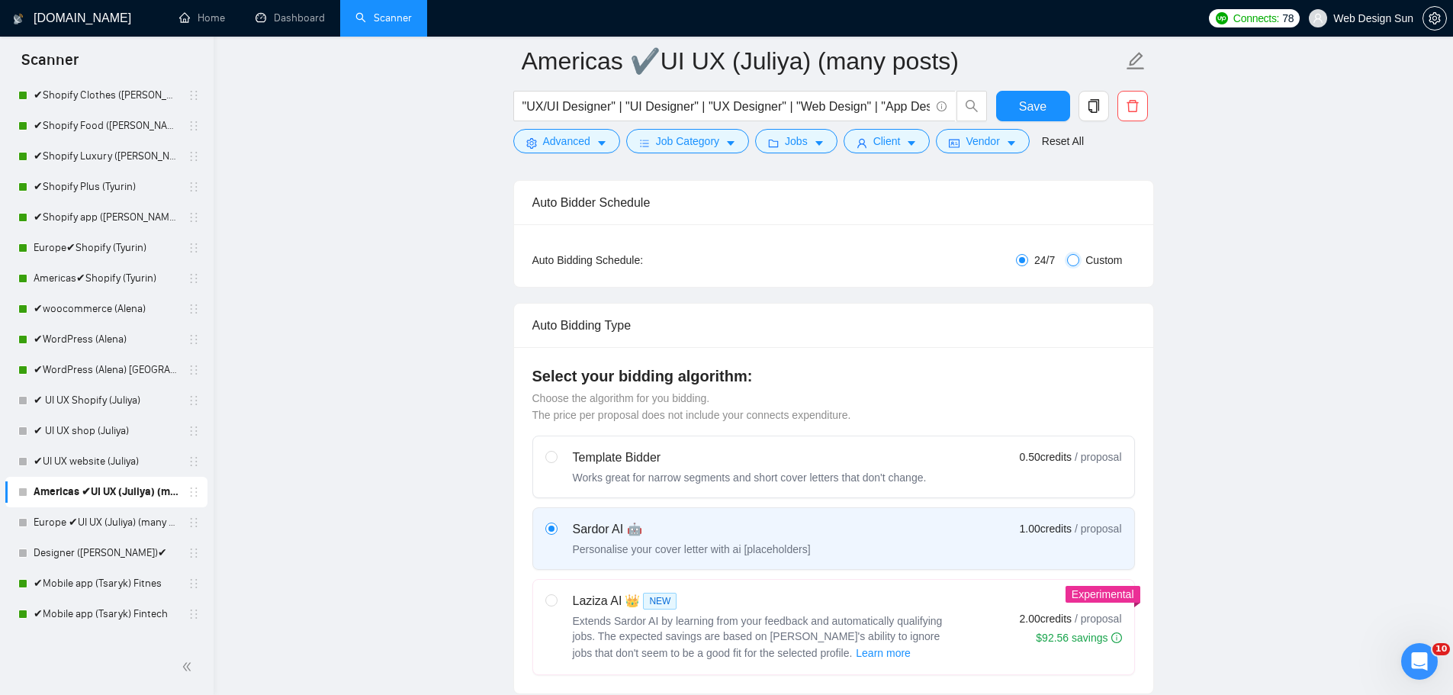
checkbox input "true"
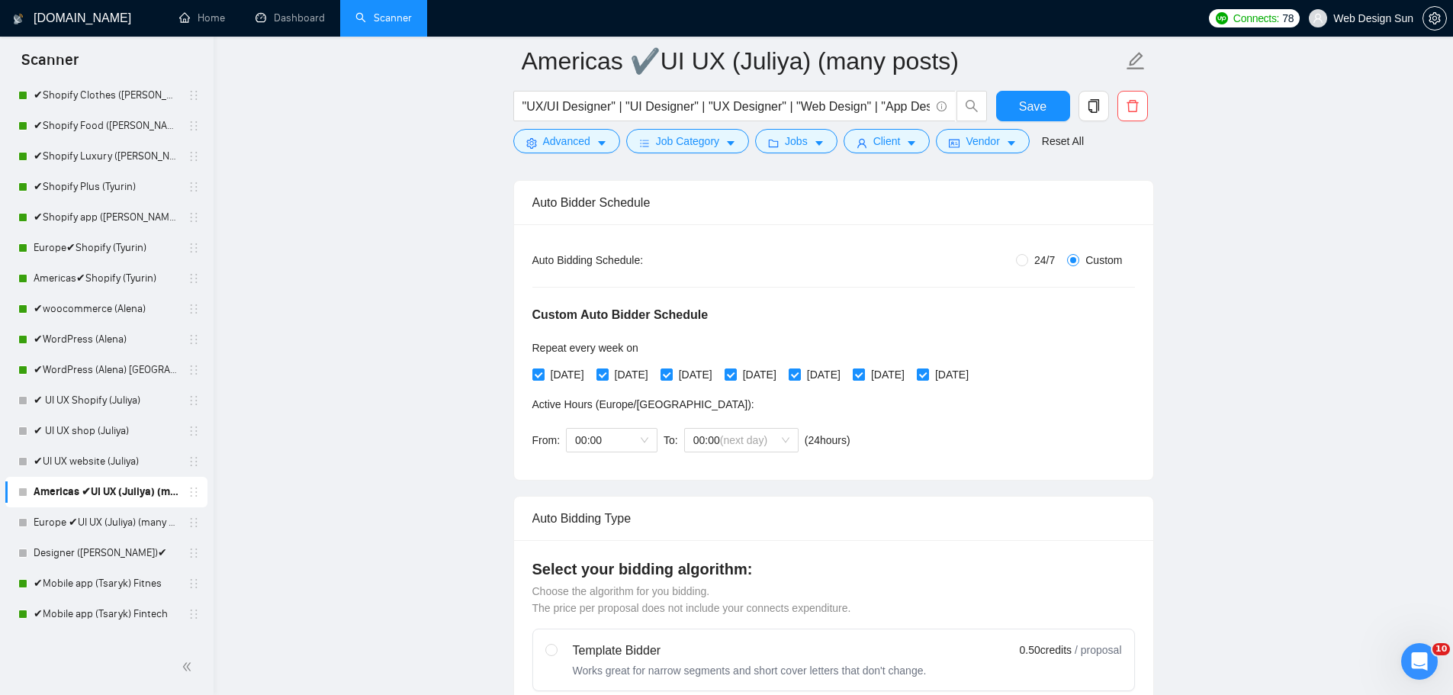
click at [906, 378] on span "[DATE]" at bounding box center [888, 374] width 46 height 17
click at [864, 378] on input "[DATE]" at bounding box center [858, 373] width 11 height 11
checkbox input "false"
drag, startPoint x: 968, startPoint y: 380, endPoint x: 964, endPoint y: 388, distance: 9.2
click at [968, 381] on label "[DATE]" at bounding box center [946, 374] width 58 height 17
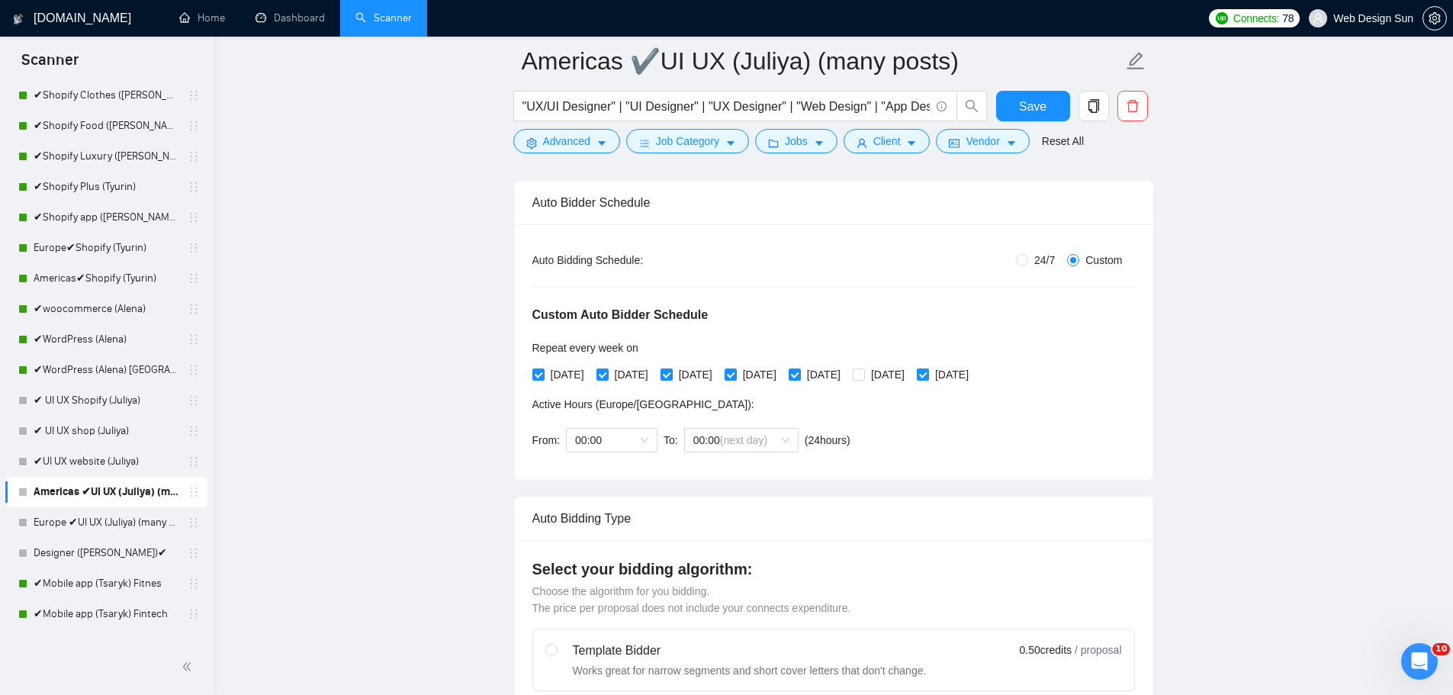
click at [928, 379] on input "[DATE]" at bounding box center [922, 373] width 11 height 11
checkbox input "false"
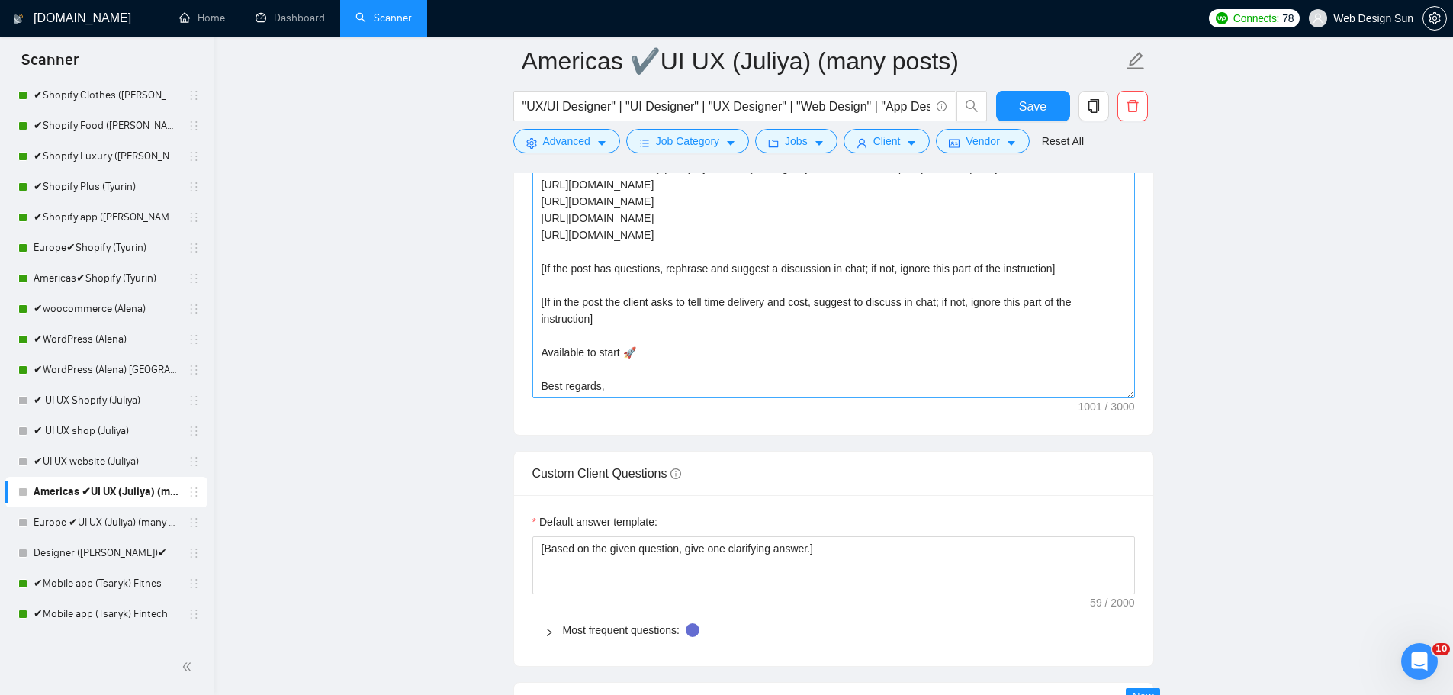
scroll to position [34, 0]
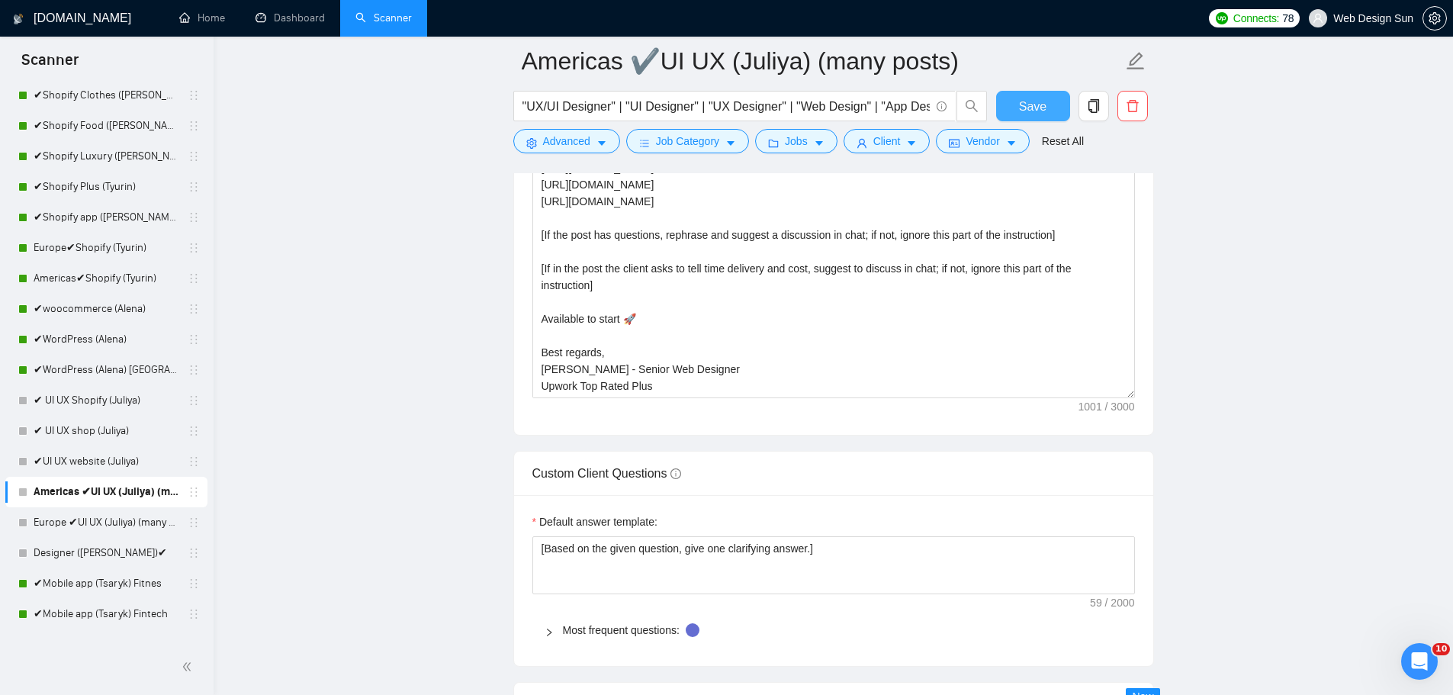
drag, startPoint x: 1047, startPoint y: 101, endPoint x: 1037, endPoint y: 109, distance: 13.0
click at [1047, 105] on button "Save" at bounding box center [1033, 106] width 74 height 31
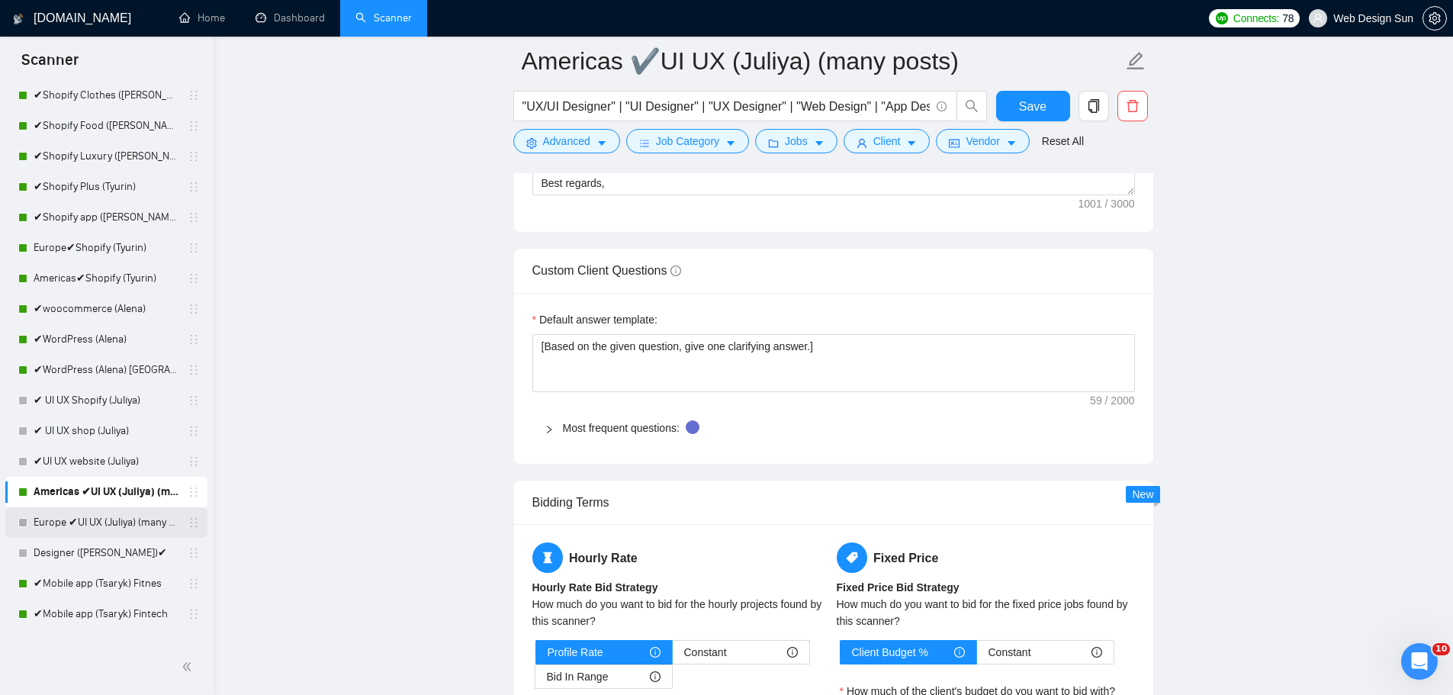
click at [99, 524] on link "Europe ✔UI UX (Juliya) (many posts)" at bounding box center [106, 522] width 145 height 31
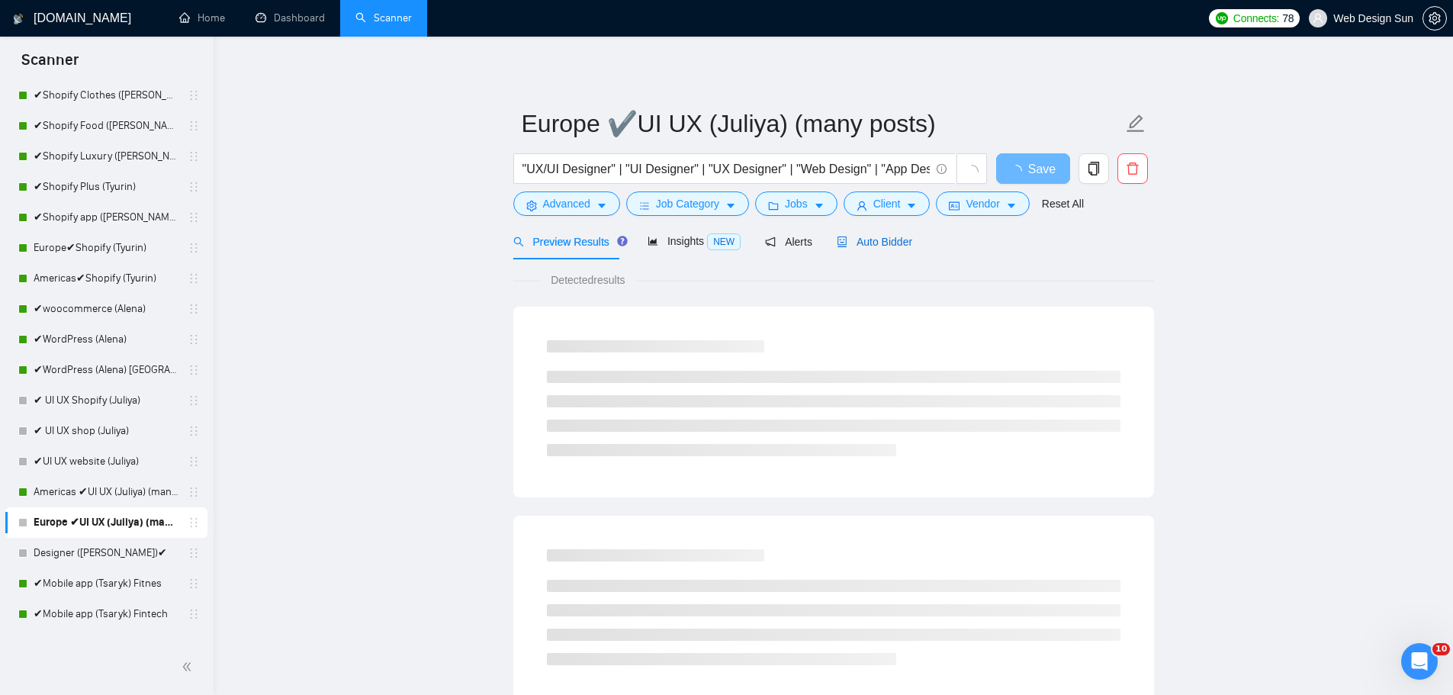
click at [889, 240] on span "Auto Bidder" at bounding box center [875, 242] width 76 height 12
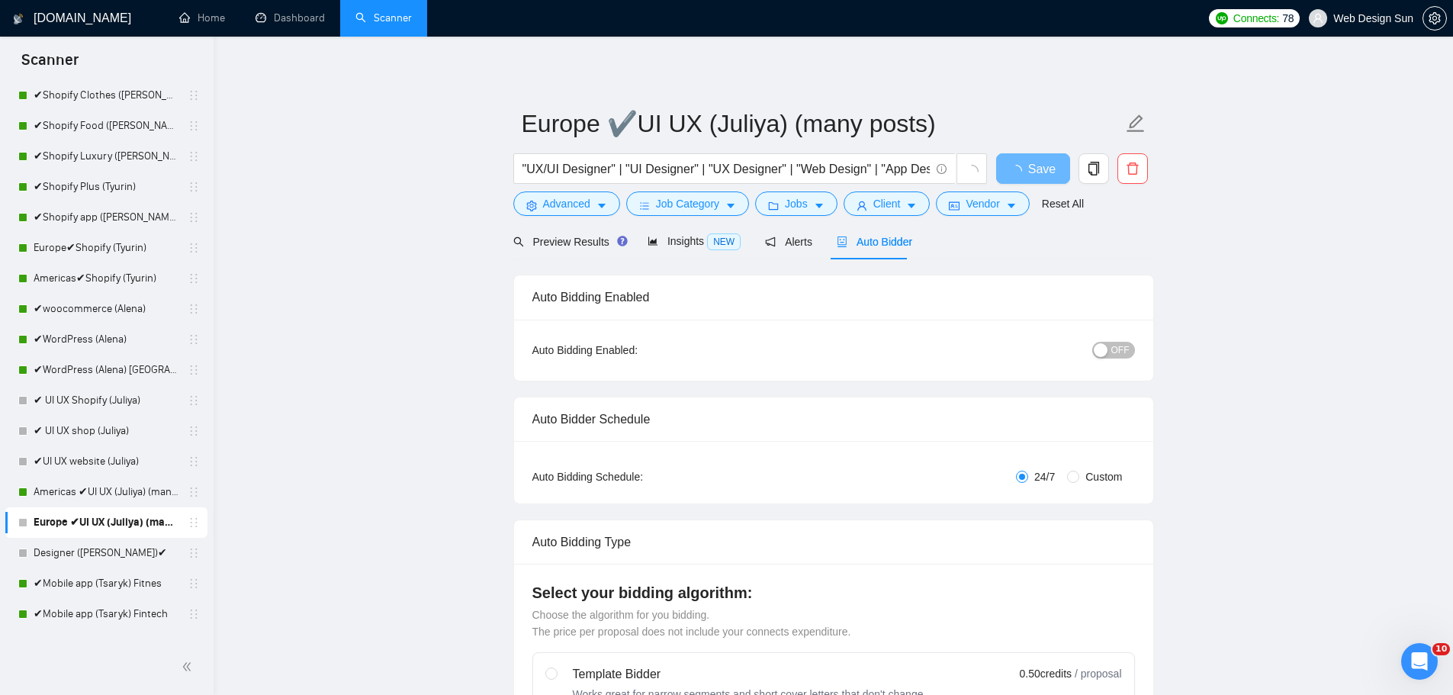
scroll to position [153, 0]
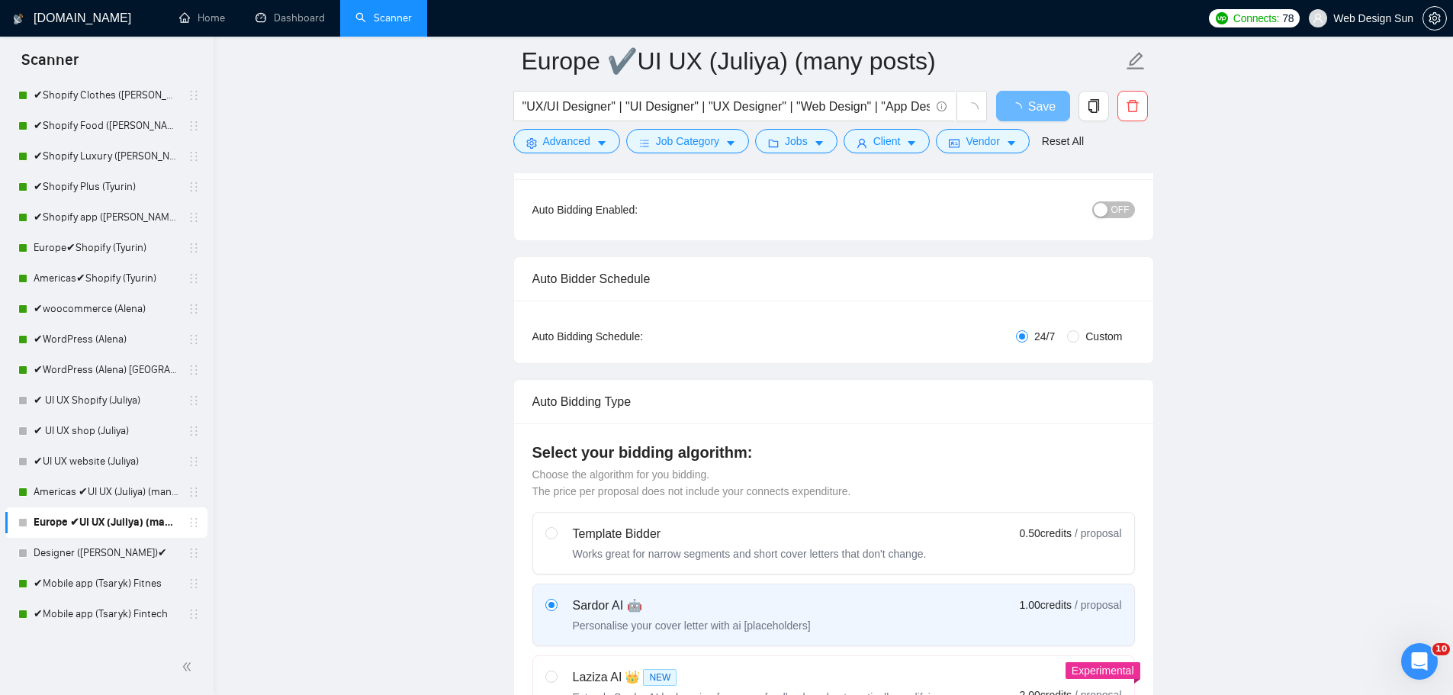
click at [1088, 328] on span "Custom" at bounding box center [1103, 336] width 49 height 17
click at [1079, 330] on input "Custom" at bounding box center [1073, 336] width 12 height 12
radio input "true"
radio input "false"
checkbox input "true"
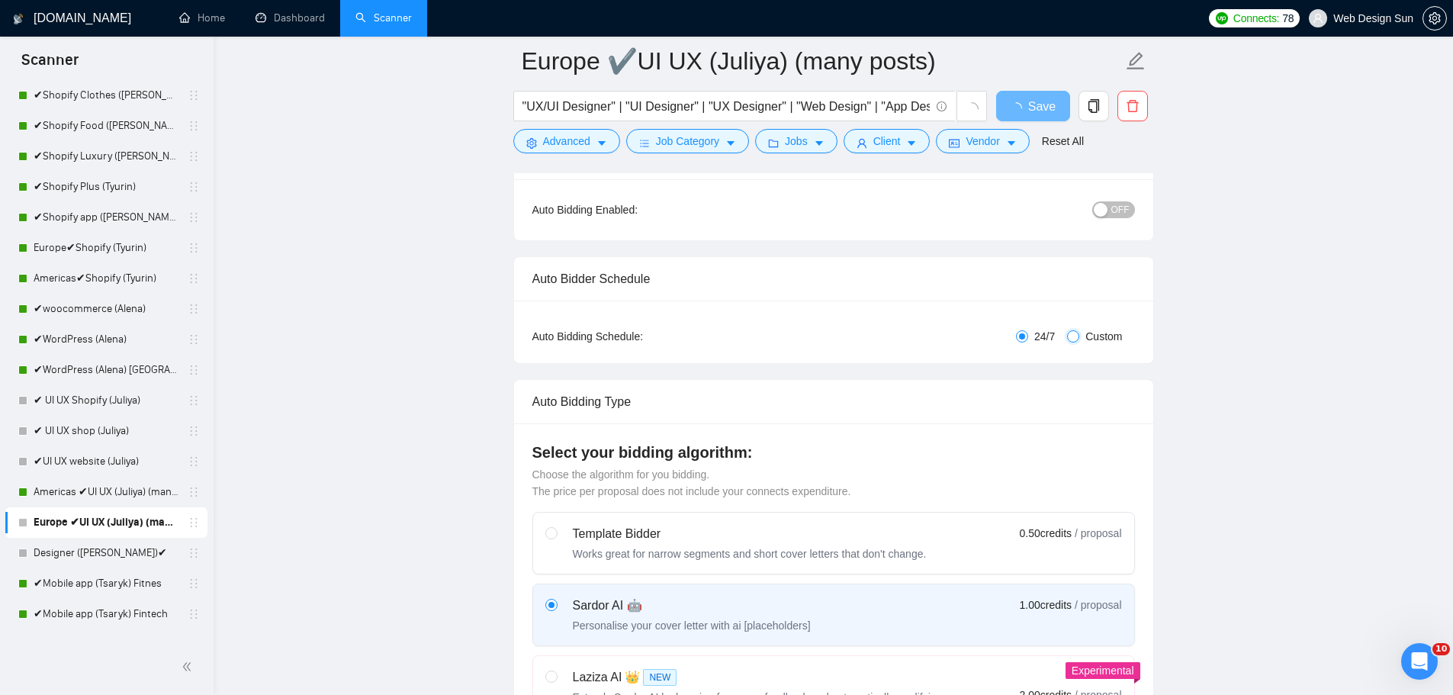
checkbox input "true"
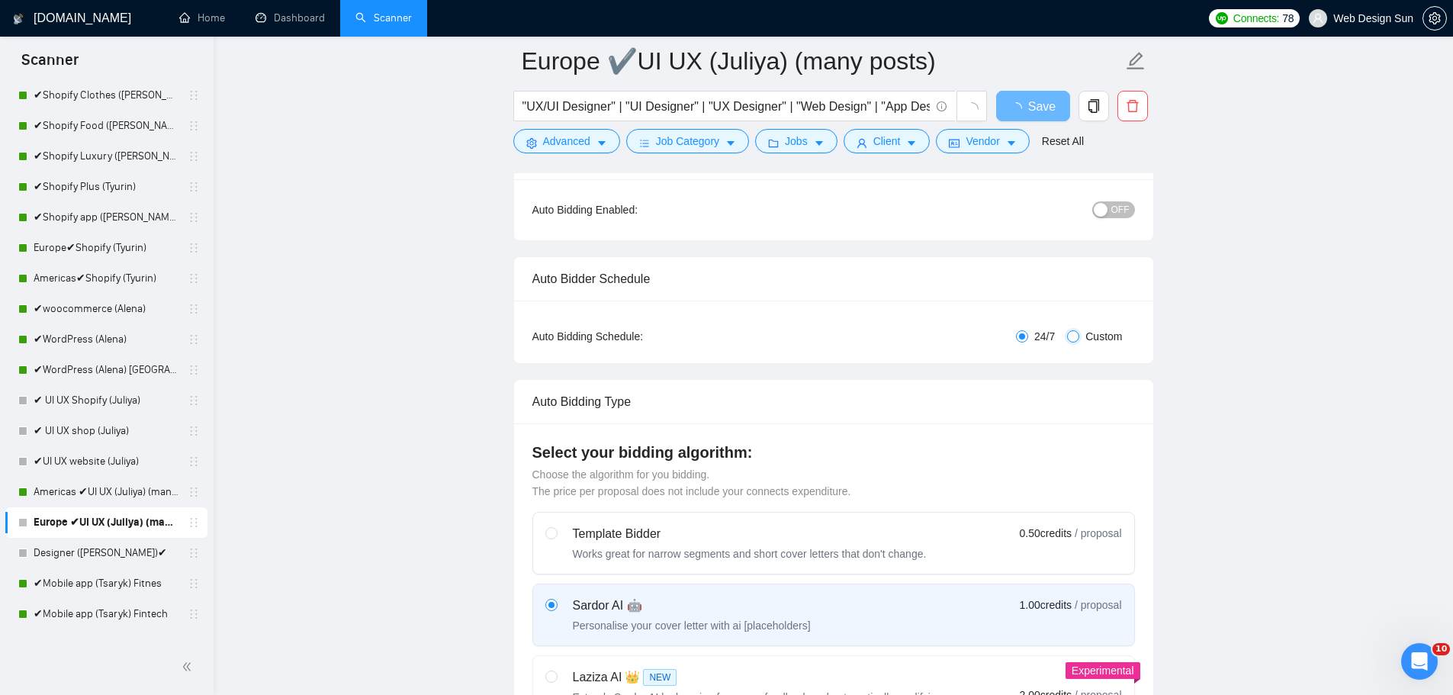
checkbox input "true"
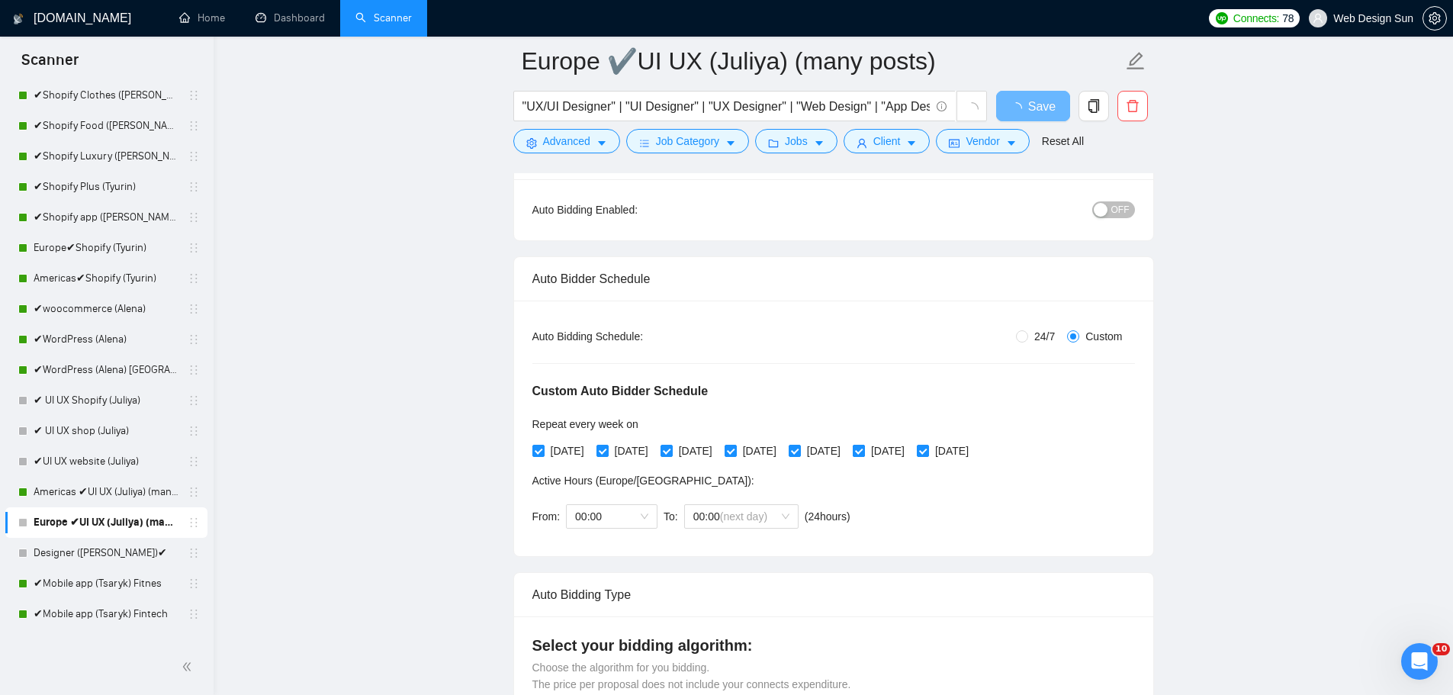
click at [911, 449] on span "[DATE]" at bounding box center [888, 450] width 46 height 17
click at [864, 449] on input "[DATE]" at bounding box center [858, 450] width 11 height 11
checkbox input "true"
checkbox input "false"
click at [929, 447] on span at bounding box center [923, 451] width 12 height 12
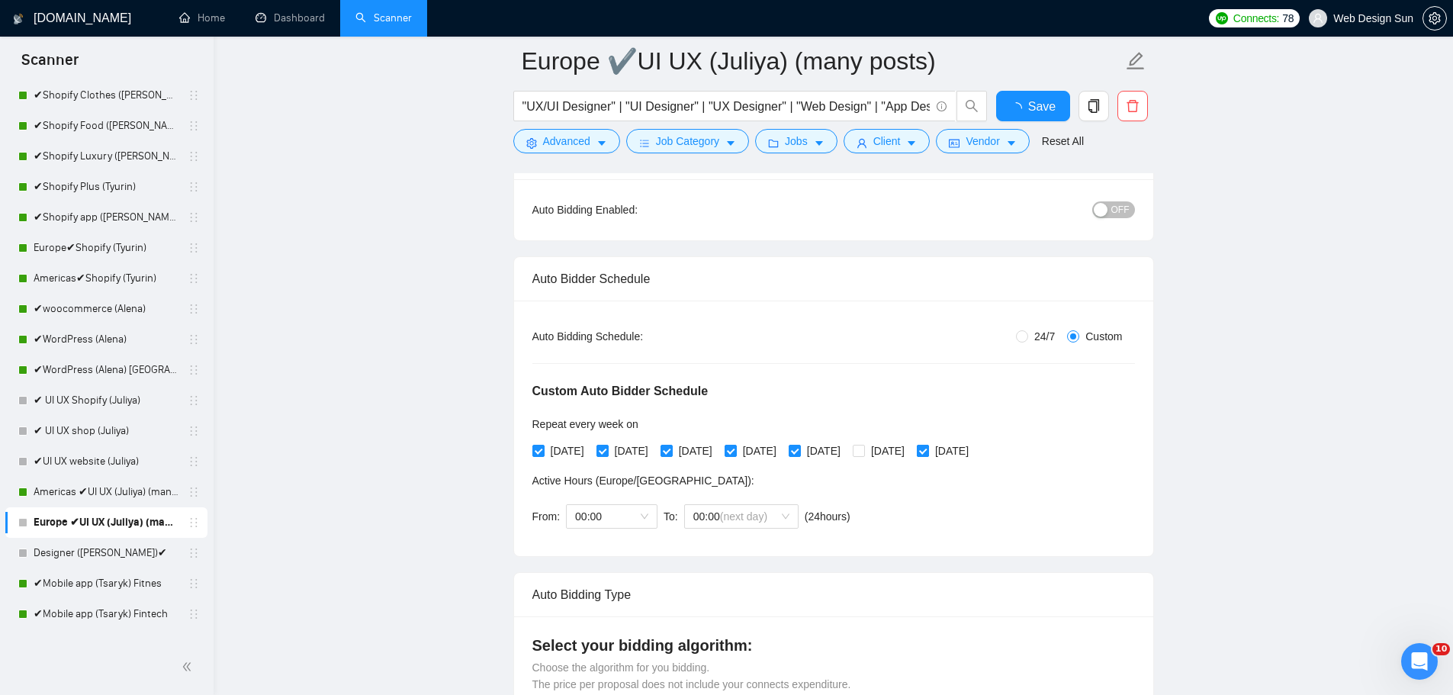
click at [928, 447] on input "[DATE]" at bounding box center [922, 450] width 11 height 11
checkbox input "false"
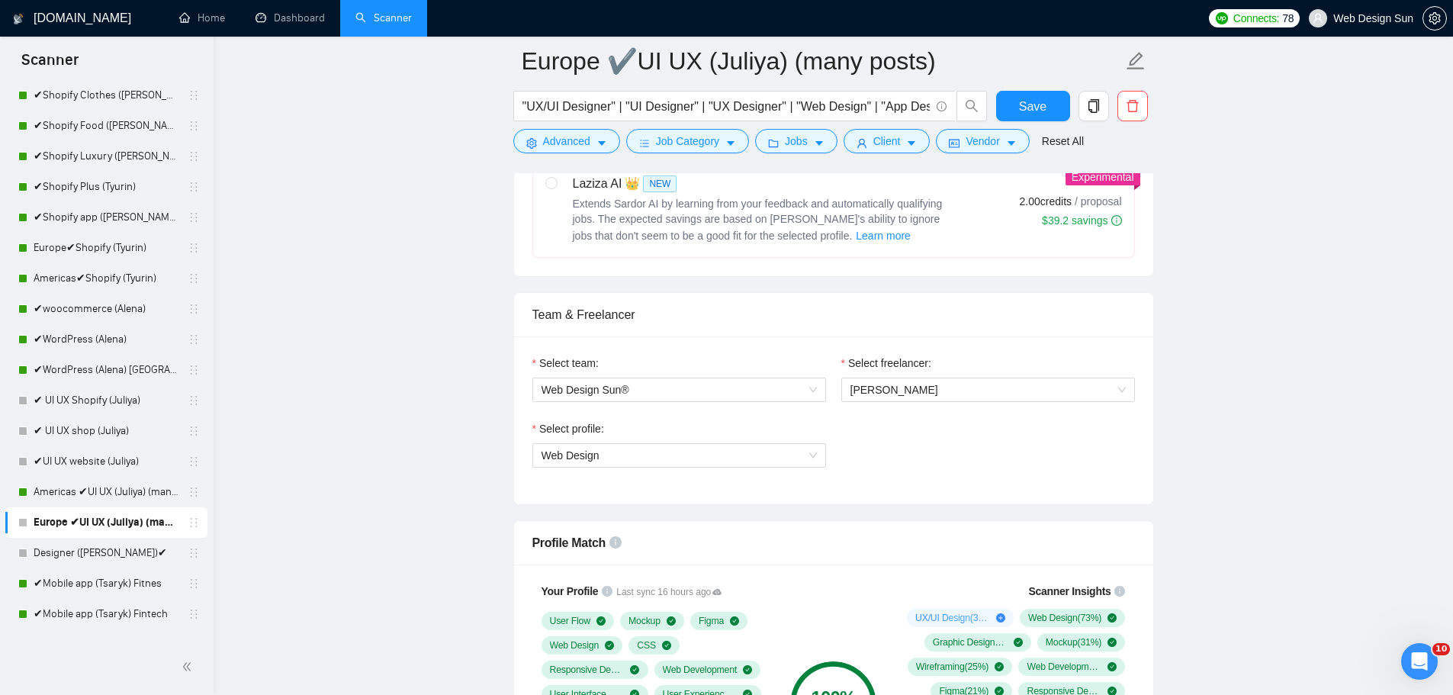
scroll to position [1221, 0]
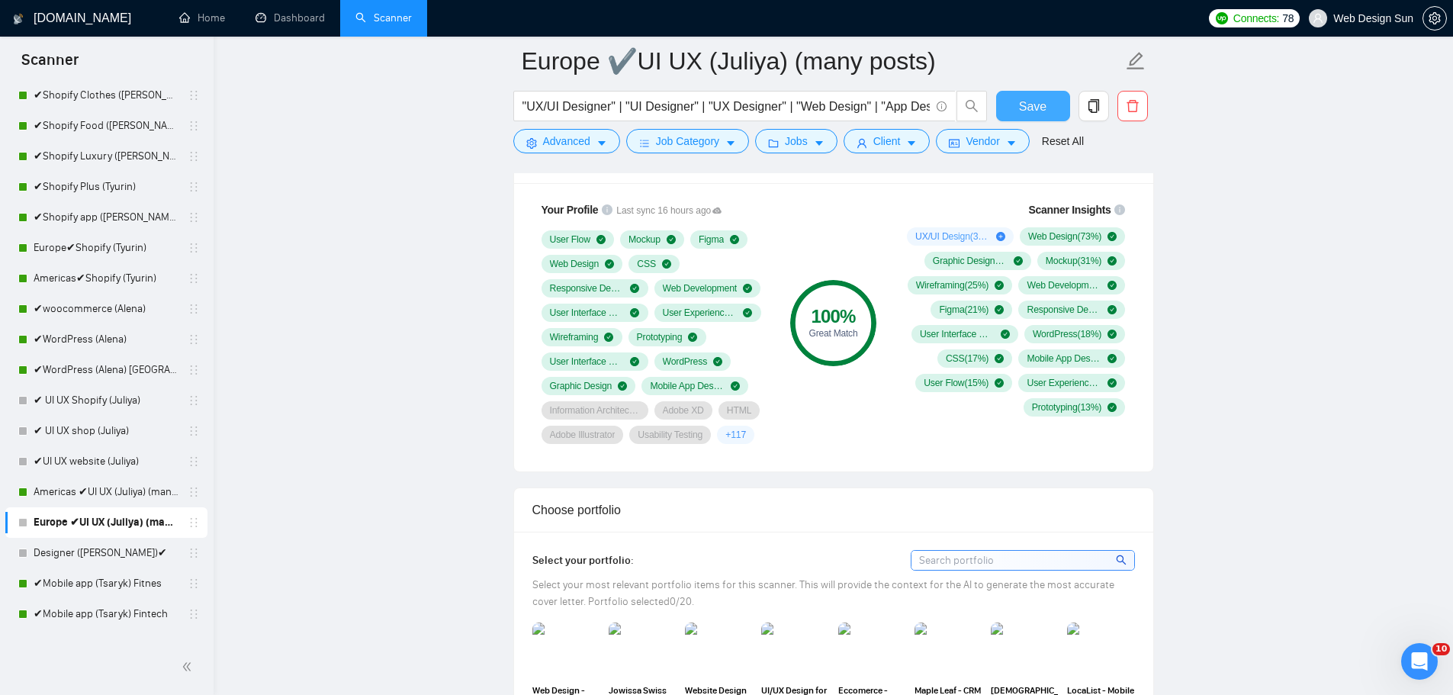
drag, startPoint x: 1027, startPoint y: 92, endPoint x: 1042, endPoint y: 124, distance: 35.5
click at [1028, 92] on button "Save" at bounding box center [1033, 106] width 74 height 31
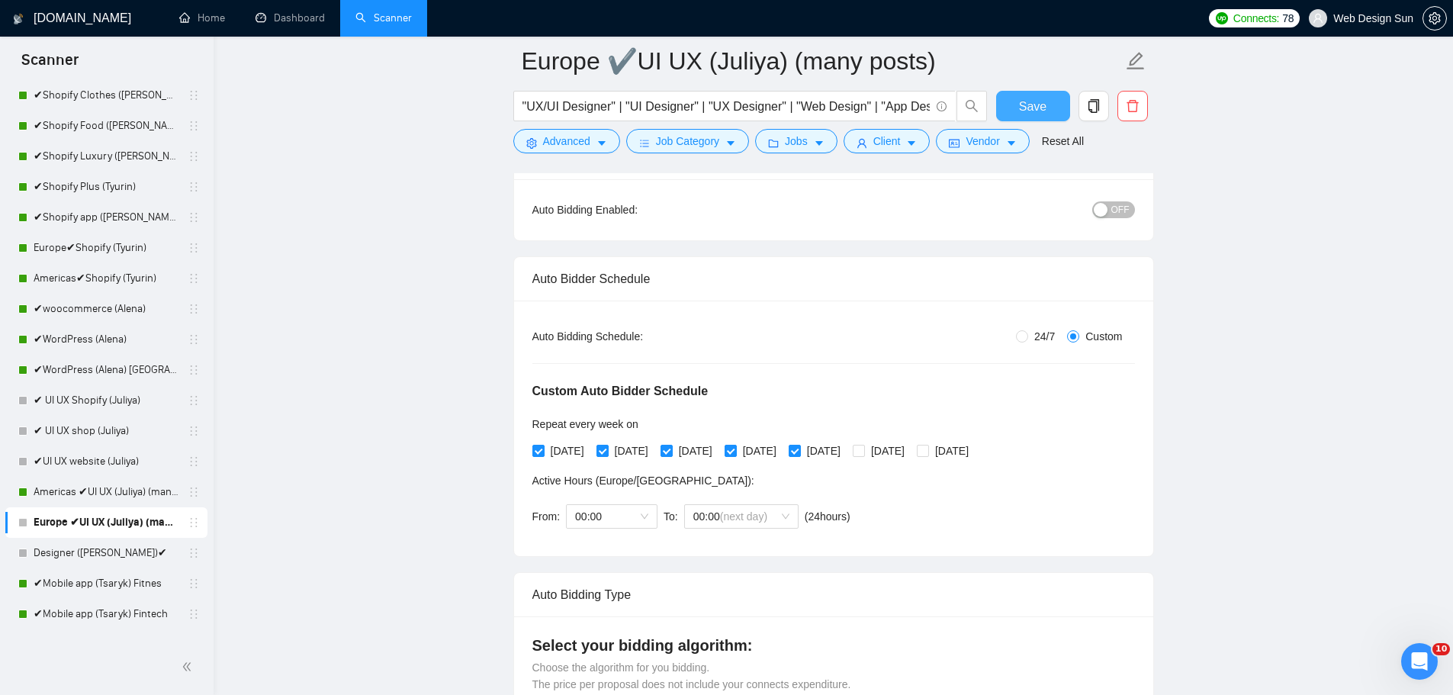
scroll to position [0, 0]
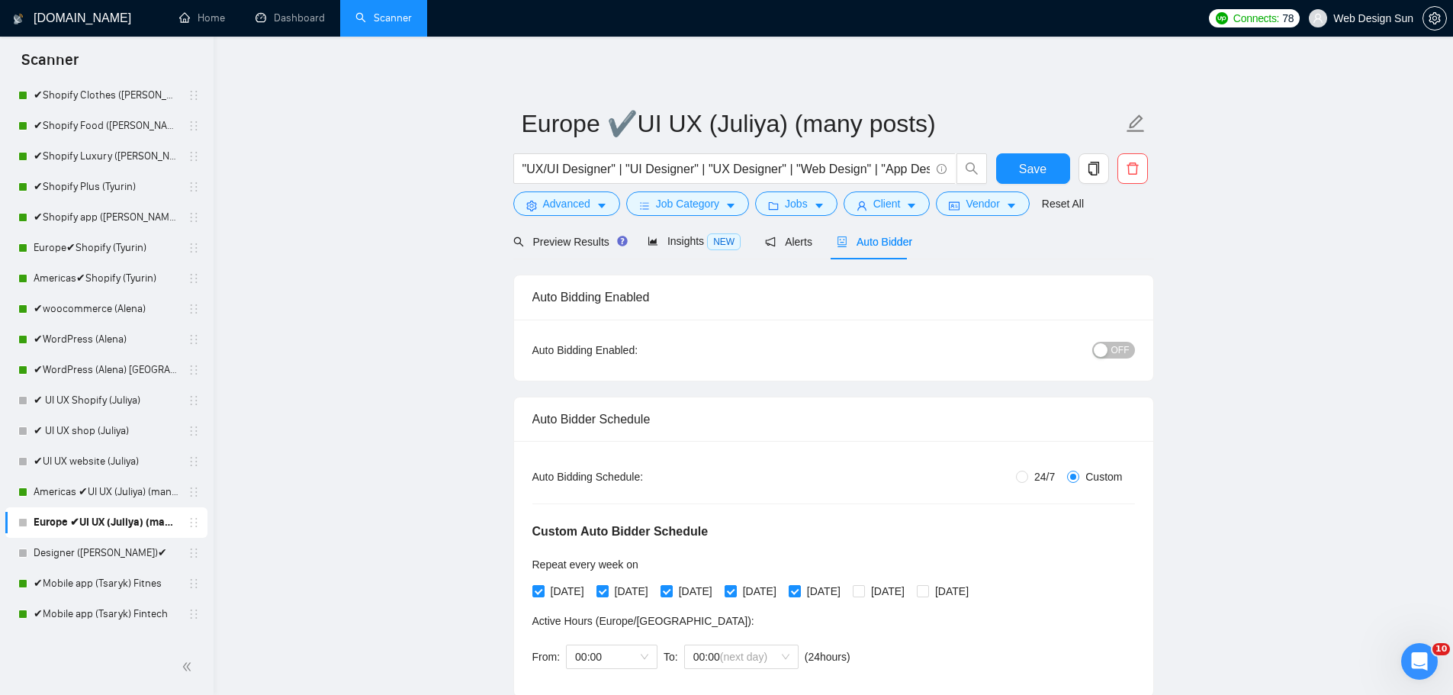
click at [1102, 346] on div "button" at bounding box center [1101, 350] width 14 height 14
click at [1038, 162] on span "Save" at bounding box center [1032, 168] width 27 height 19
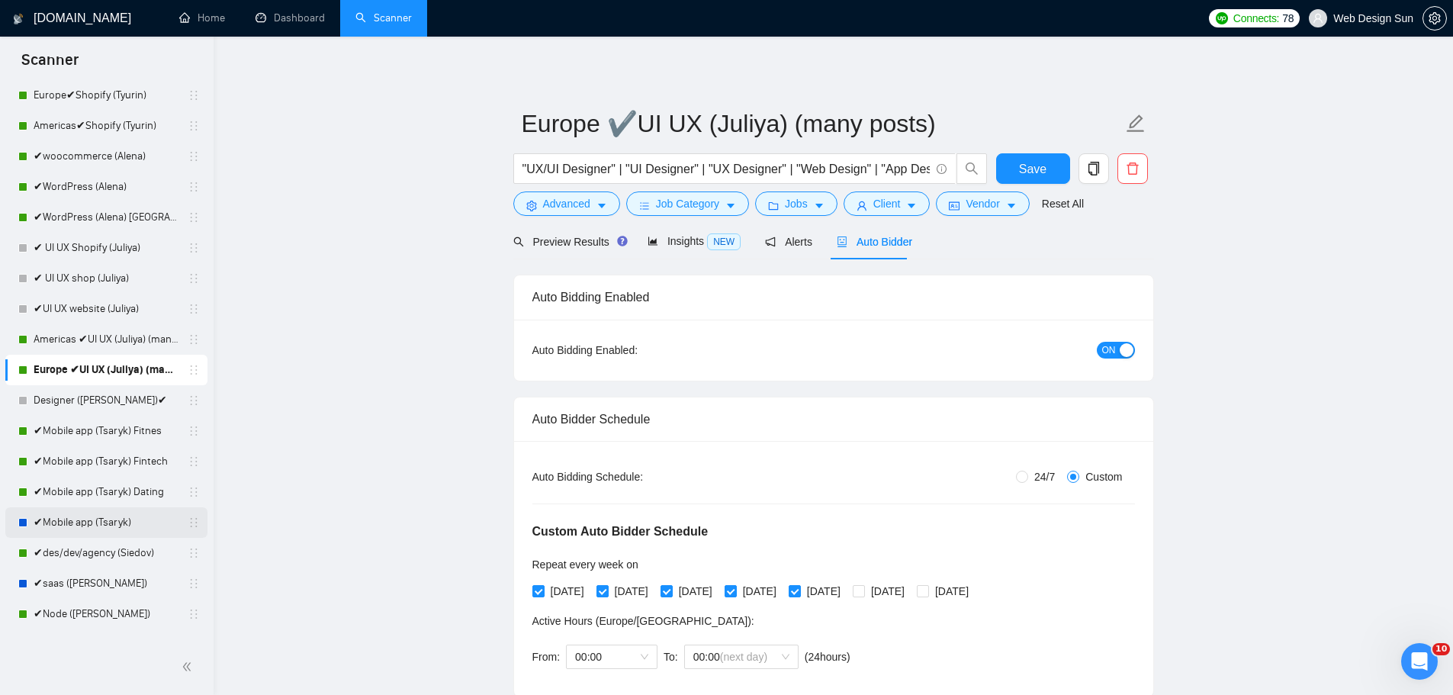
click at [105, 525] on link "✔Mobile app (Tsaryk)" at bounding box center [106, 522] width 145 height 31
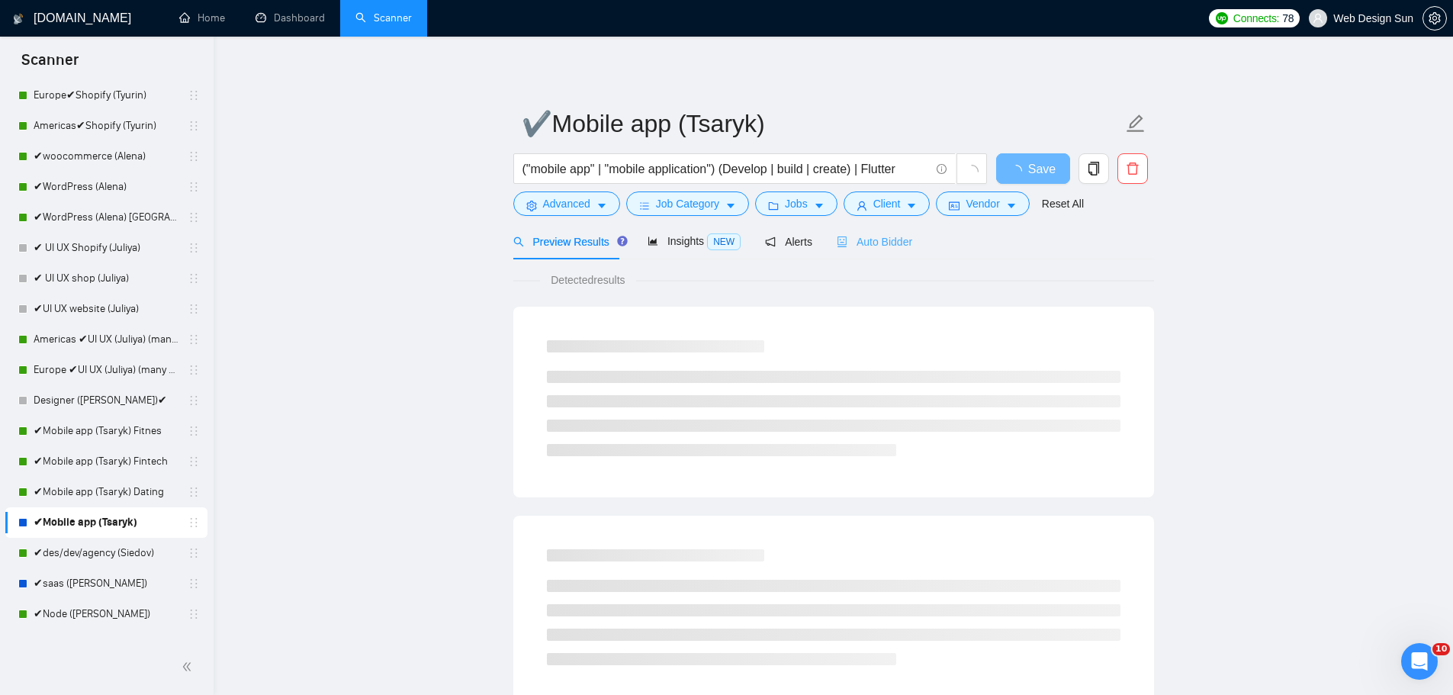
click at [862, 232] on div "Auto Bidder" at bounding box center [875, 242] width 76 height 36
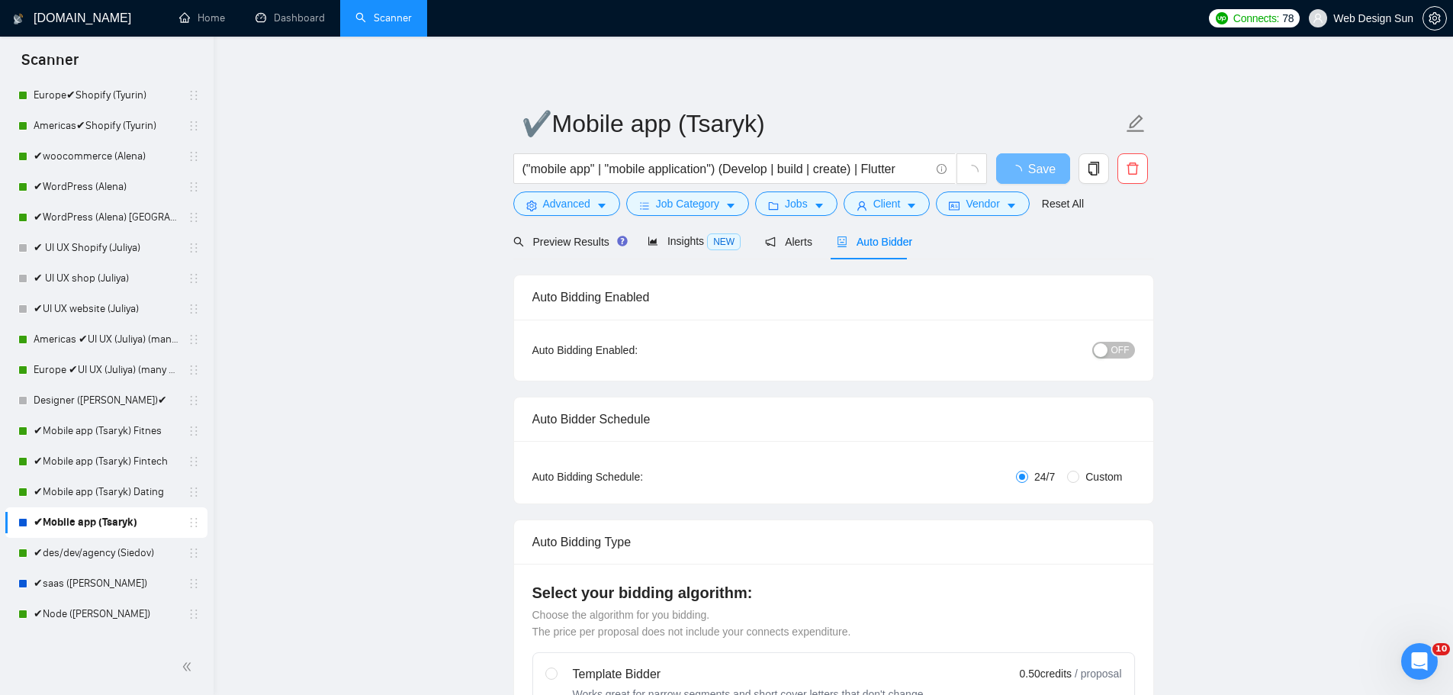
radio input "false"
radio input "true"
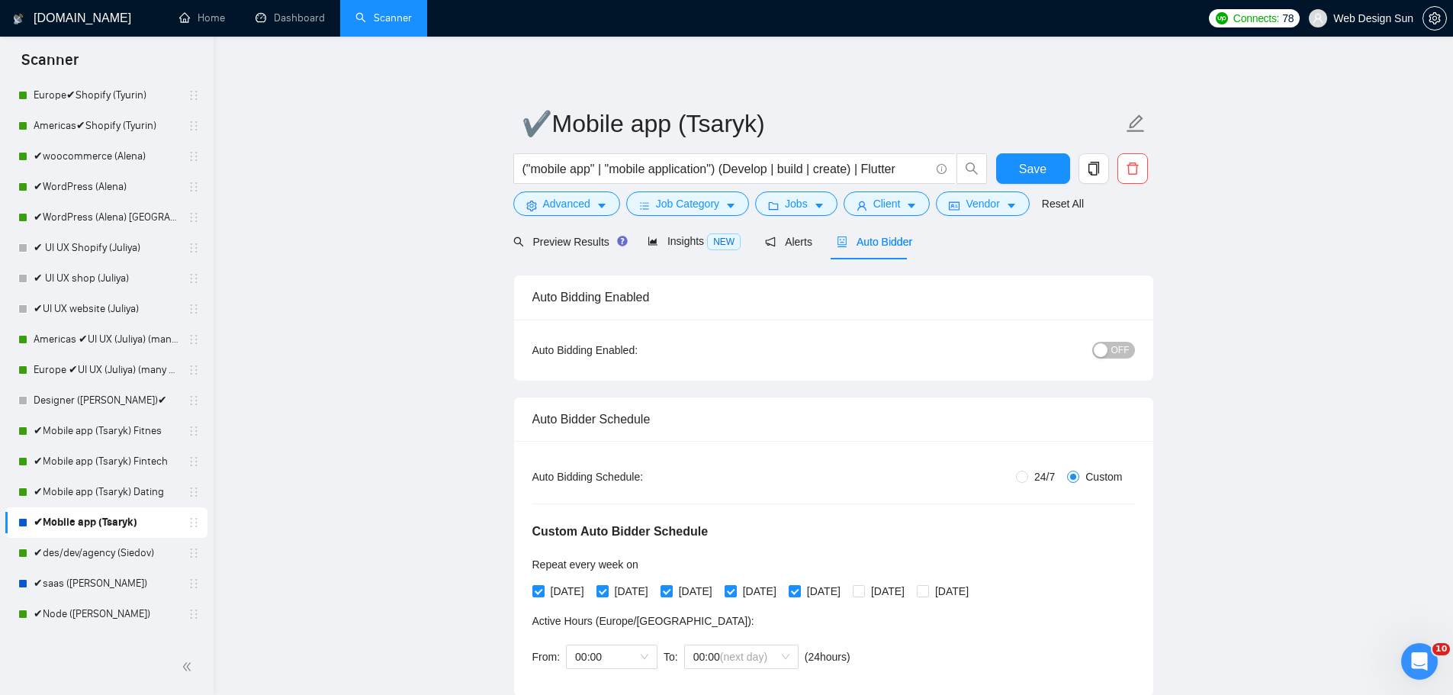
click at [1037, 466] on div "Auto Bidding Type: Automated (recommended) Semi-automated Auto Bidding Schedule…" at bounding box center [833, 569] width 639 height 256
click at [1035, 475] on span "24/7" at bounding box center [1044, 476] width 33 height 17
click at [1028, 475] on input "24/7" at bounding box center [1022, 477] width 12 height 12
radio input "true"
radio input "false"
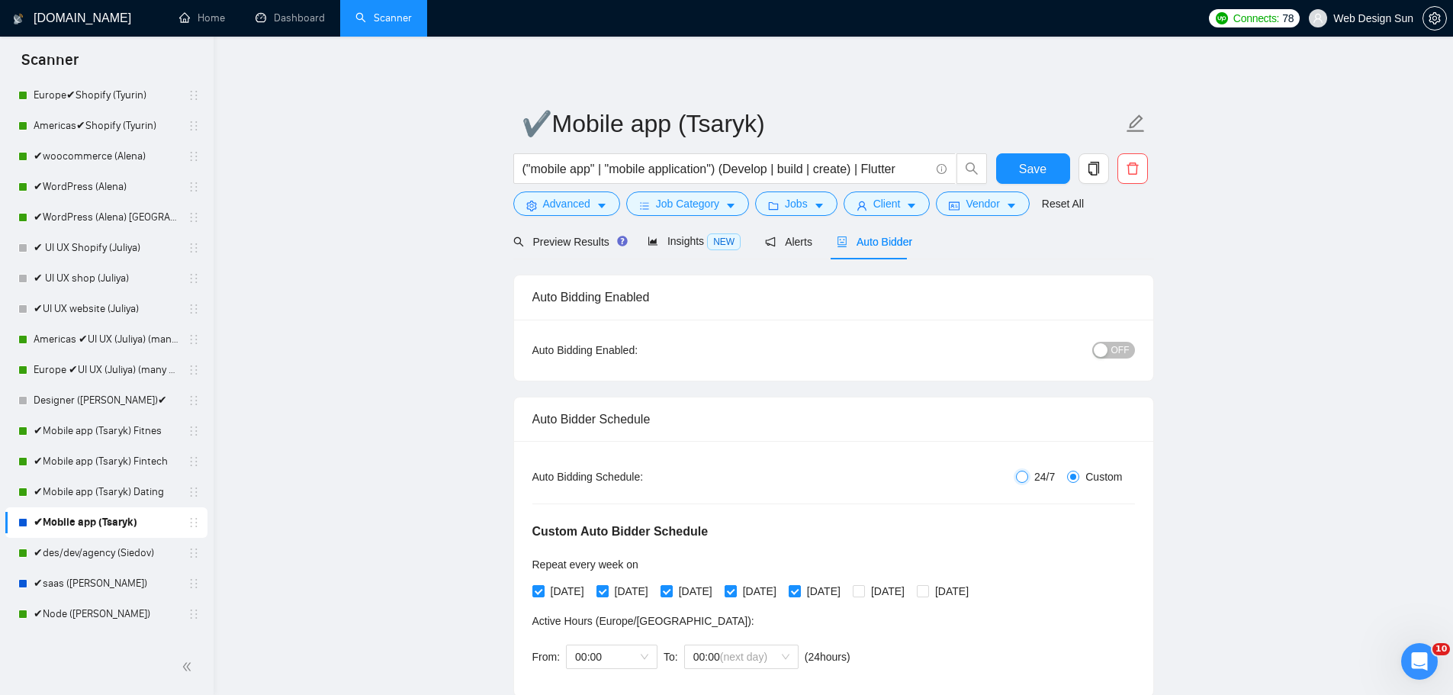
checkbox input "false"
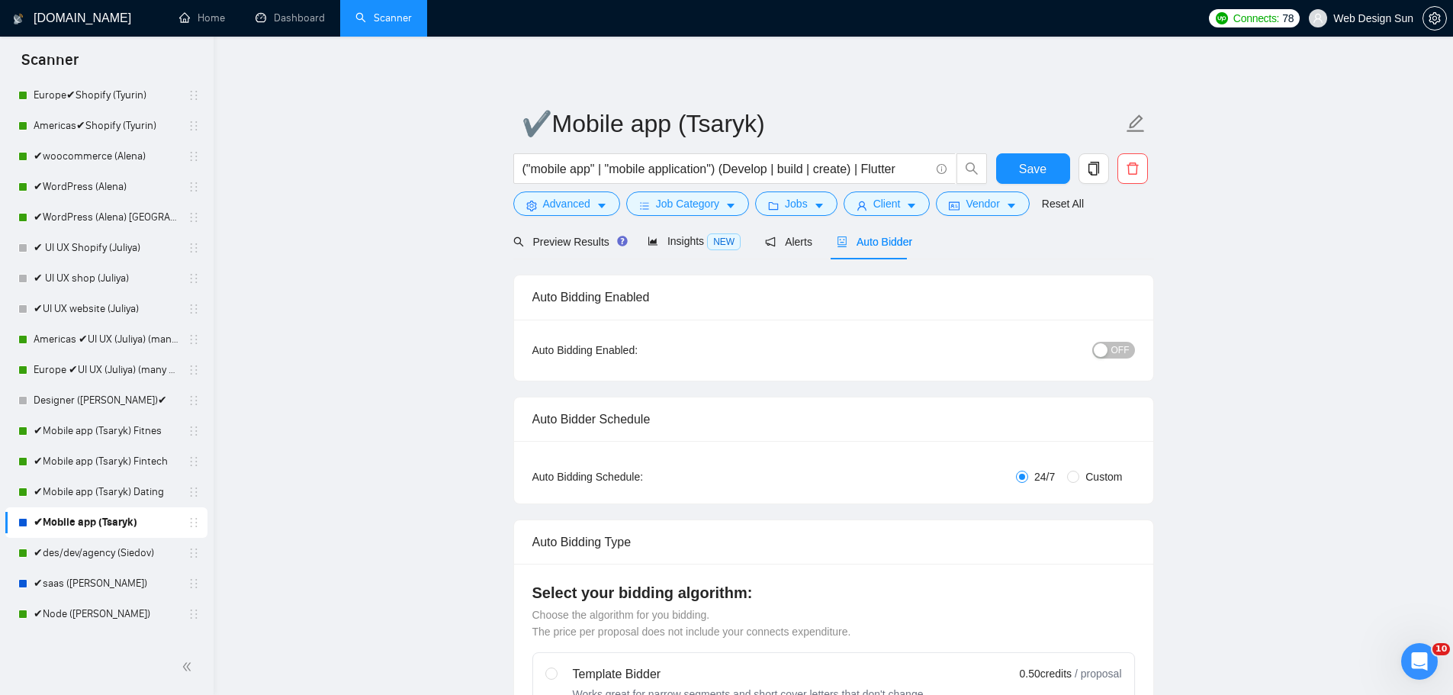
click at [1111, 475] on span "Custom" at bounding box center [1103, 476] width 49 height 17
click at [1079, 475] on input "Custom" at bounding box center [1073, 477] width 12 height 12
radio input "true"
radio input "false"
checkbox input "true"
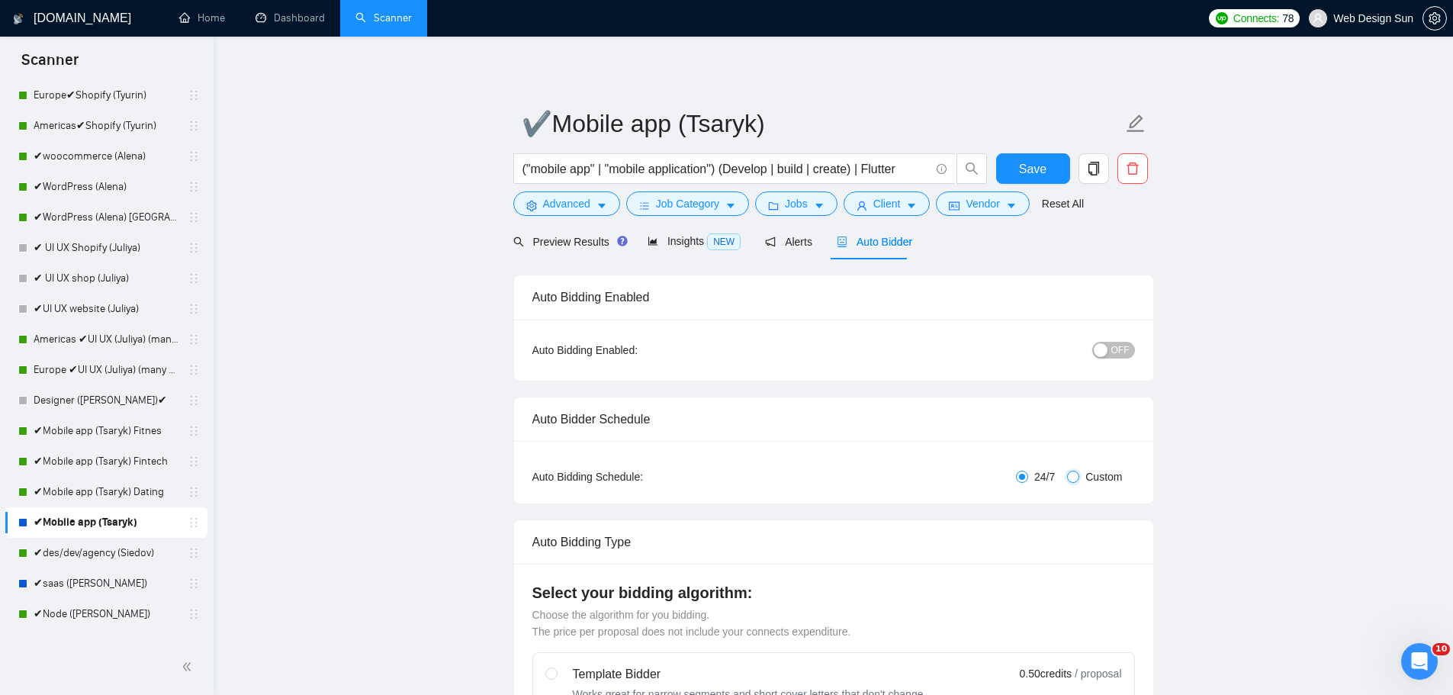
checkbox input "true"
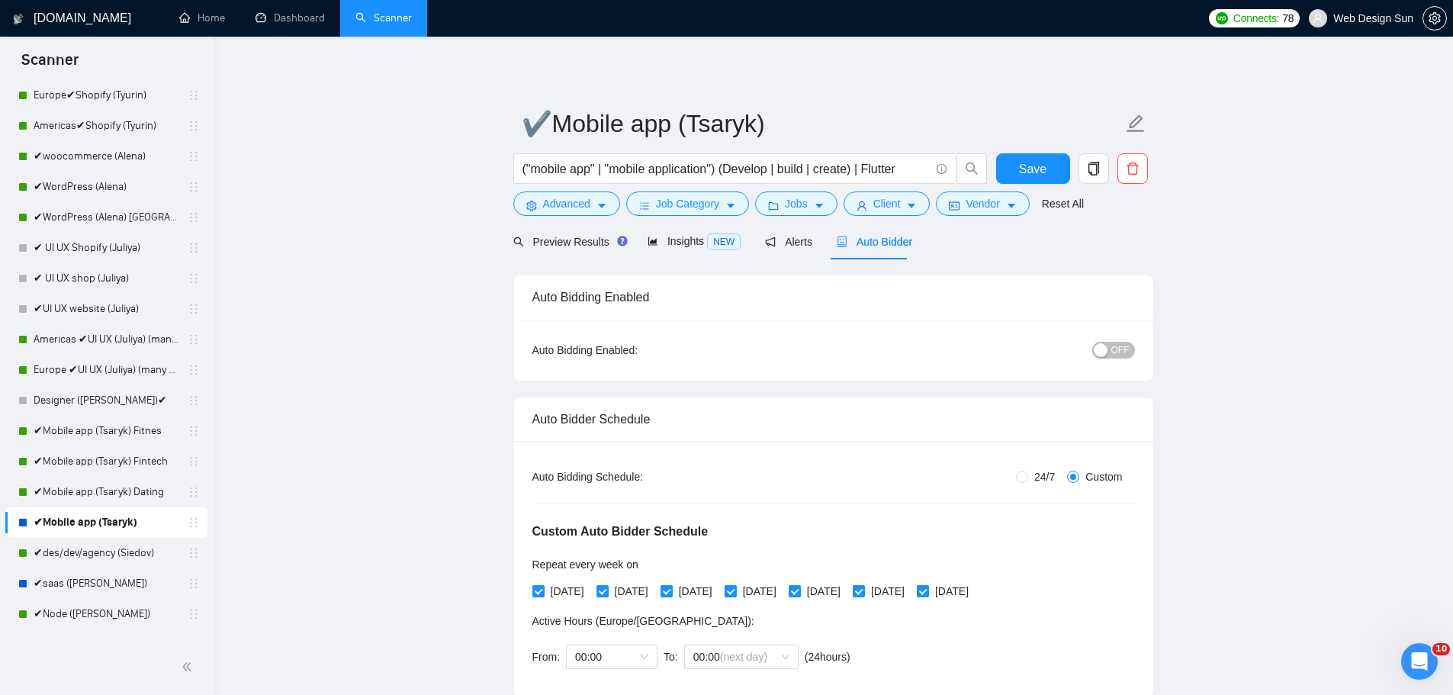
click at [975, 587] on span "[DATE]" at bounding box center [952, 591] width 46 height 17
click at [928, 587] on input "[DATE]" at bounding box center [922, 590] width 11 height 11
checkbox input "false"
click at [911, 593] on span "[DATE]" at bounding box center [888, 591] width 46 height 17
click at [864, 593] on input "[DATE]" at bounding box center [858, 590] width 11 height 11
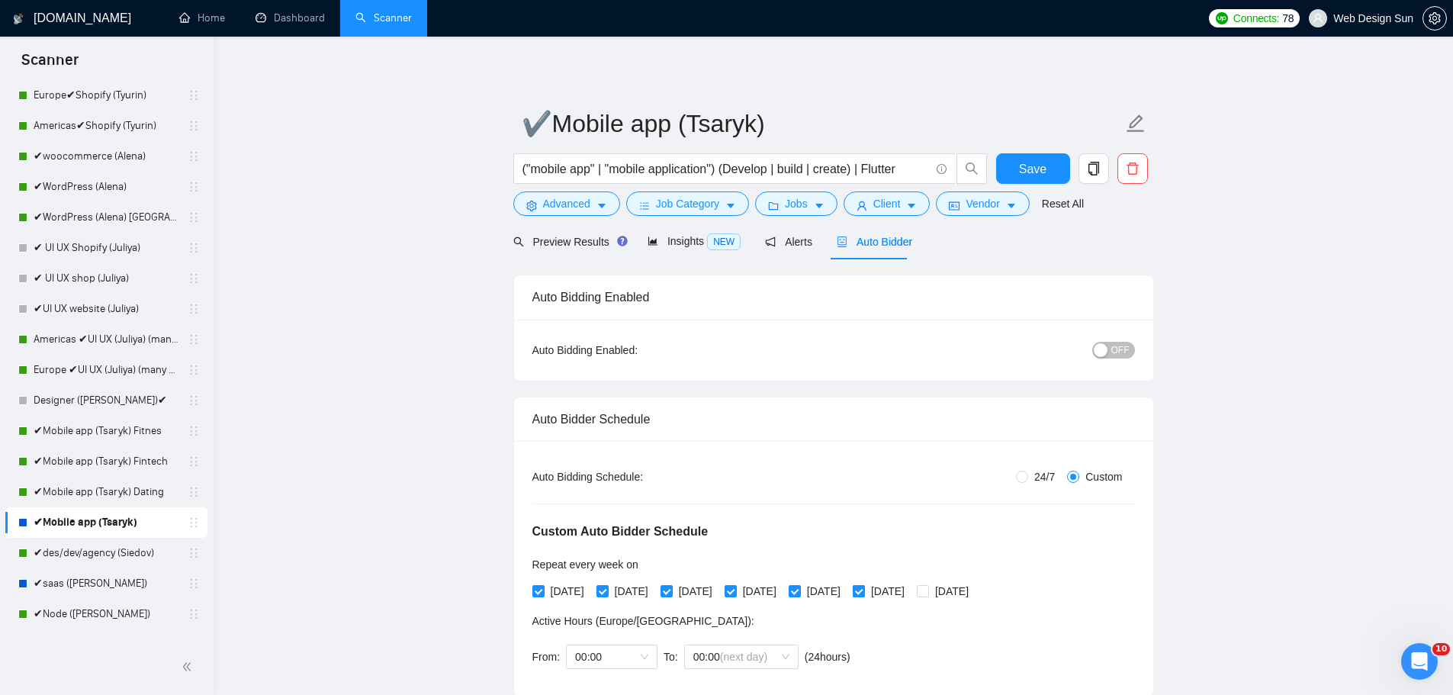
checkbox input "false"
click at [1118, 343] on span "OFF" at bounding box center [1120, 350] width 18 height 17
click at [1024, 163] on span "Save" at bounding box center [1032, 168] width 27 height 19
click at [107, 578] on link "✔saas ([PERSON_NAME])" at bounding box center [106, 583] width 145 height 31
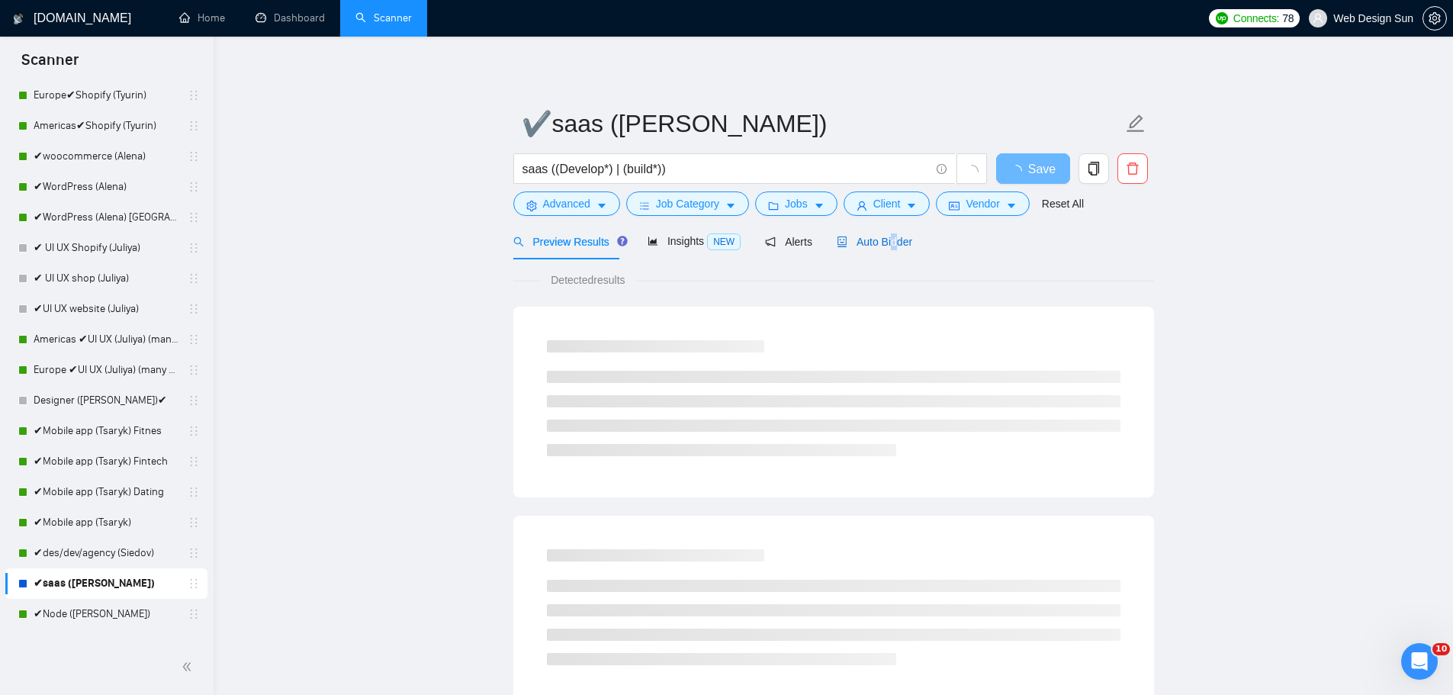
click at [886, 251] on div "Auto Bidder" at bounding box center [875, 242] width 76 height 36
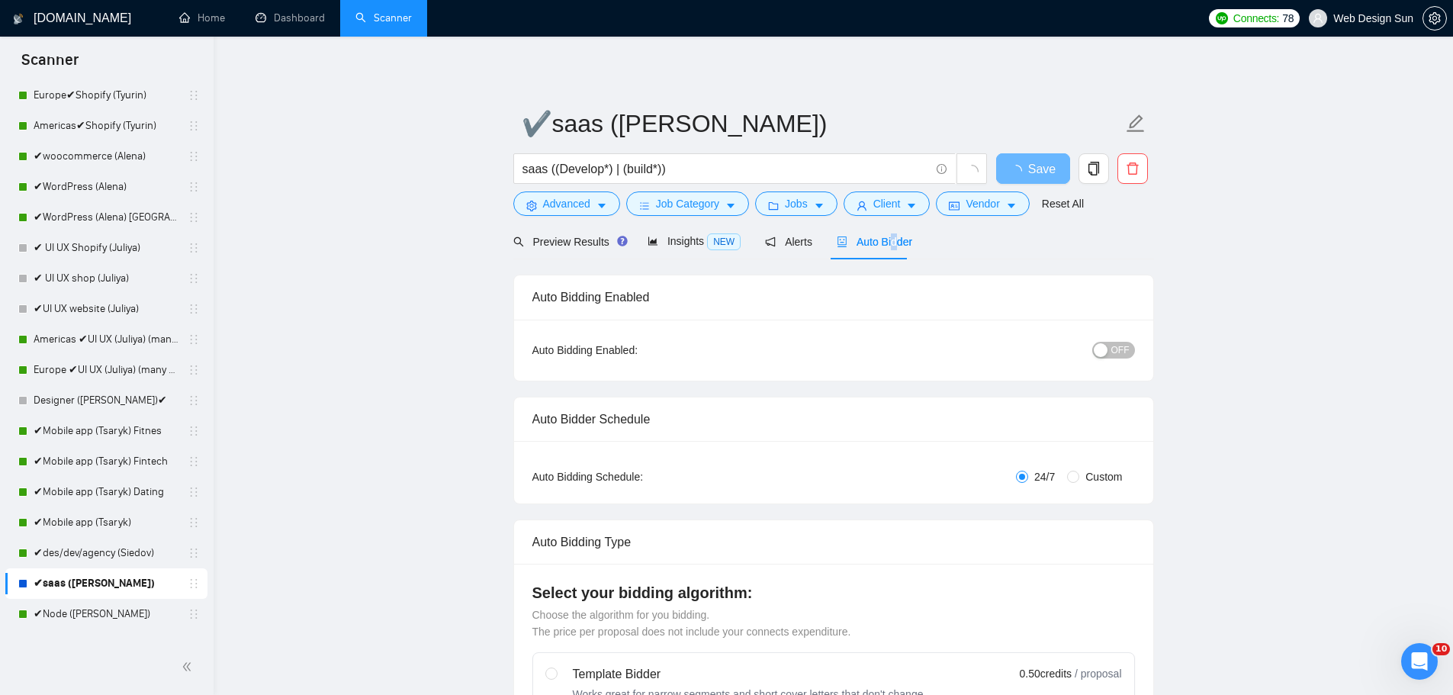
radio input "false"
radio input "true"
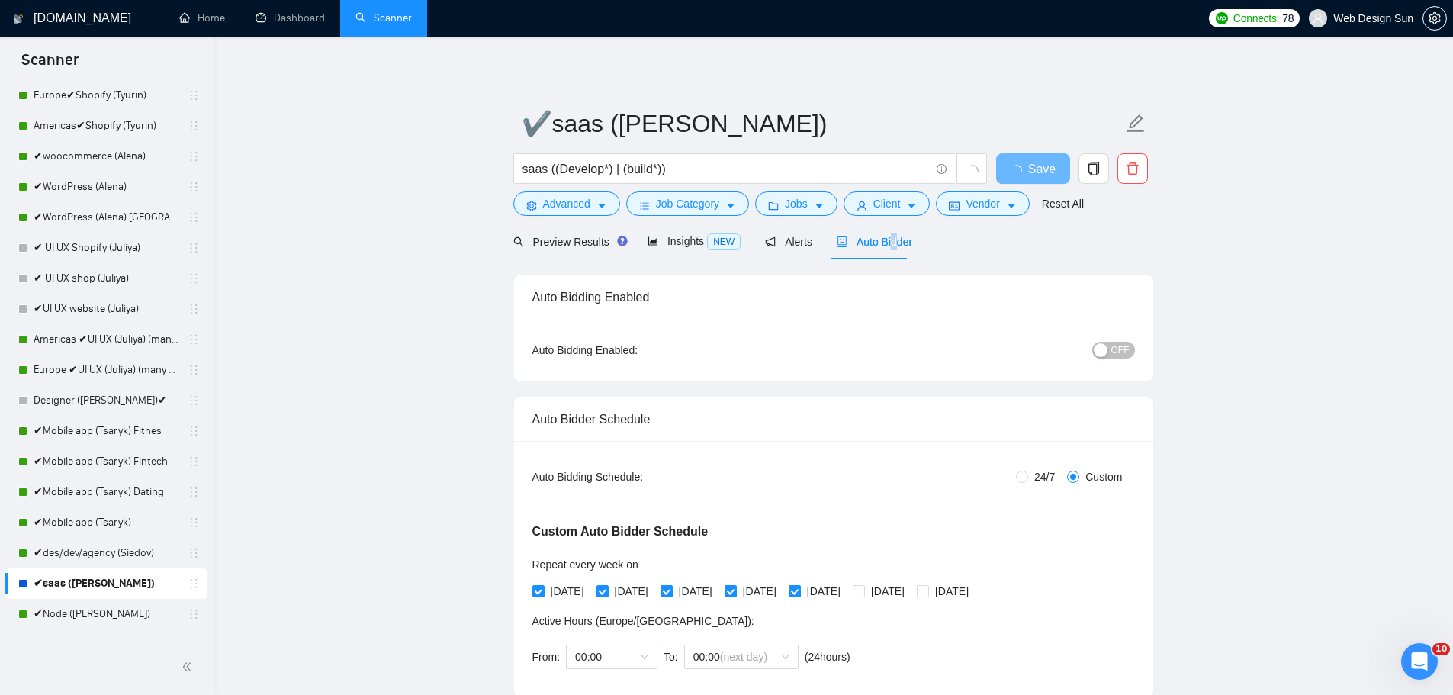
click at [1119, 349] on span "OFF" at bounding box center [1120, 350] width 18 height 17
click at [1040, 477] on span "24/7" at bounding box center [1044, 476] width 33 height 17
click at [1028, 477] on input "24/7" at bounding box center [1022, 477] width 12 height 12
radio input "true"
radio input "false"
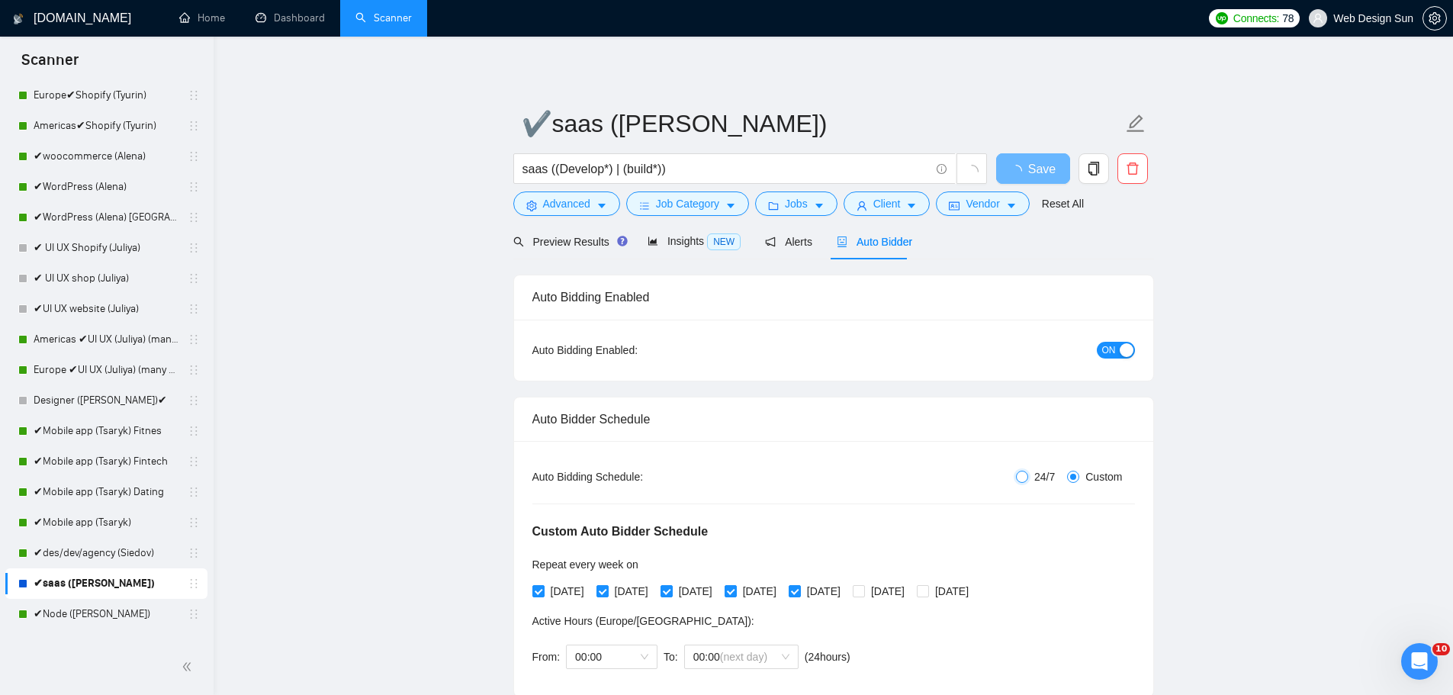
checkbox input "false"
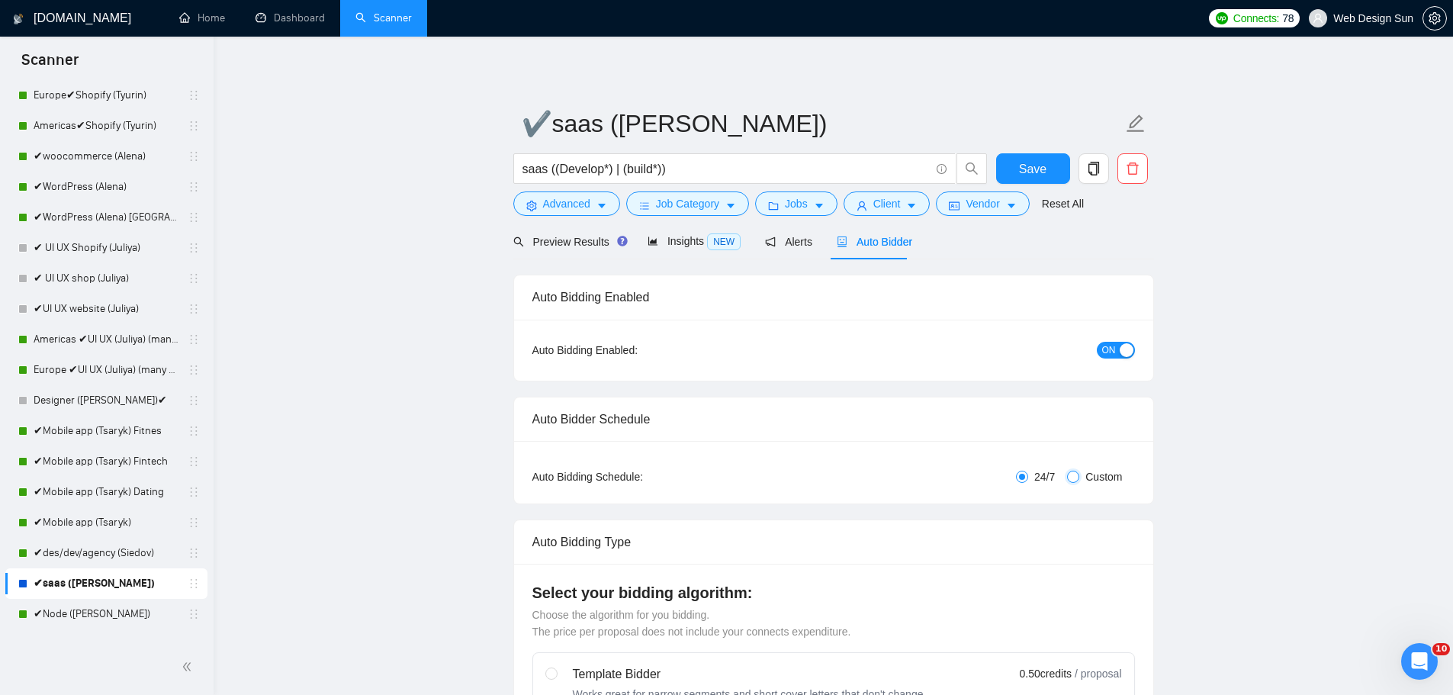
click at [1078, 471] on input "Custom" at bounding box center [1073, 477] width 12 height 12
radio input "true"
radio input "false"
checkbox input "true"
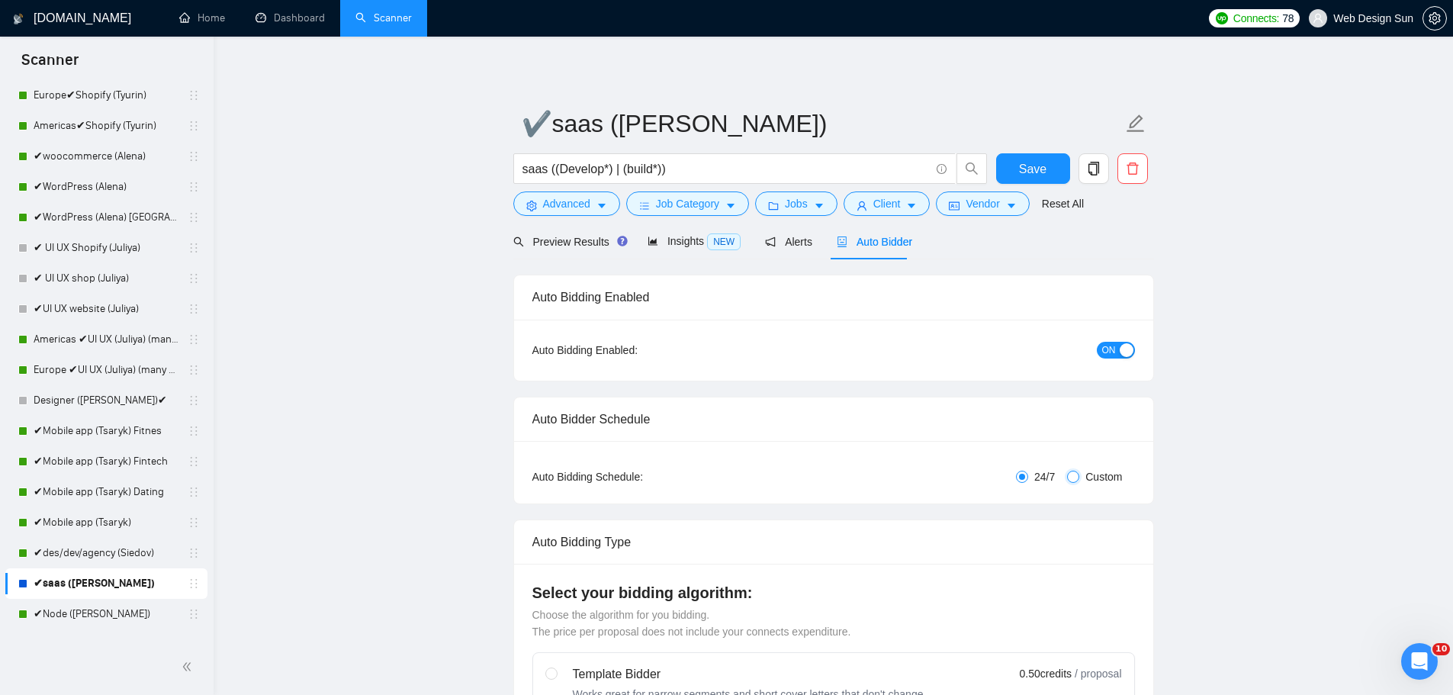
checkbox input "true"
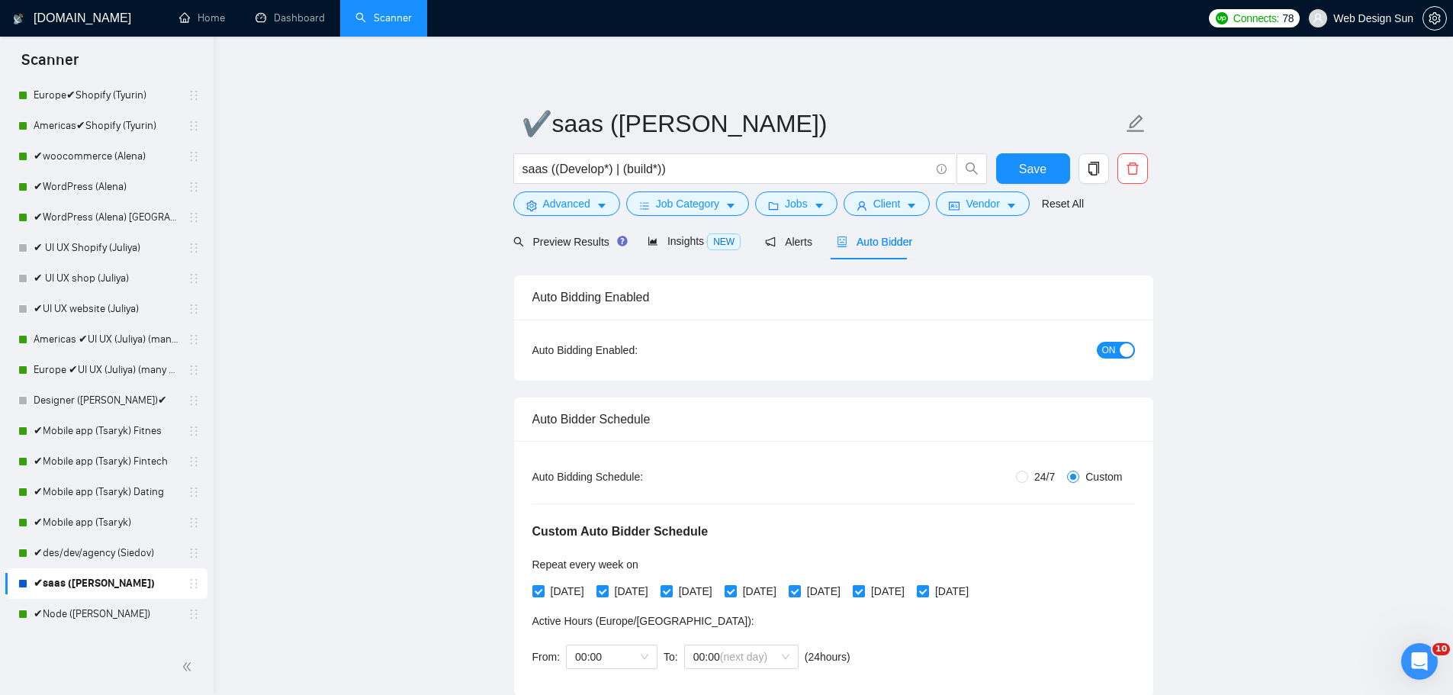
click at [908, 591] on span "[DATE]" at bounding box center [888, 591] width 46 height 17
click at [864, 591] on input "[DATE]" at bounding box center [858, 590] width 11 height 11
checkbox input "false"
click at [928, 594] on input "[DATE]" at bounding box center [922, 590] width 11 height 11
checkbox input "false"
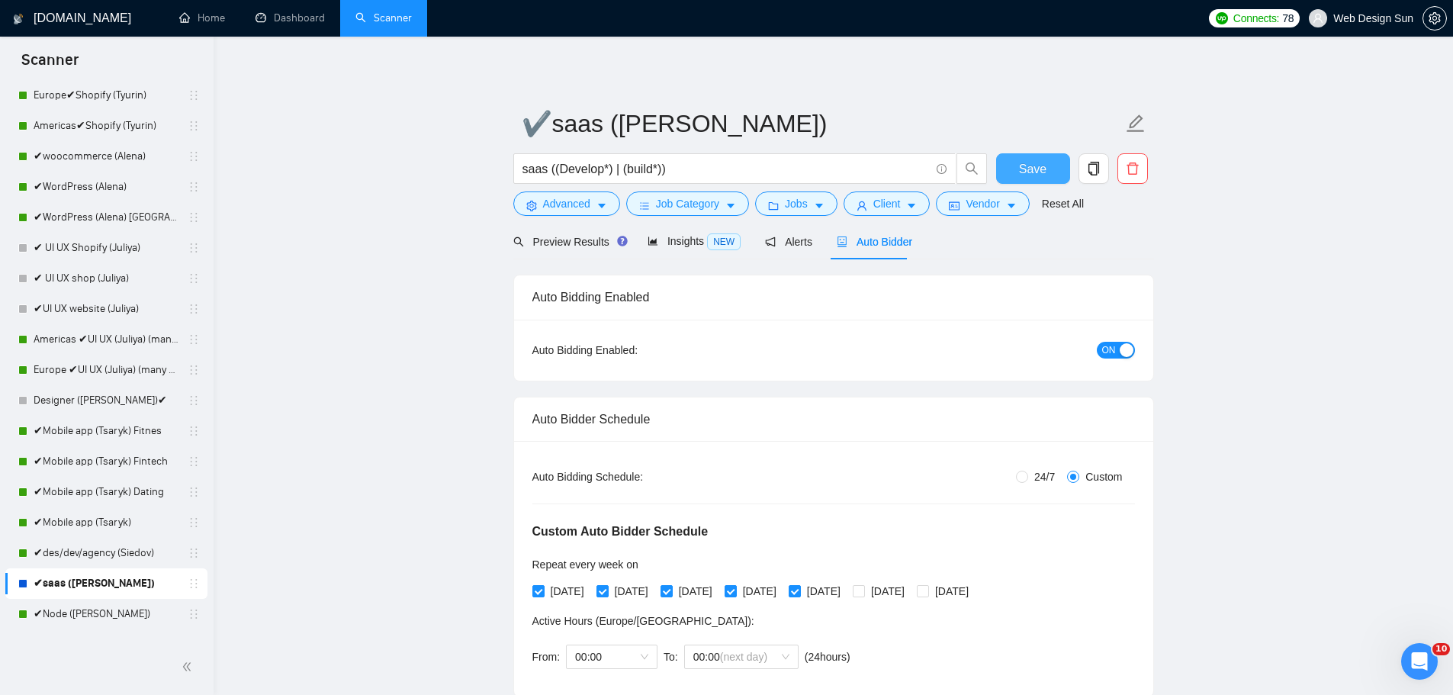
click at [1056, 167] on button "Save" at bounding box center [1033, 168] width 74 height 31
drag, startPoint x: 214, startPoint y: 283, endPoint x: 211, endPoint y: 307, distance: 24.5
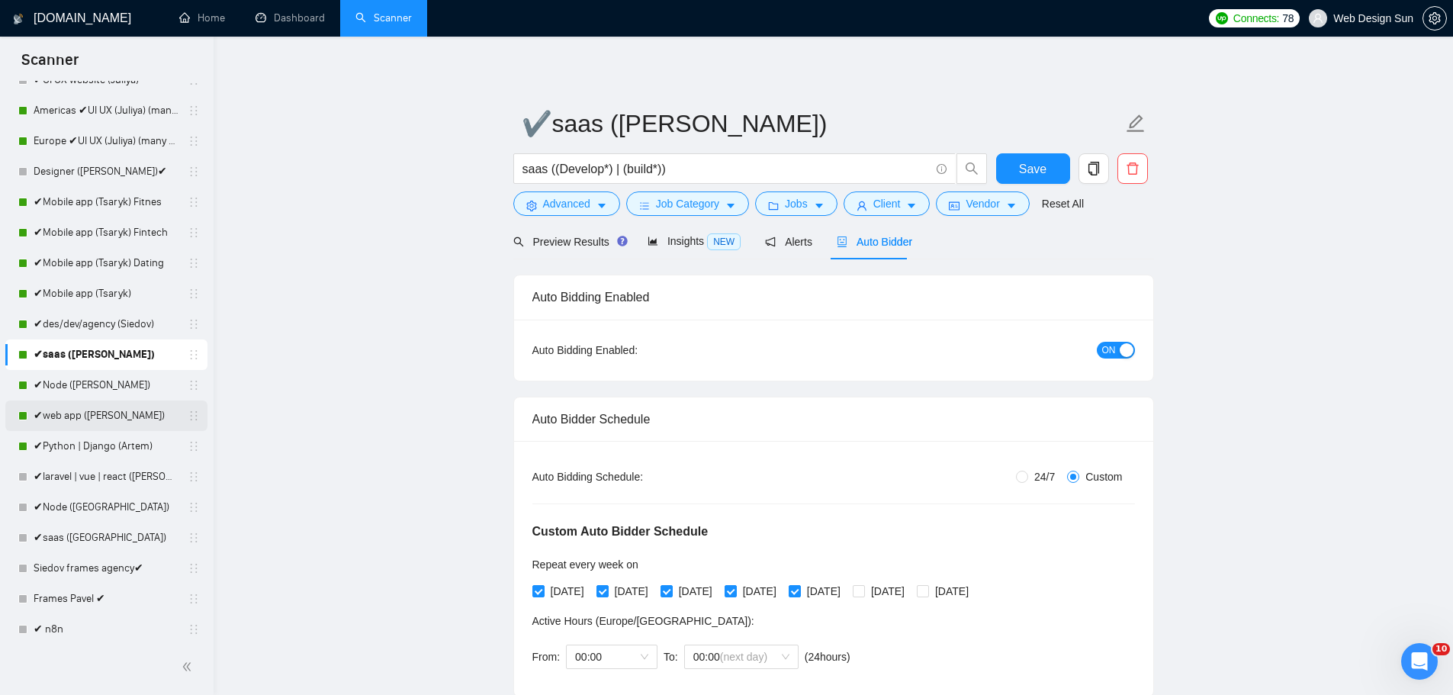
scroll to position [687, 0]
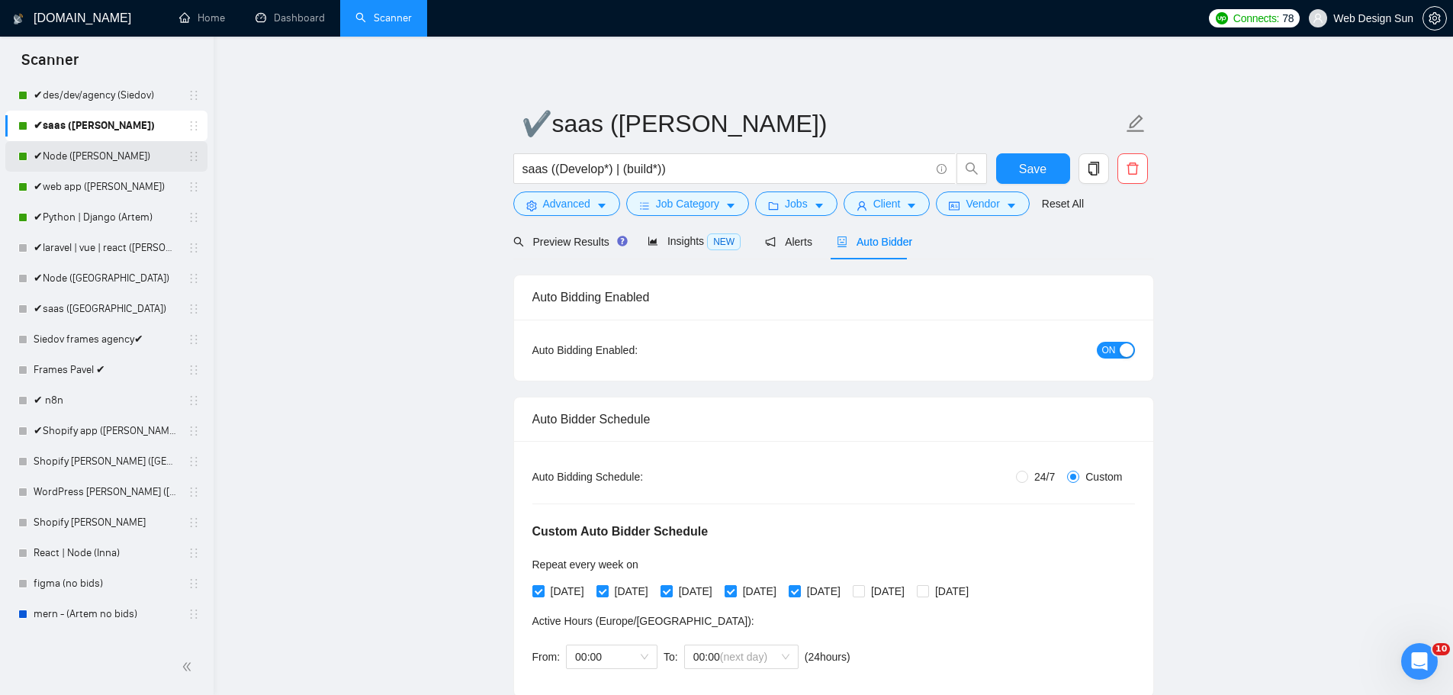
click at [101, 159] on link "✔Node ([PERSON_NAME])" at bounding box center [106, 156] width 145 height 31
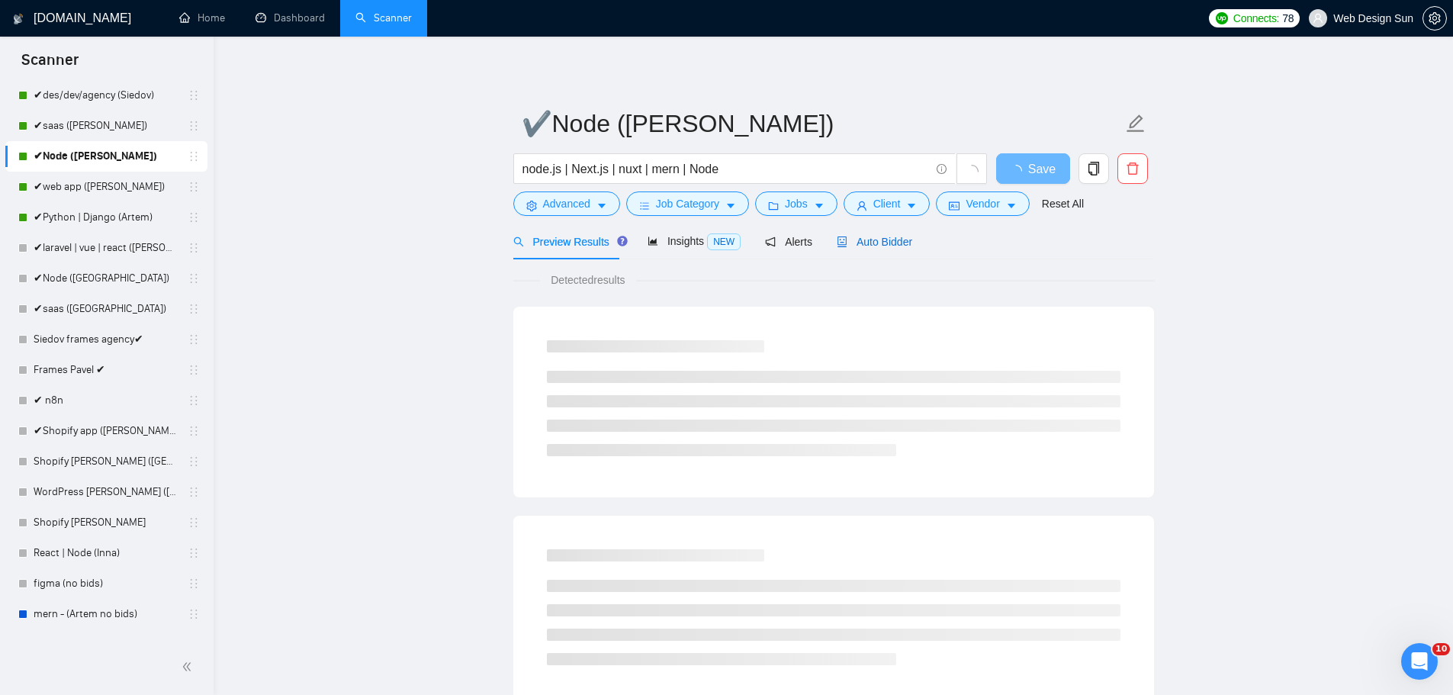
click at [884, 247] on span "Auto Bidder" at bounding box center [875, 242] width 76 height 12
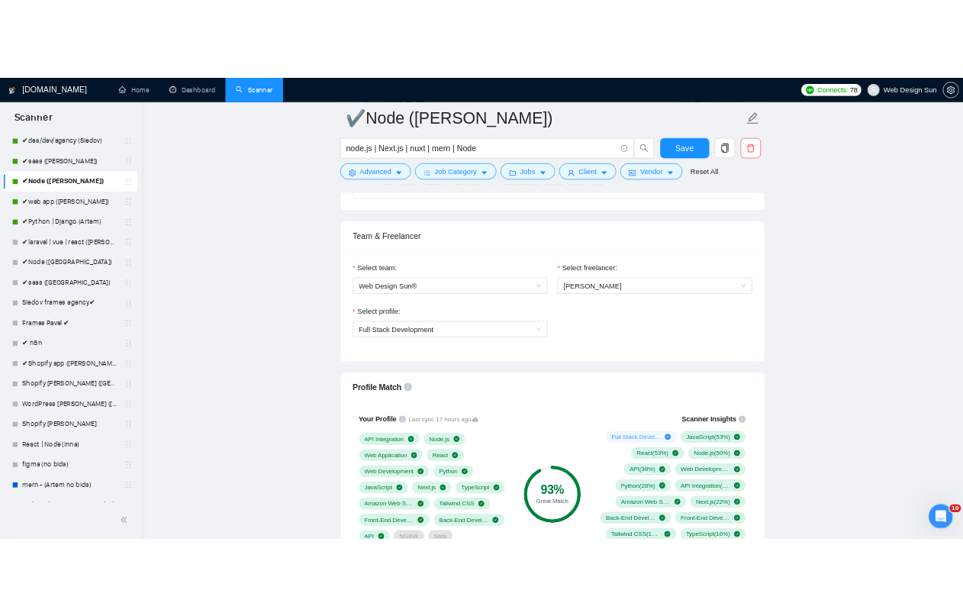
scroll to position [1221, 0]
